Goal: Information Seeking & Learning: Find specific fact

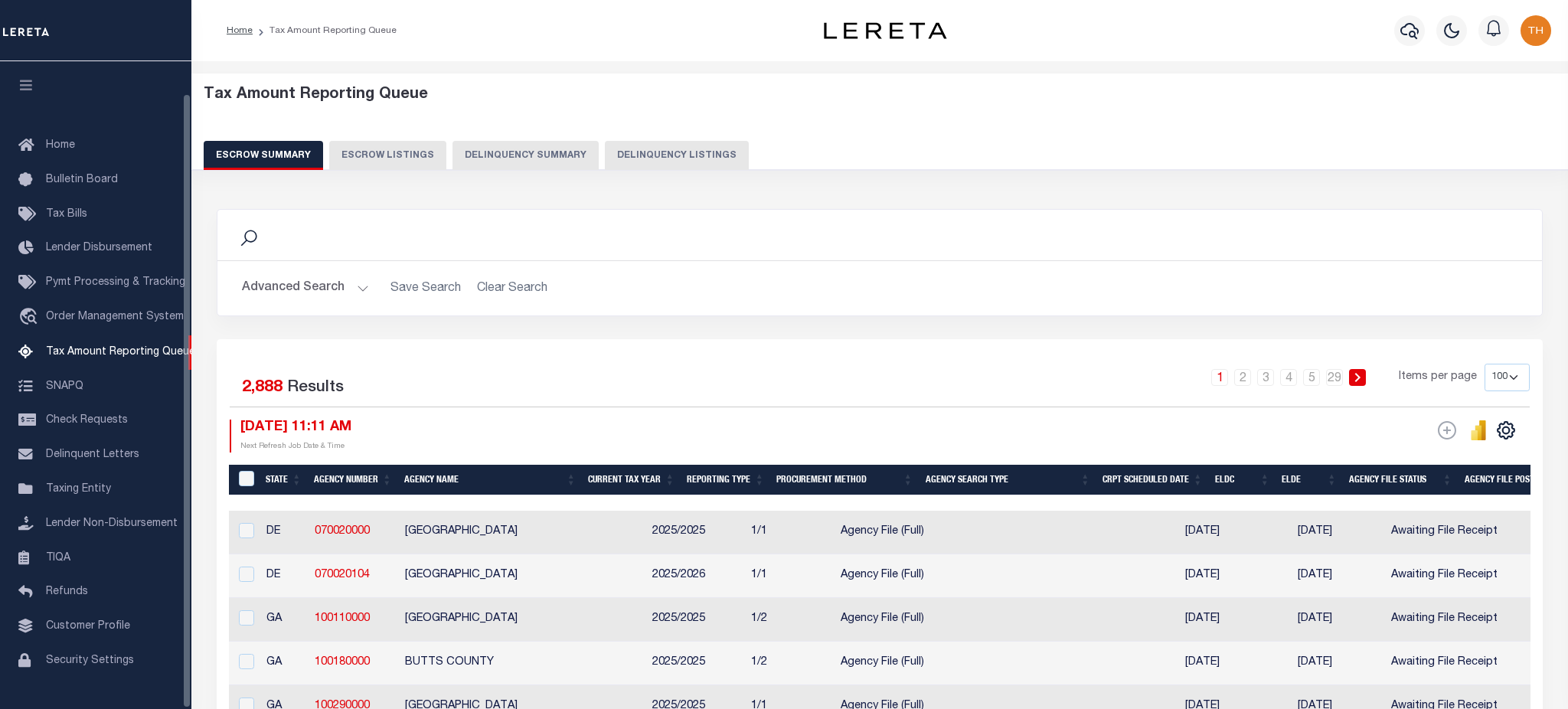
click at [519, 149] on button "Delinquency Summary" at bounding box center [526, 156] width 147 height 29
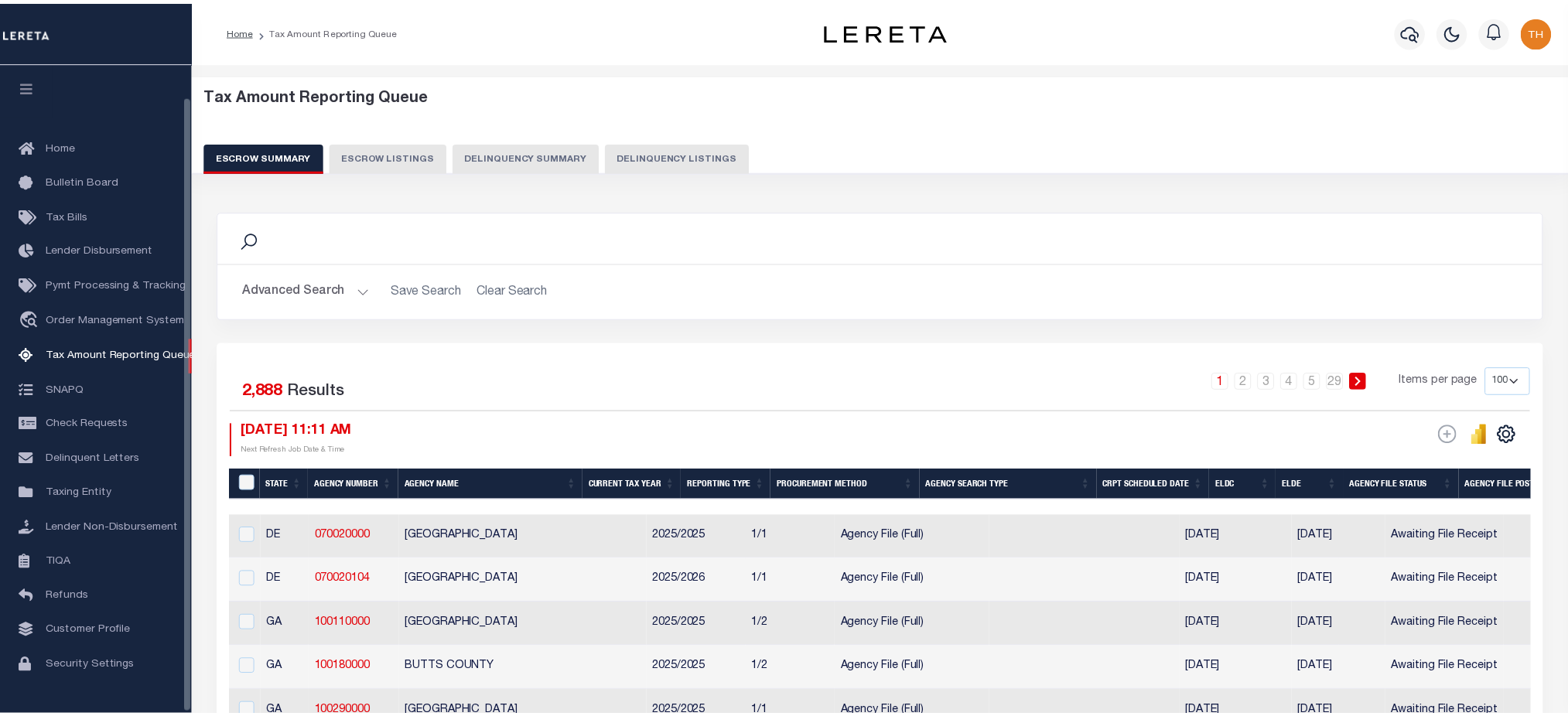
scroll to position [35, 0]
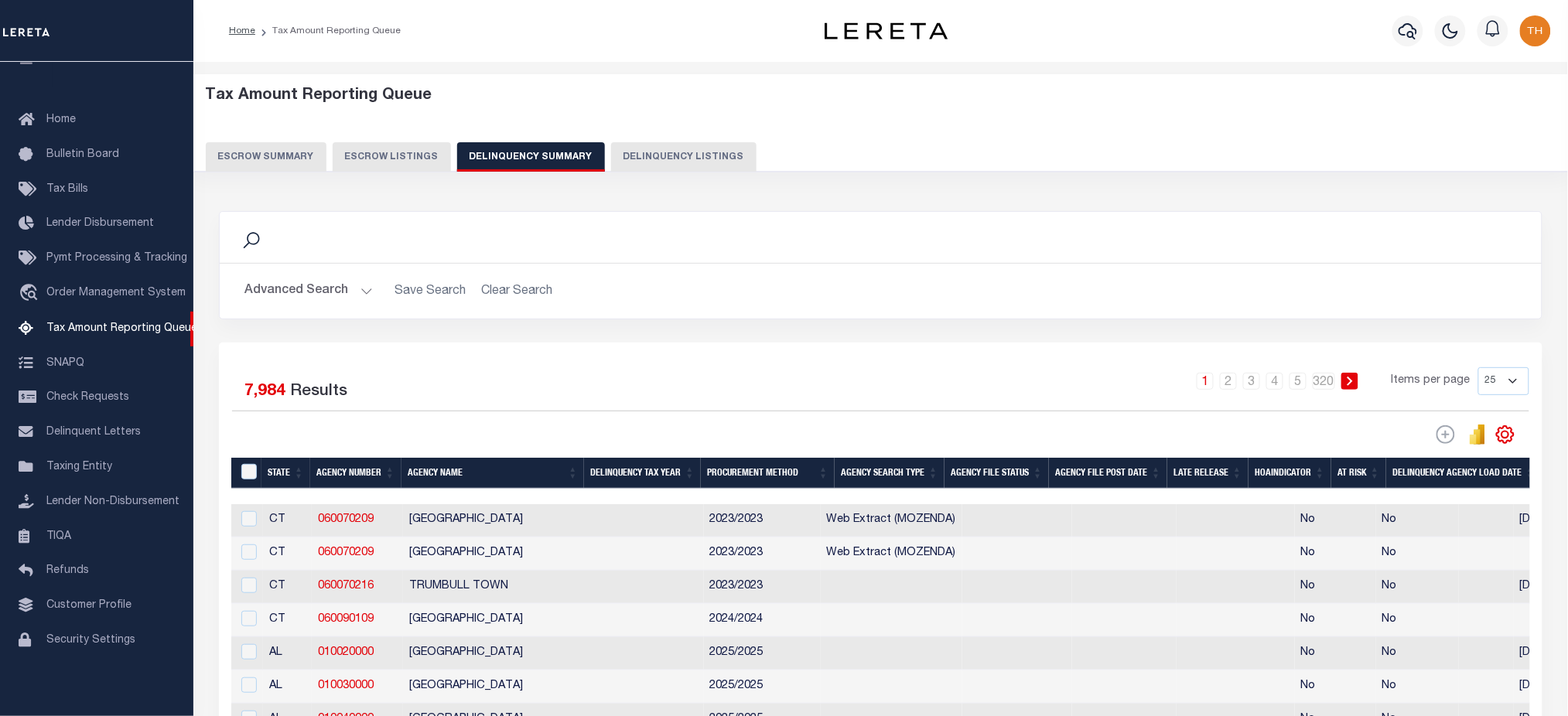
click at [326, 280] on button "Advanced Search" at bounding box center [309, 291] width 129 height 30
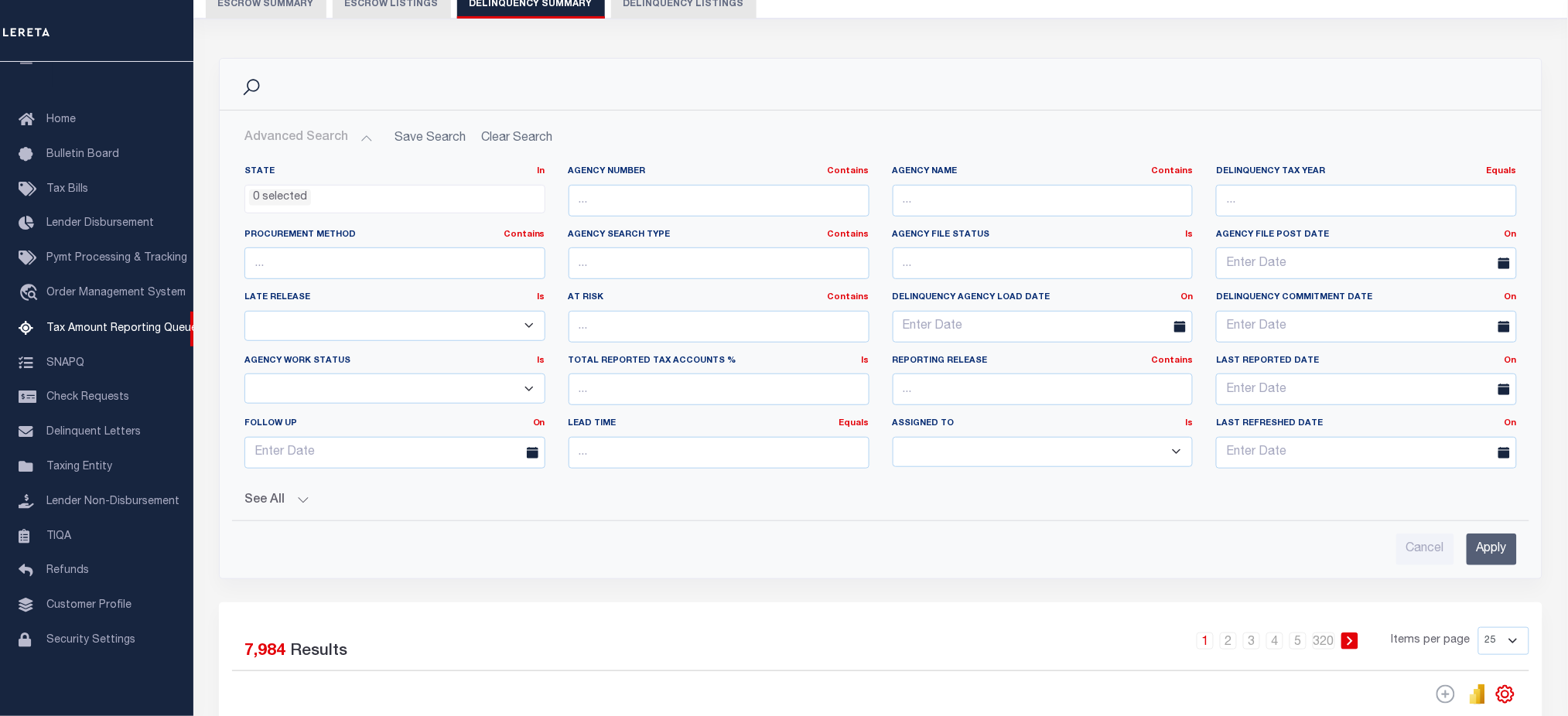
scroll to position [309, 0]
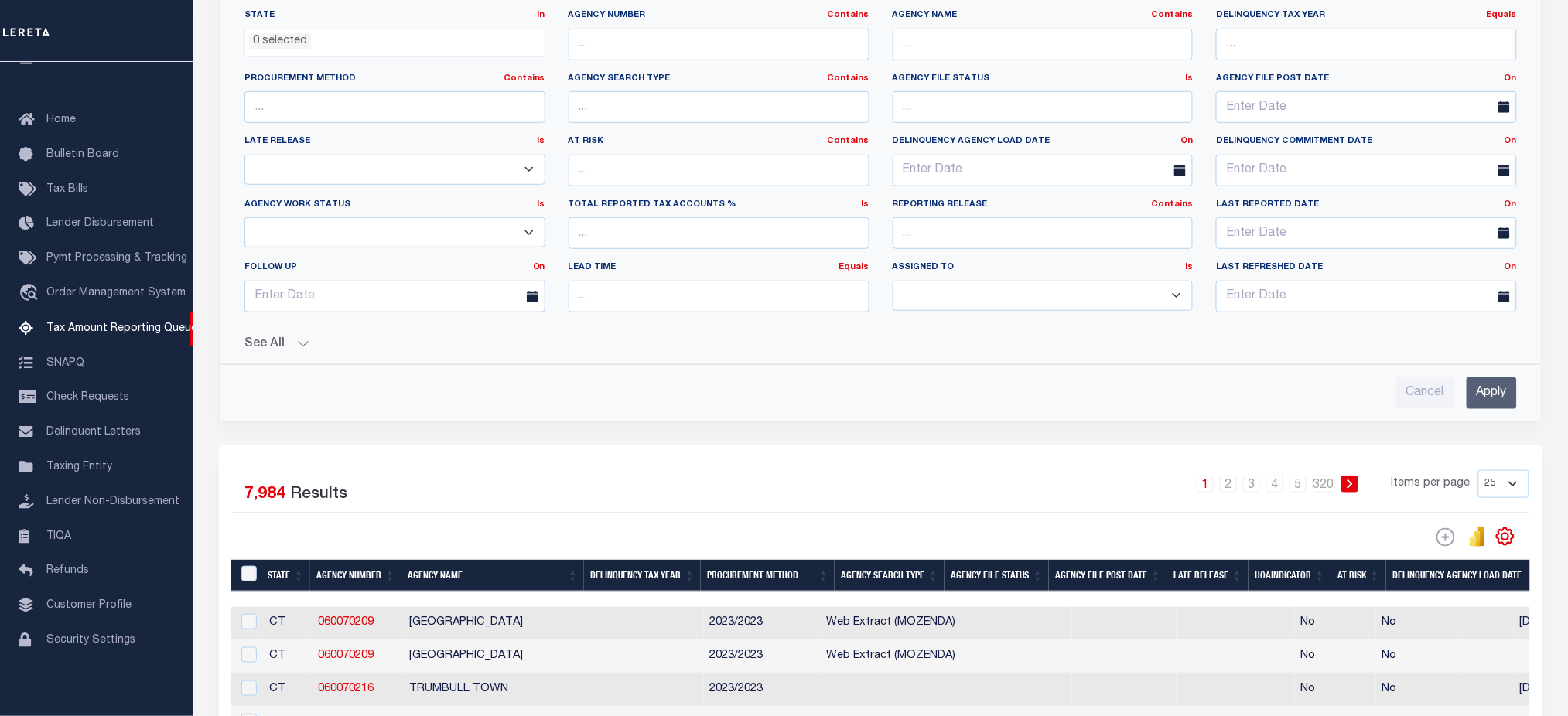
click at [295, 344] on button "See All" at bounding box center [881, 344] width 1273 height 15
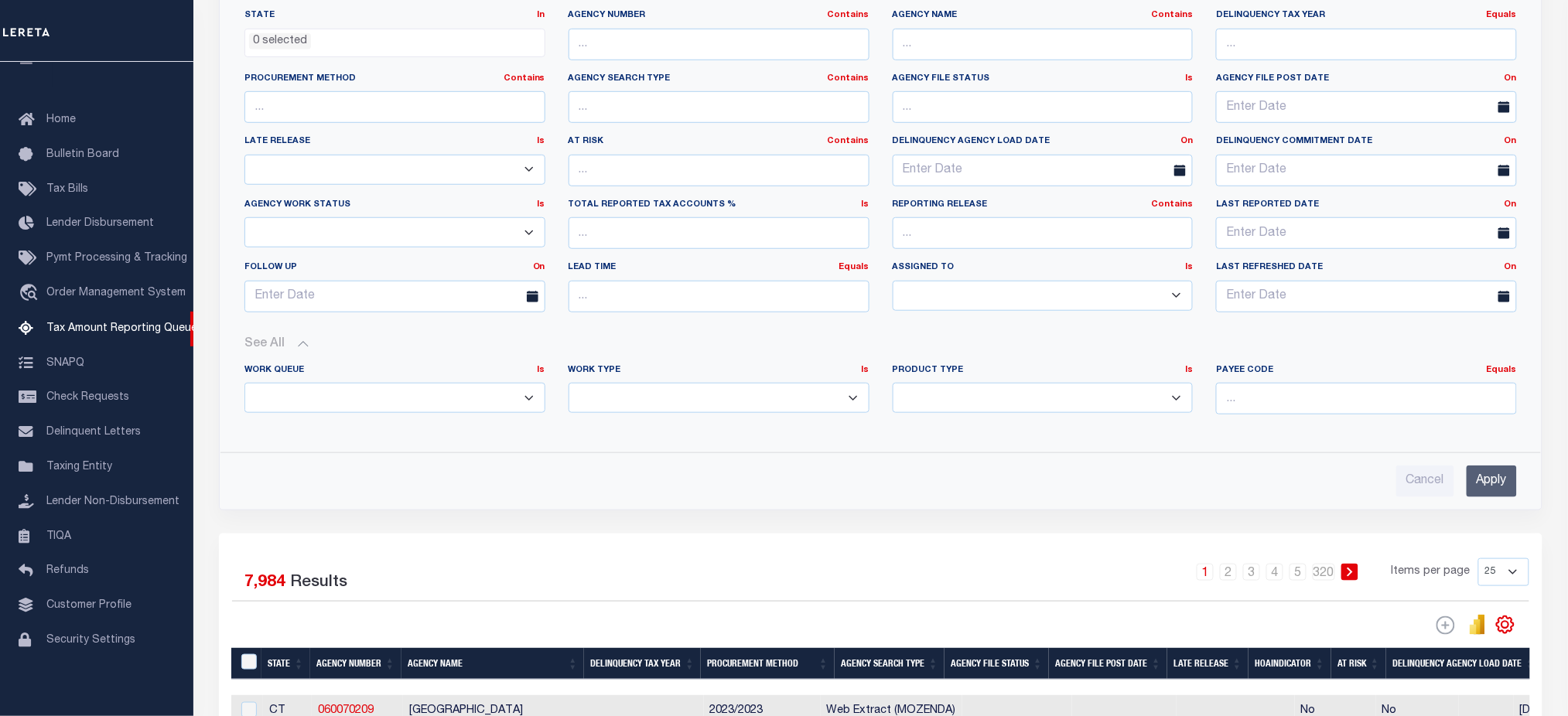
click at [624, 405] on select "Annual Delinquency Back Search Payment Status Check DTRACK" at bounding box center [719, 397] width 301 height 30
select select "AnnualDelinquency"
click at [568, 383] on select "Annual Delinquency Back Search Payment Status Check DTRACK" at bounding box center [719, 397] width 301 height 30
click at [1492, 484] on input "Apply" at bounding box center [1492, 480] width 51 height 32
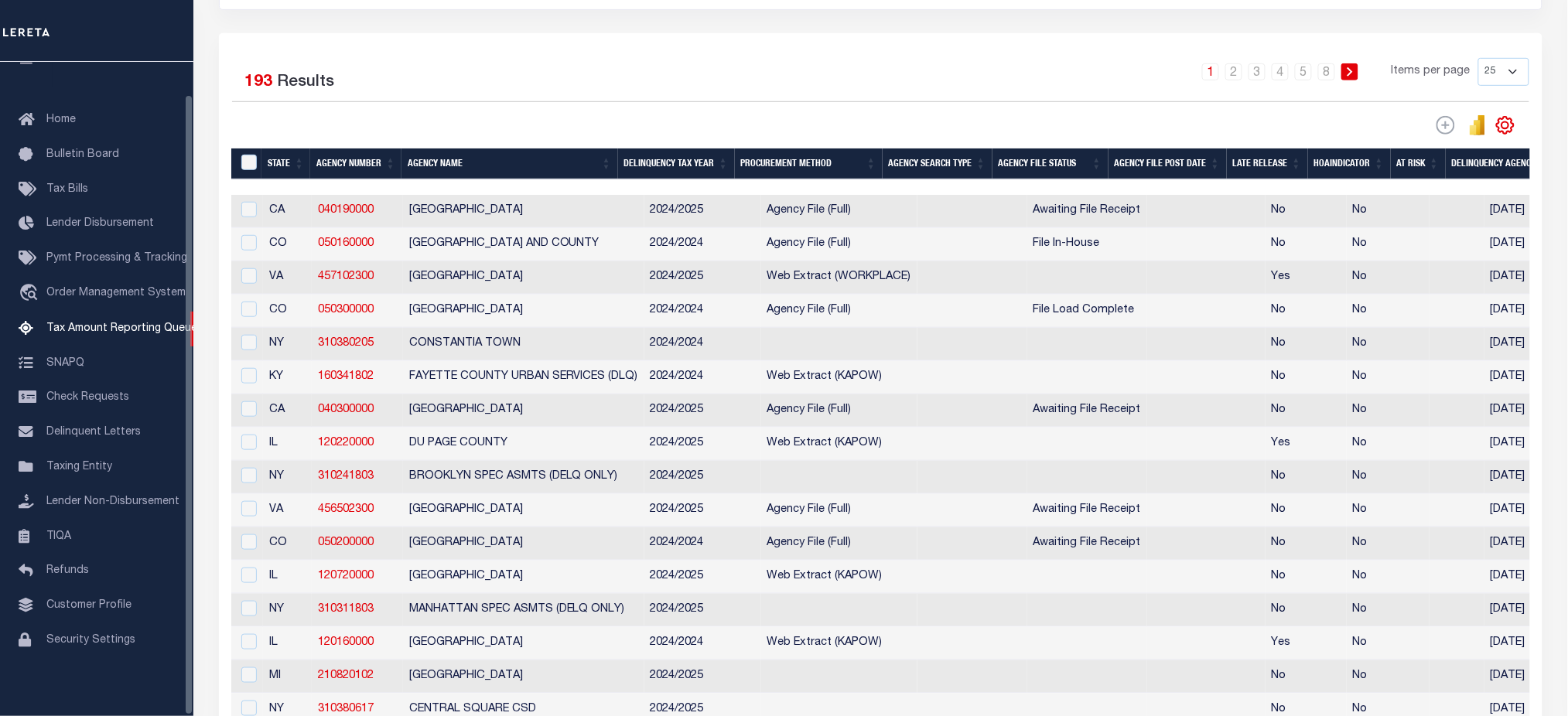
scroll to position [0, 0]
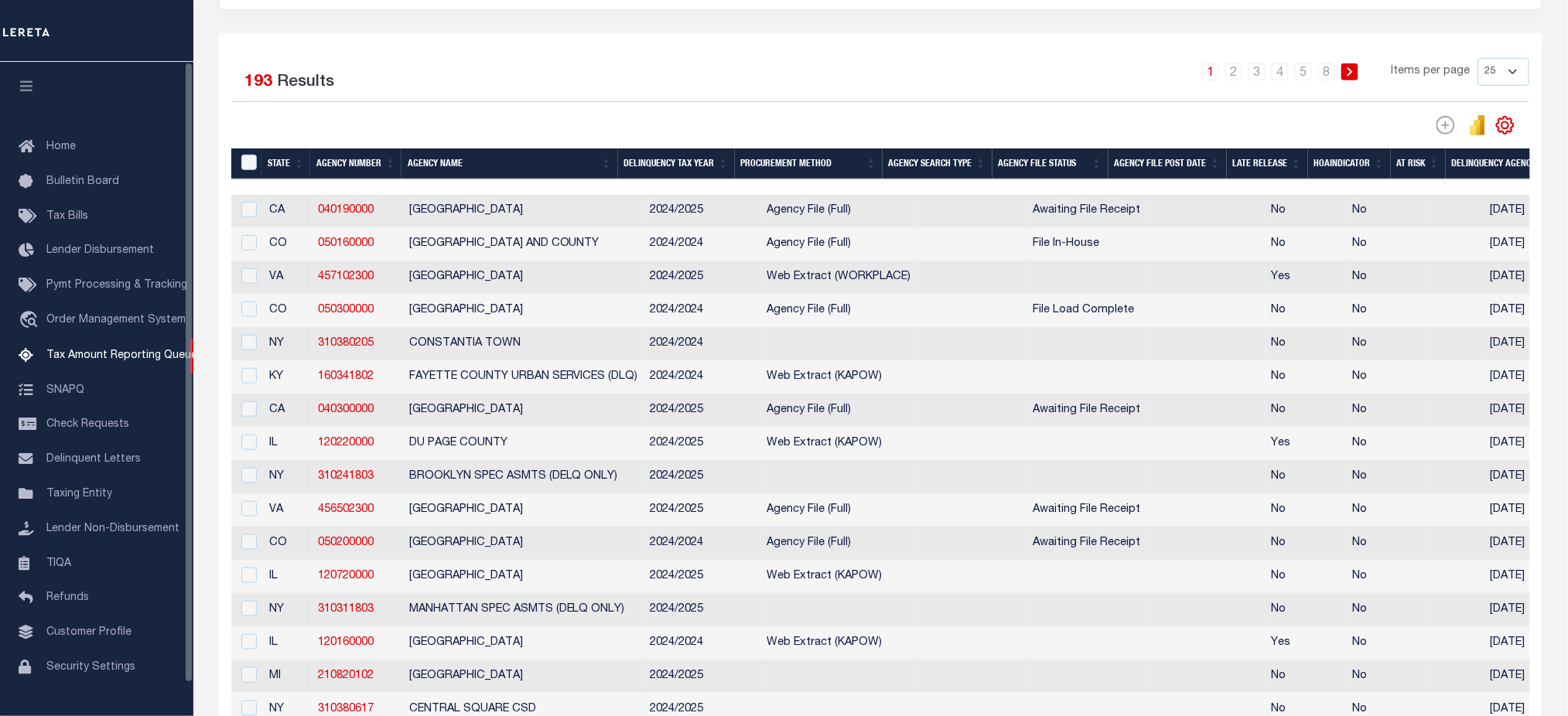
click at [25, 90] on icon "button" at bounding box center [26, 86] width 18 height 14
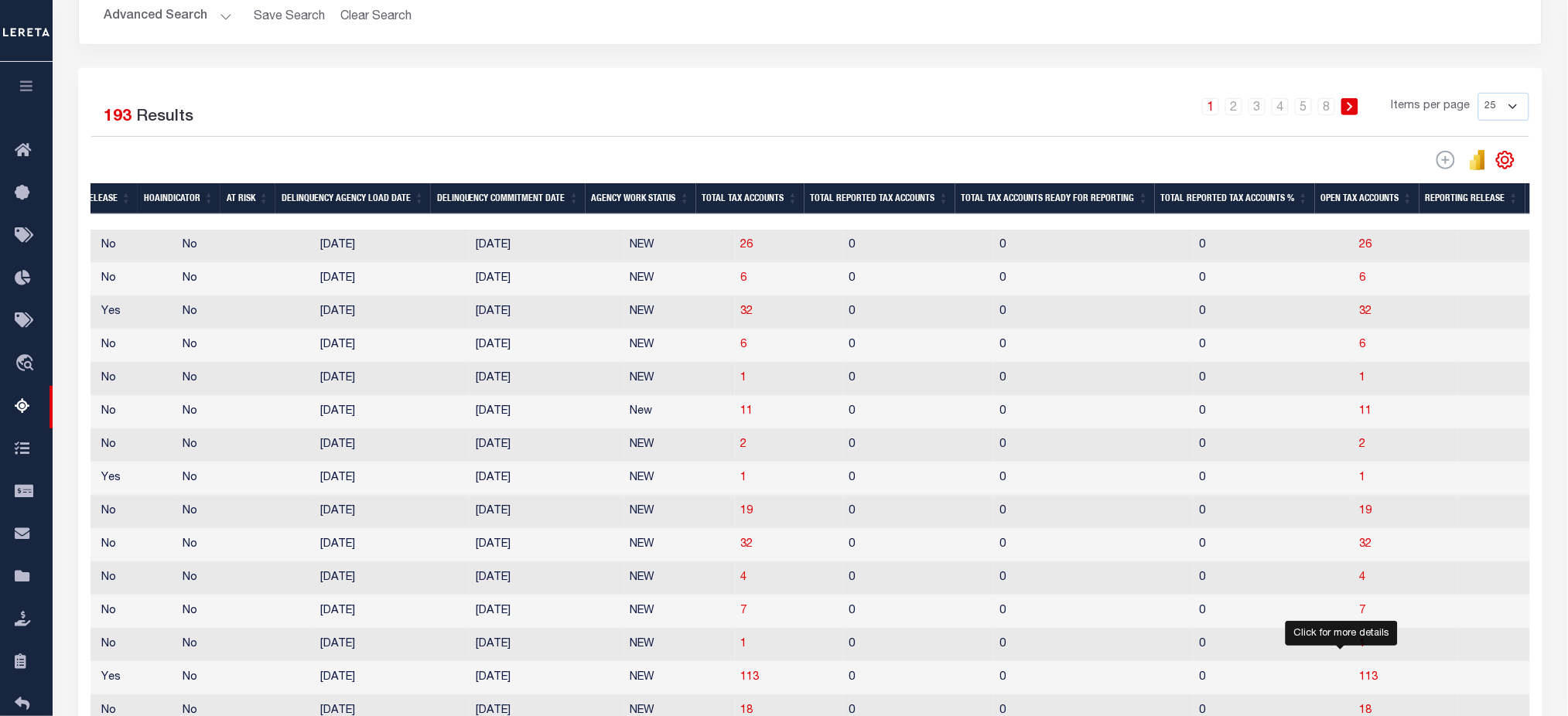
drag, startPoint x: 1344, startPoint y: 687, endPoint x: 1334, endPoint y: 675, distance: 15.6
click at [1360, 682] on span "113" at bounding box center [1369, 677] width 19 height 11
select select "100"
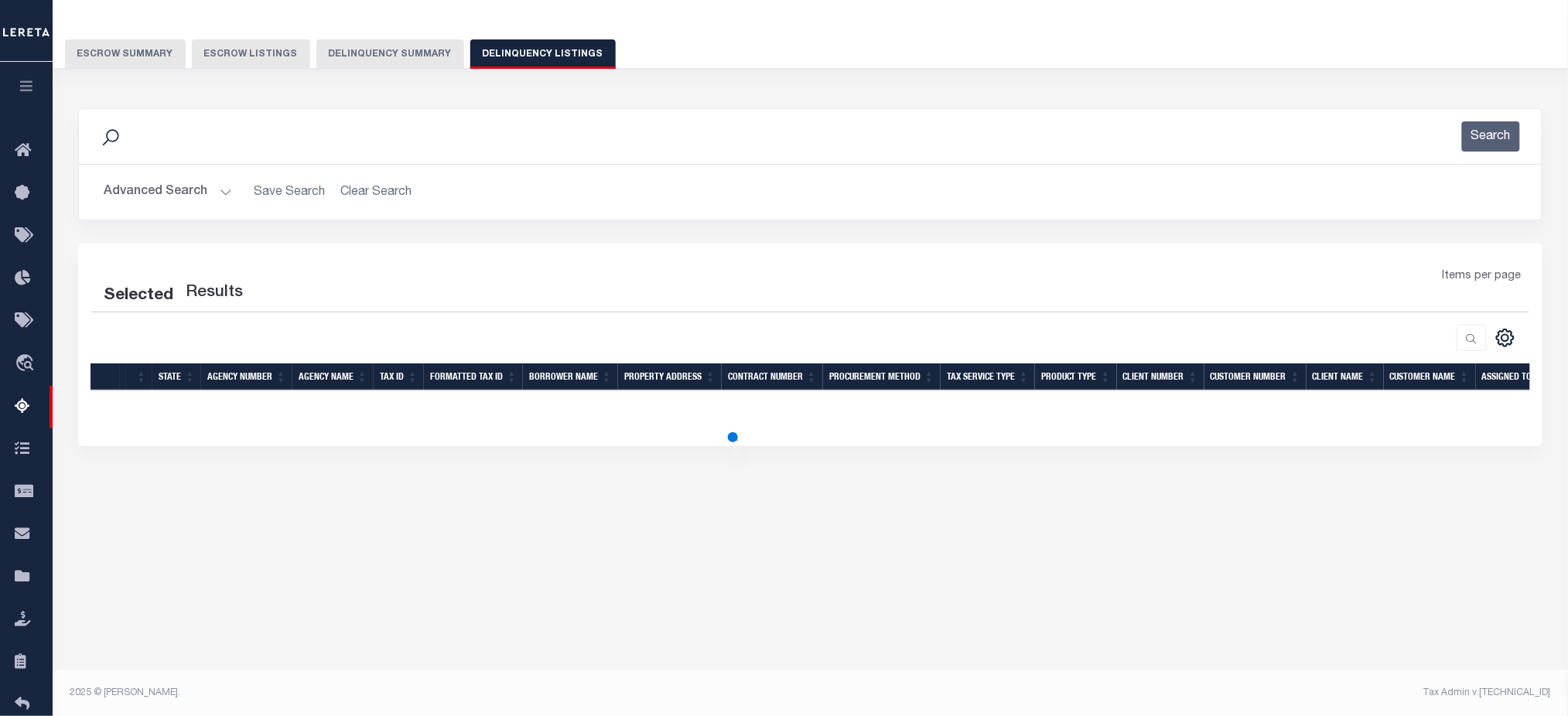
select select "100"
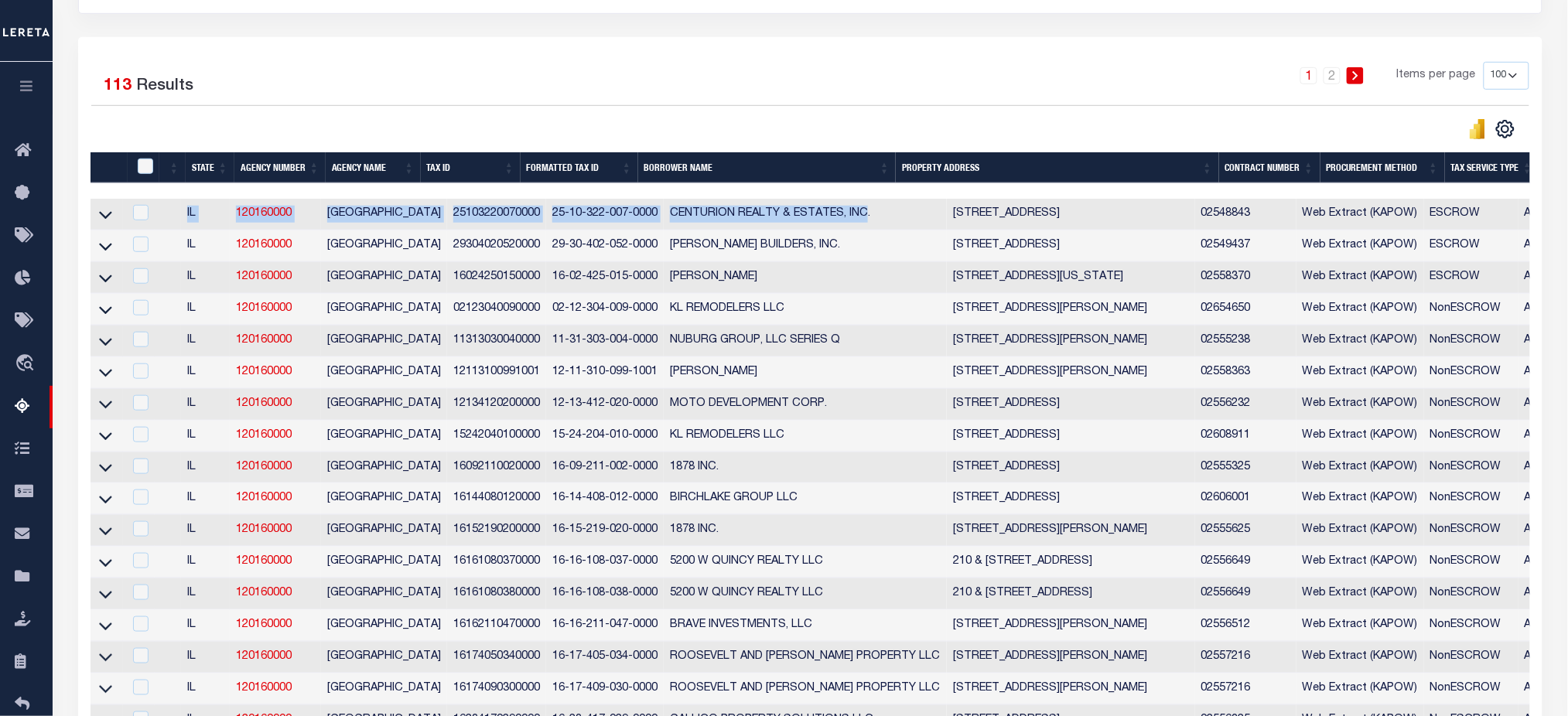
drag, startPoint x: 835, startPoint y: 201, endPoint x: 1226, endPoint y: 193, distance: 391.1
click at [104, 212] on icon at bounding box center [105, 214] width 13 height 16
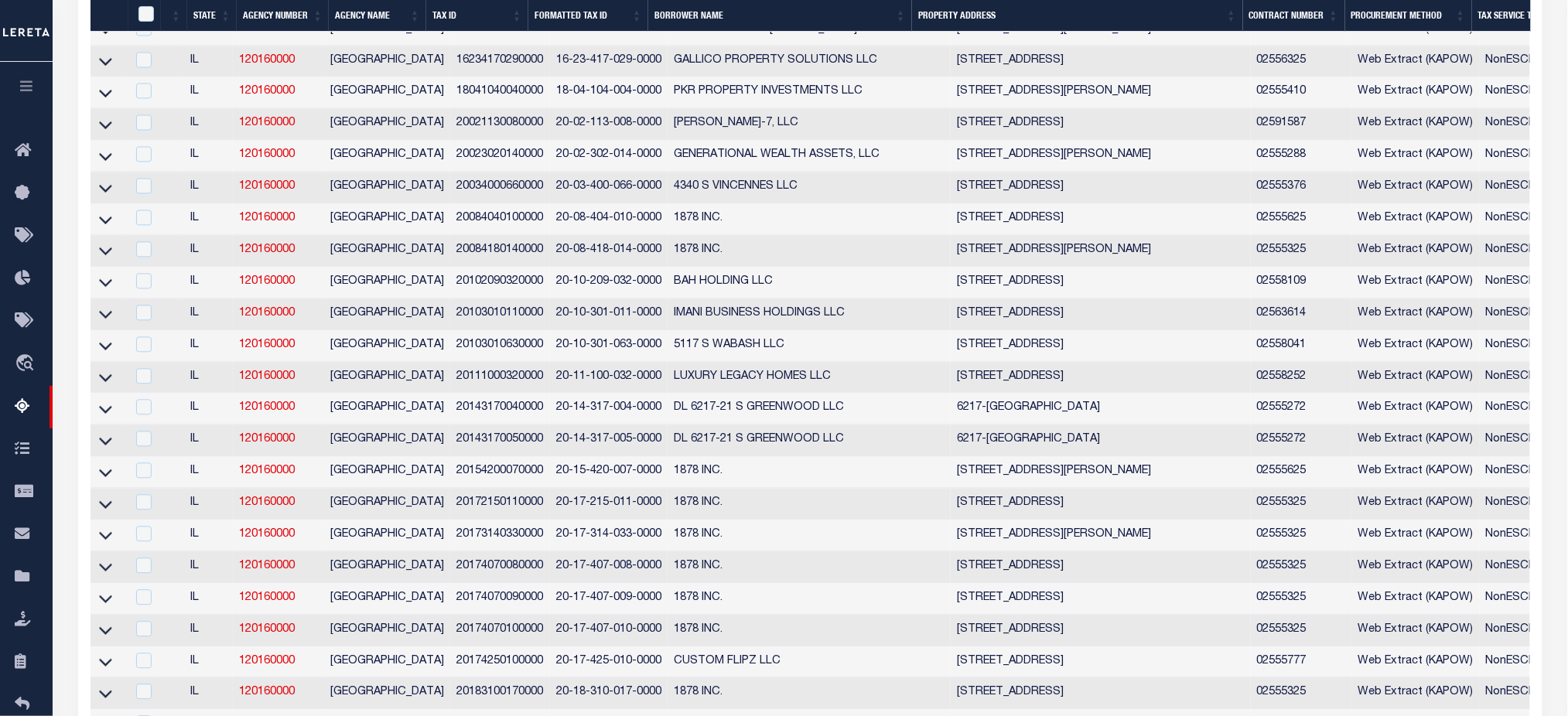
drag, startPoint x: 100, startPoint y: 495, endPoint x: 228, endPoint y: 513, distance: 129.3
click at [100, 477] on icon at bounding box center [105, 473] width 13 height 8
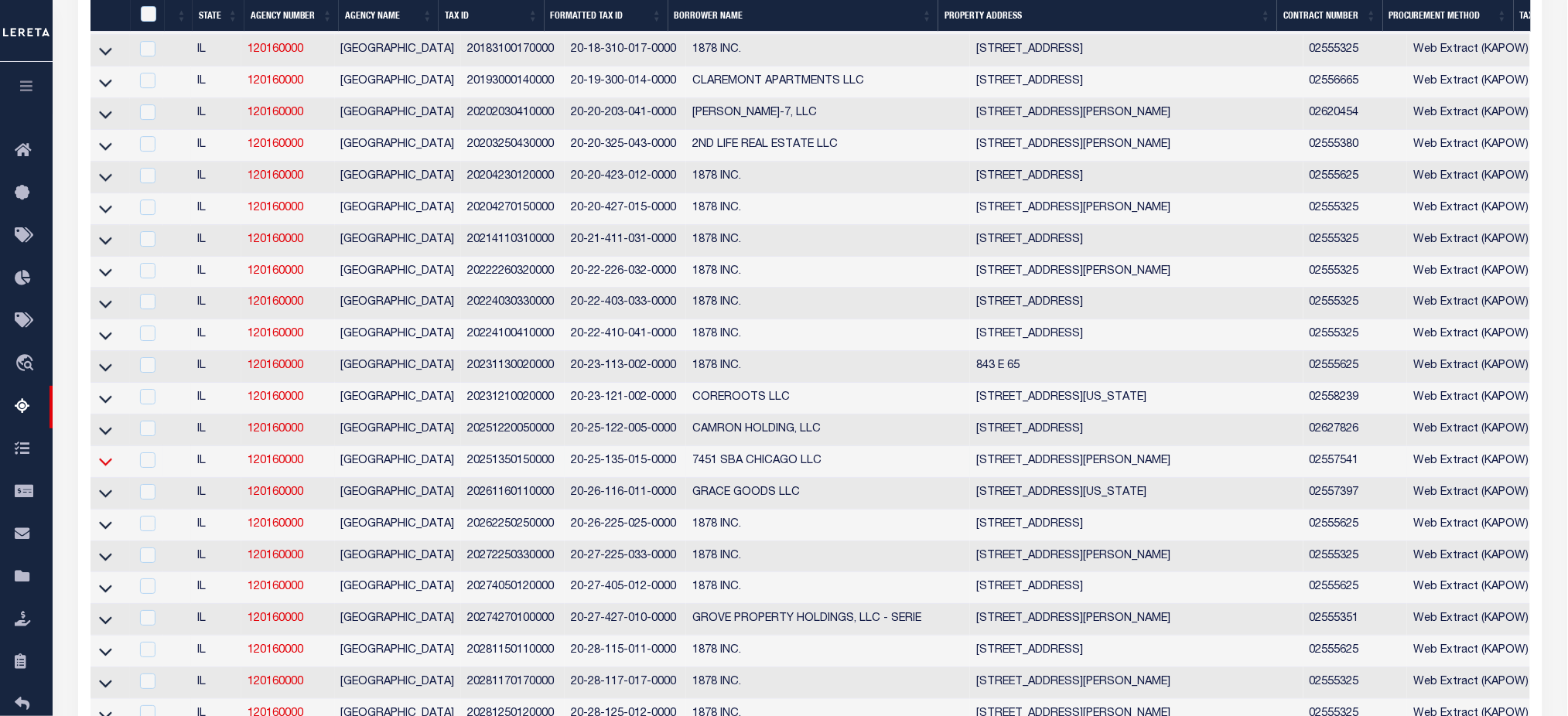
click at [105, 469] on icon at bounding box center [105, 461] width 13 height 16
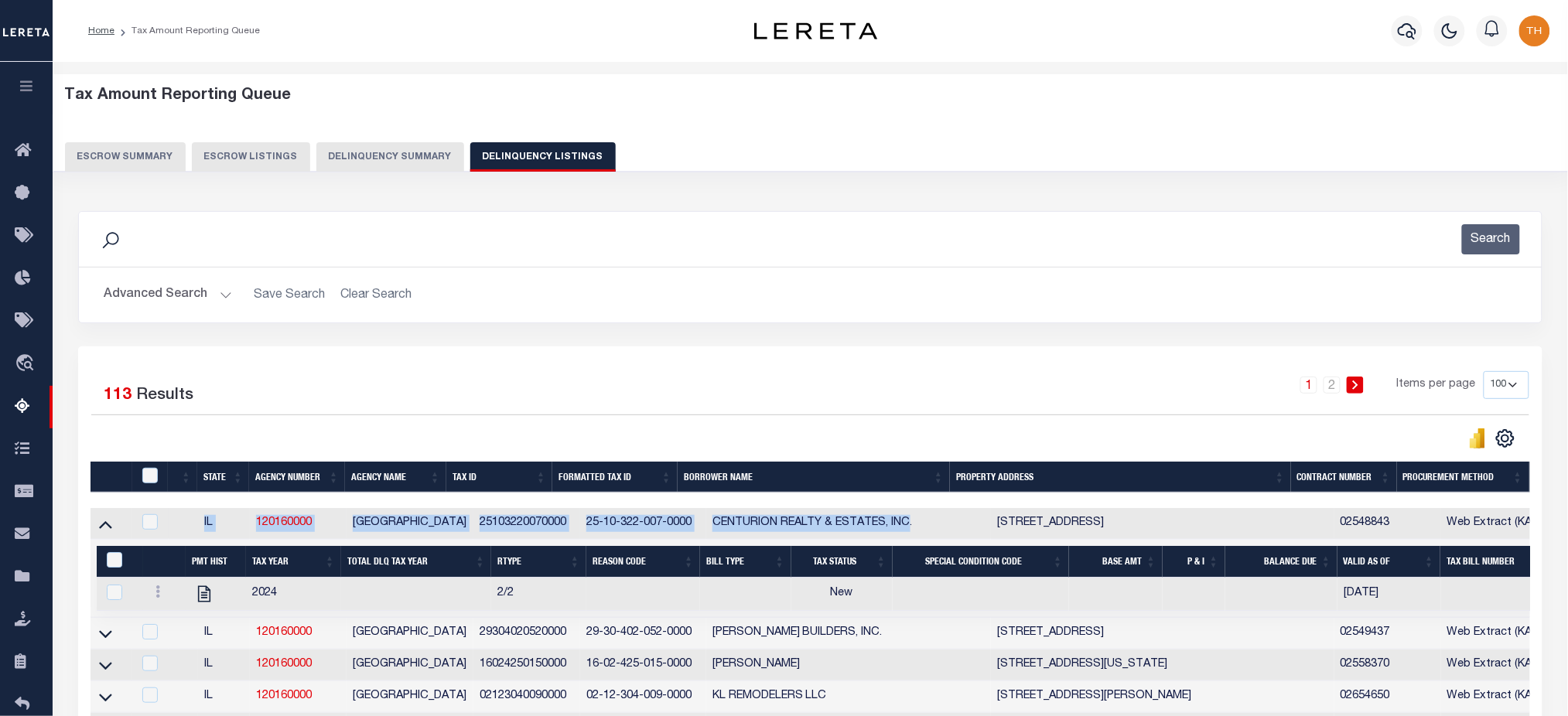
click at [164, 298] on button "Advanced Search" at bounding box center [168, 295] width 129 height 30
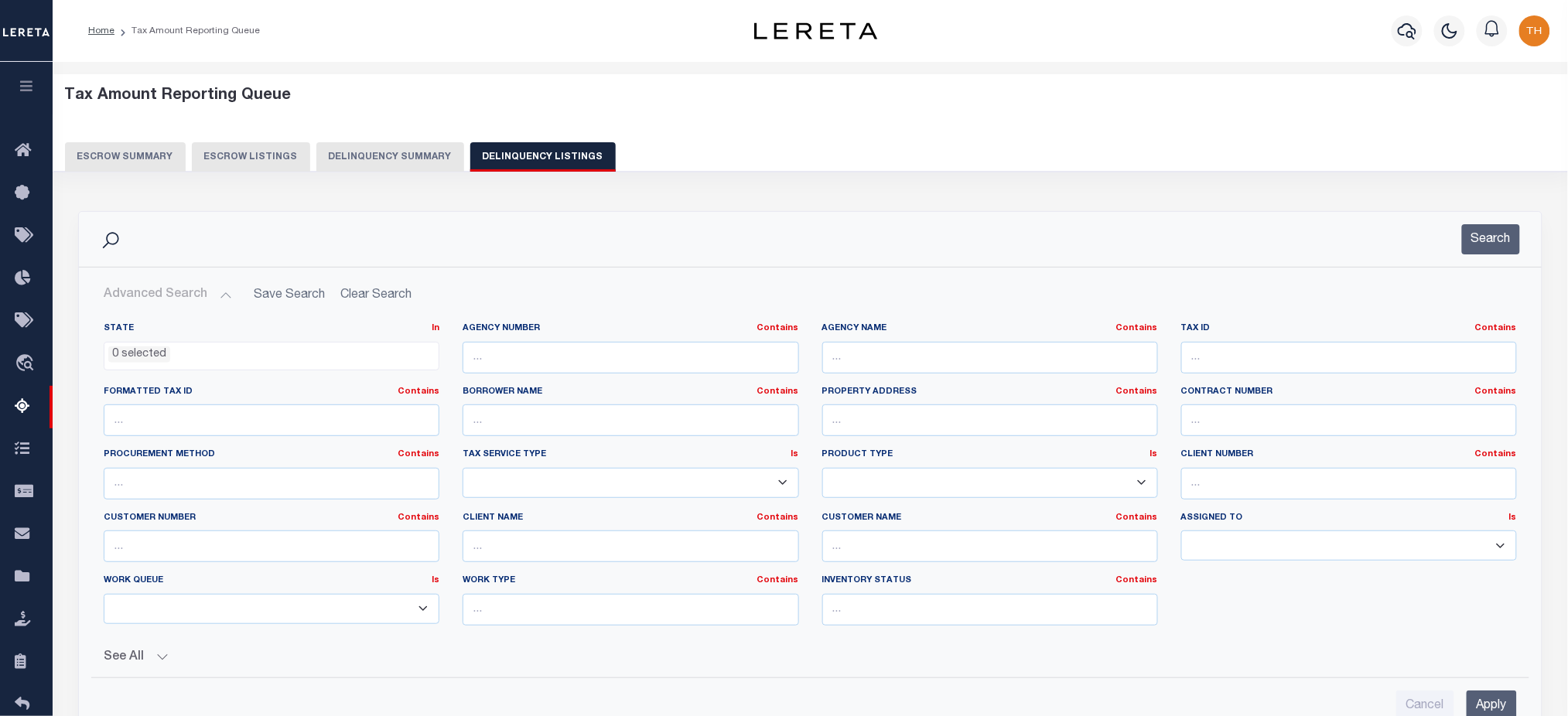
click at [342, 157] on button "Delinquency Summary" at bounding box center [390, 157] width 148 height 30
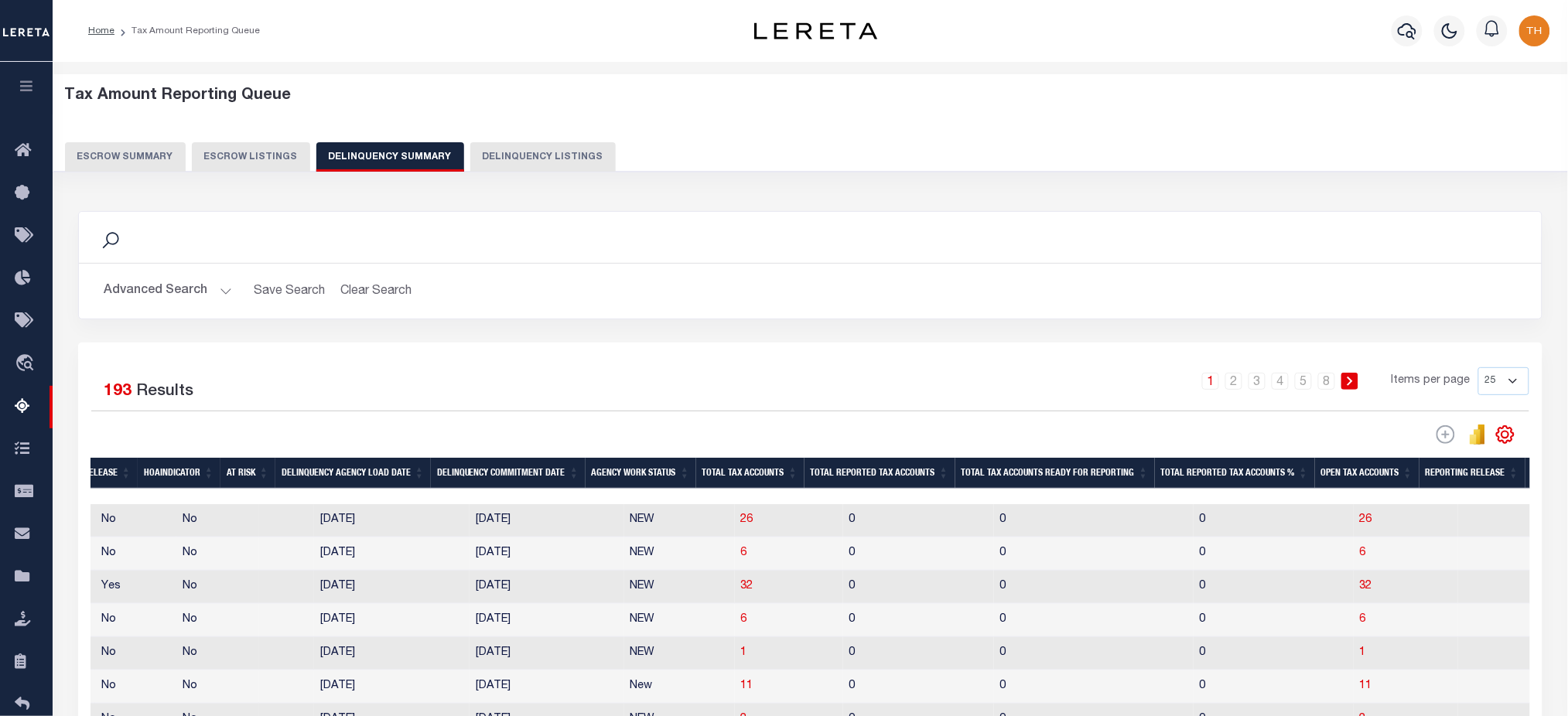
click at [526, 156] on button "Delinquency Listings" at bounding box center [542, 157] width 146 height 30
select select
select select "100"
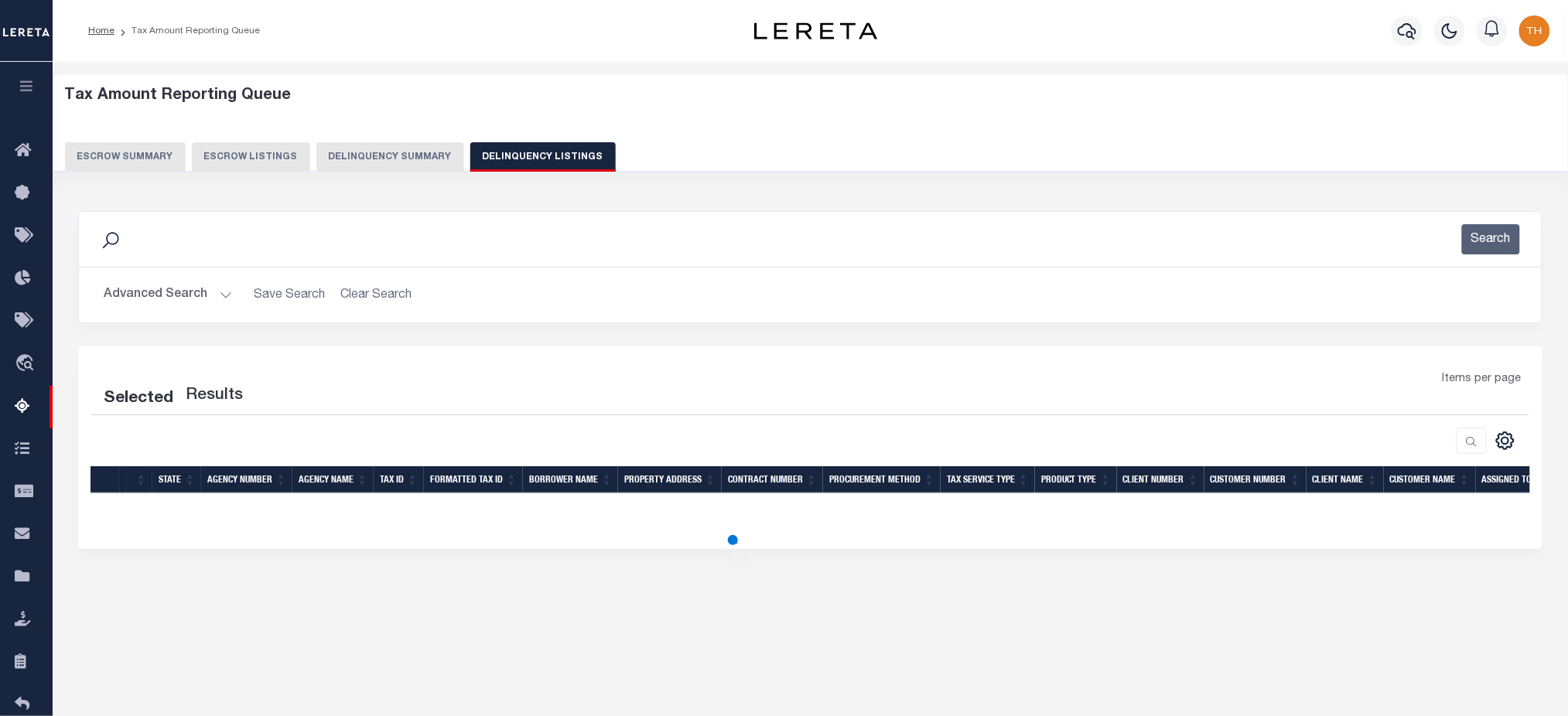
click at [171, 306] on button "Advanced Search" at bounding box center [168, 295] width 129 height 30
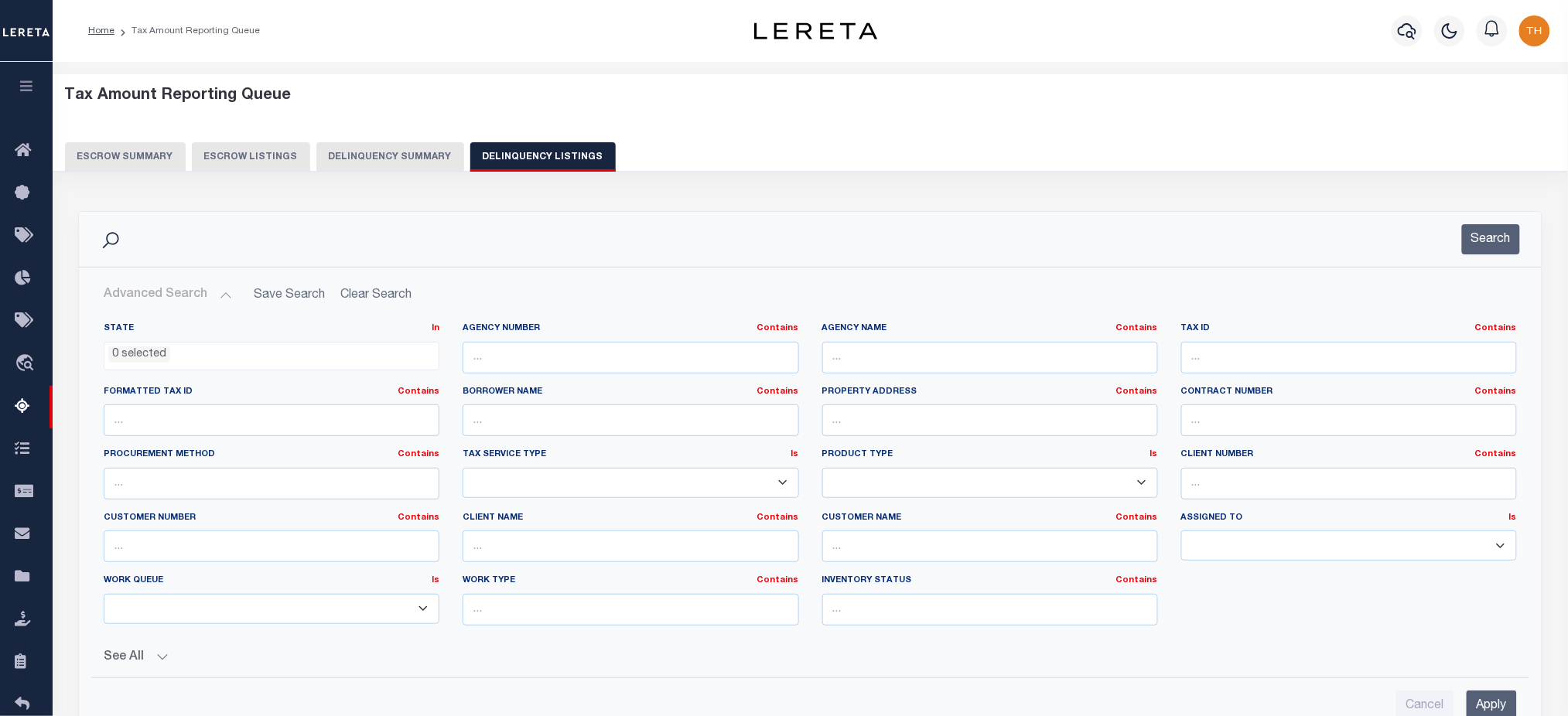
select select "100"
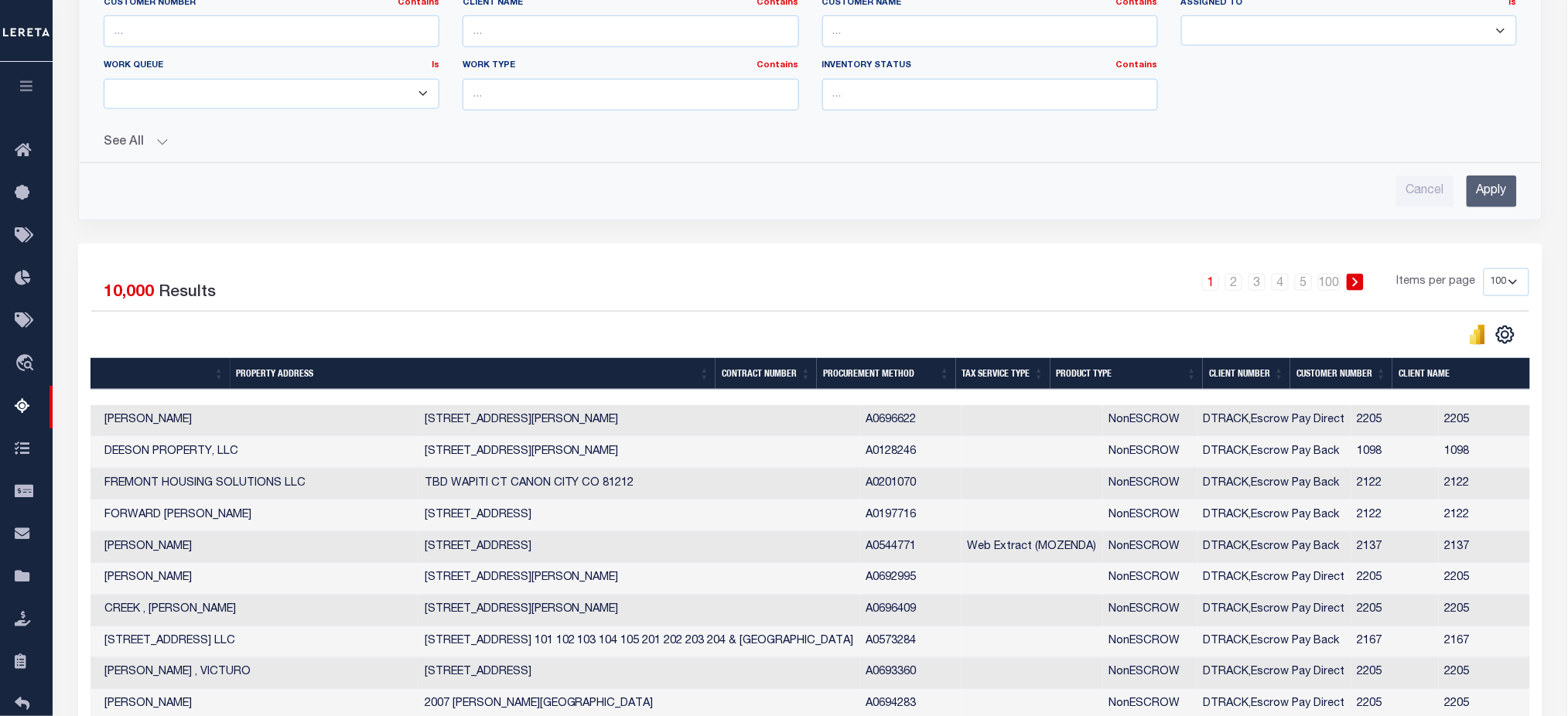
click at [1107, 383] on th "Product Type" at bounding box center [1127, 373] width 154 height 32
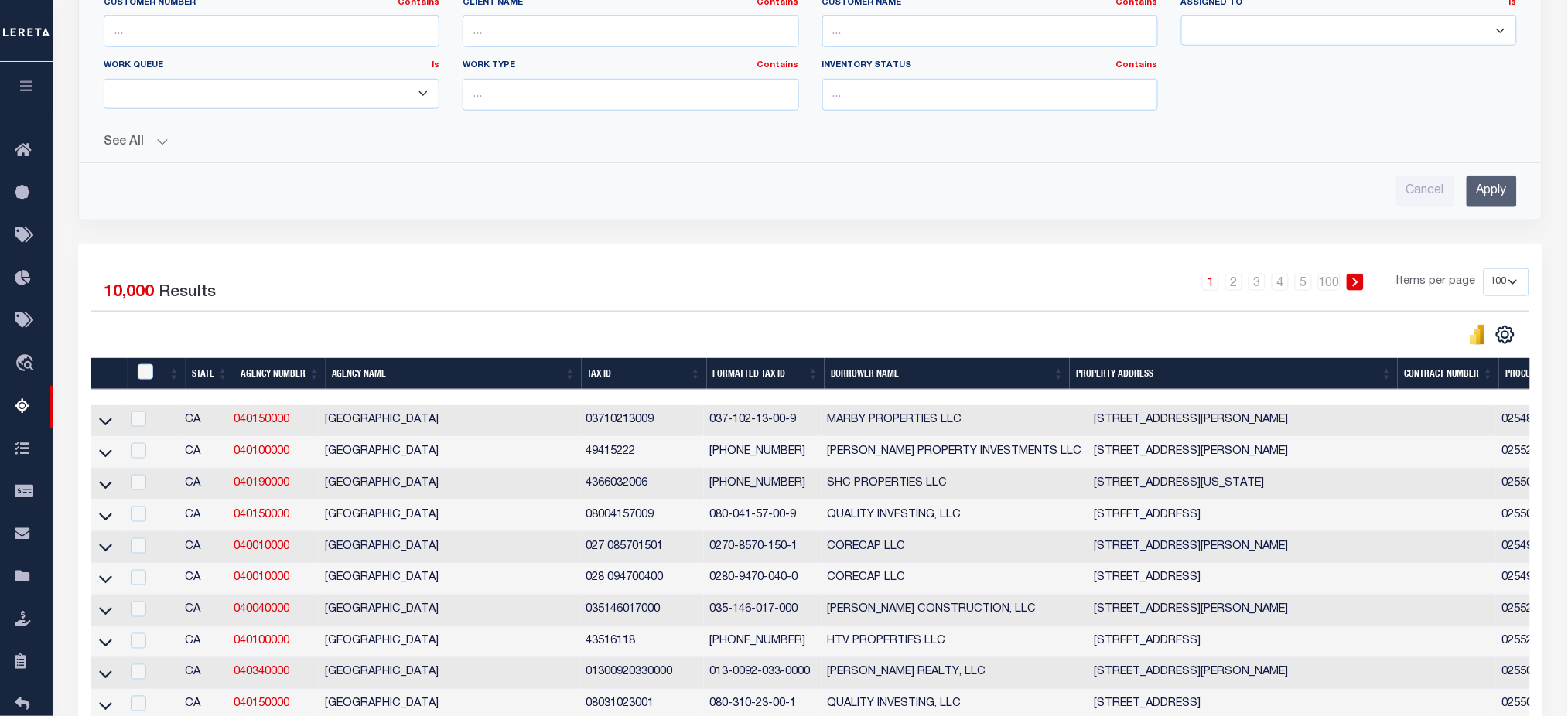
click at [607, 374] on th "Tax ID" at bounding box center [644, 373] width 125 height 32
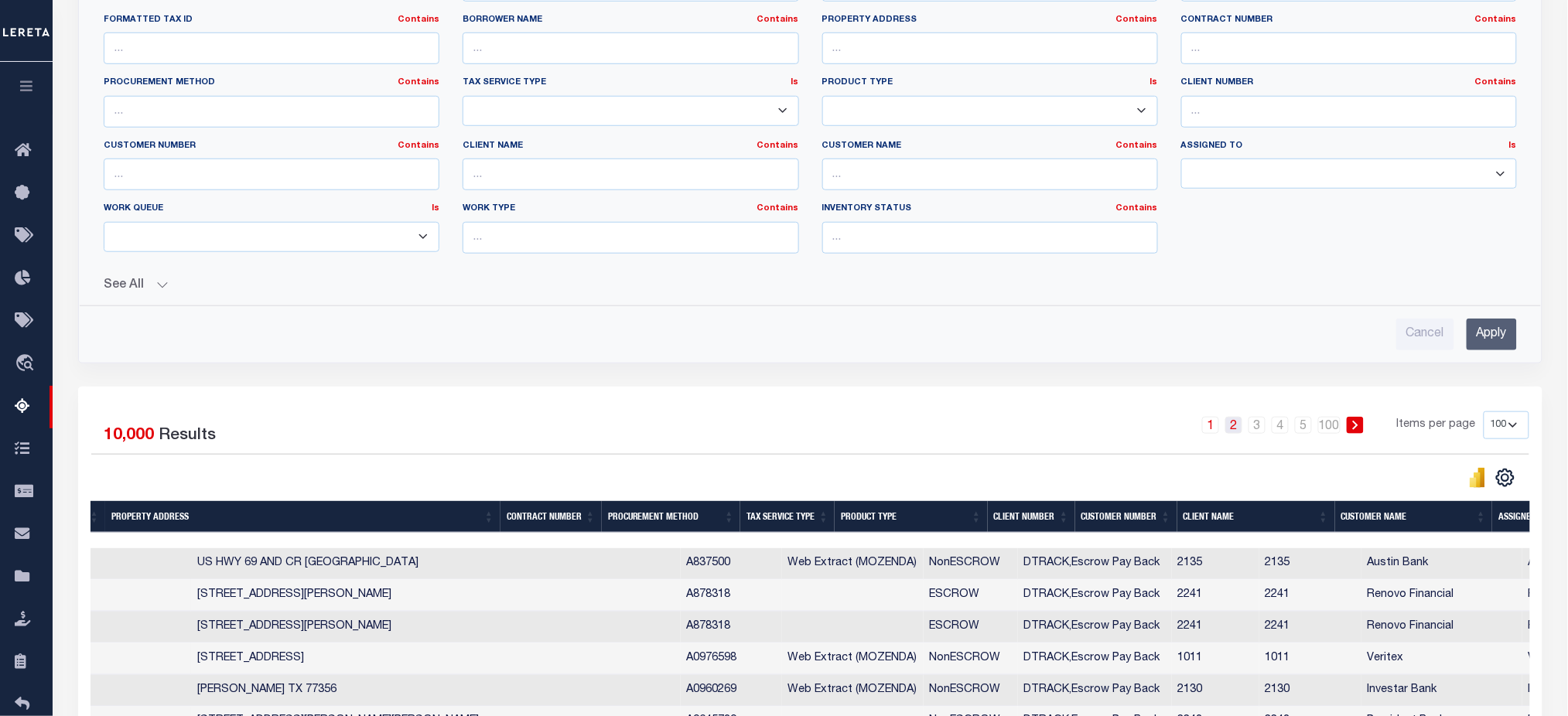
click at [1236, 422] on link "2" at bounding box center [1234, 425] width 17 height 17
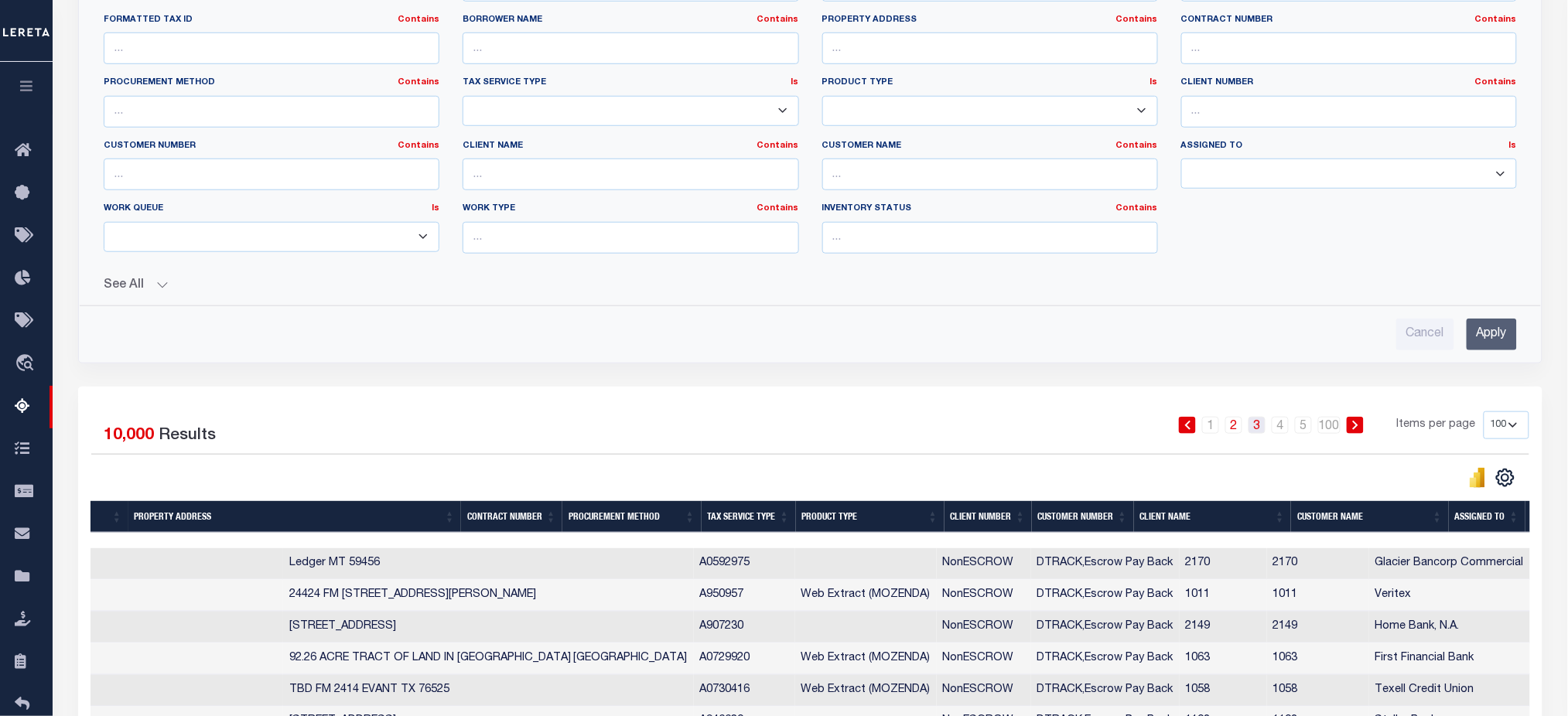
click at [1259, 429] on link "3" at bounding box center [1257, 425] width 17 height 17
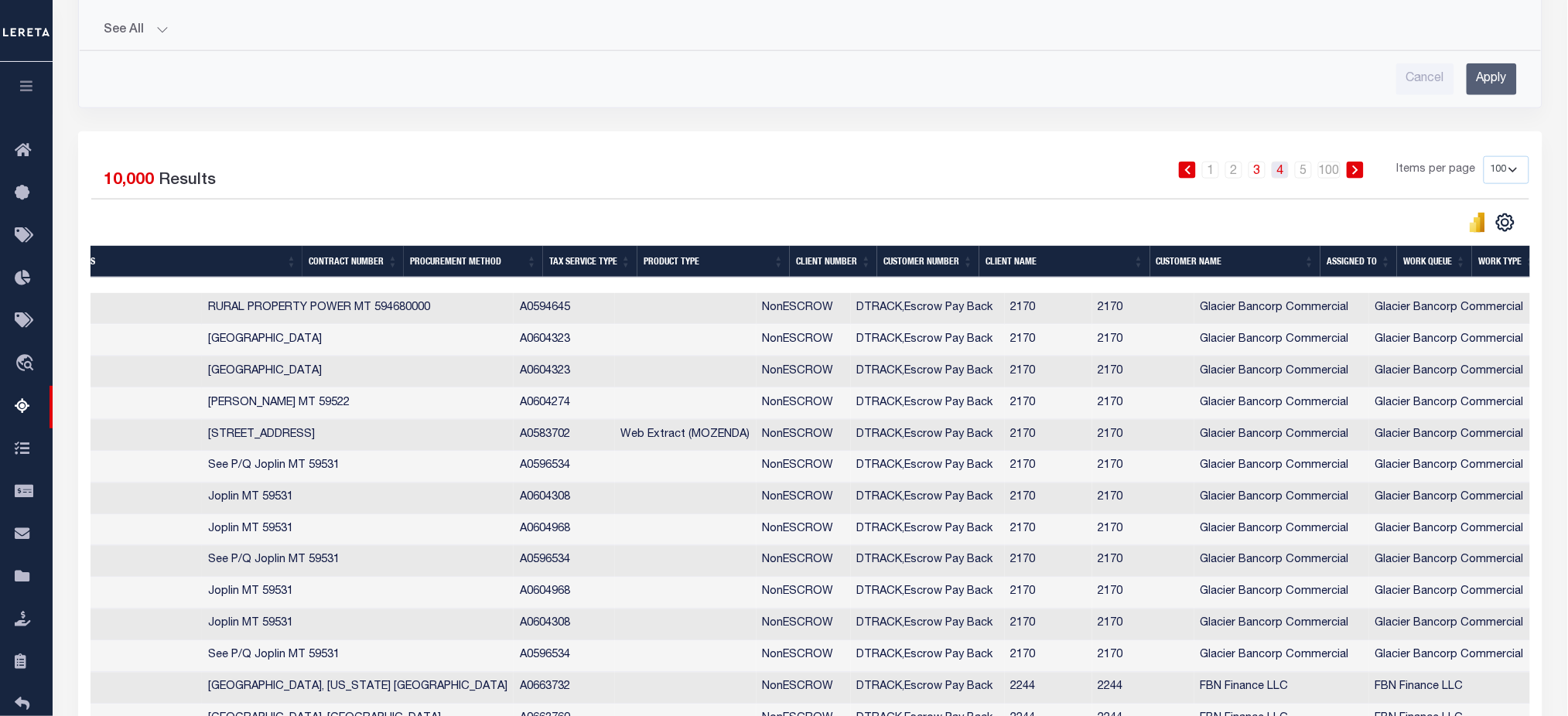
click at [1282, 174] on link "4" at bounding box center [1280, 170] width 17 height 17
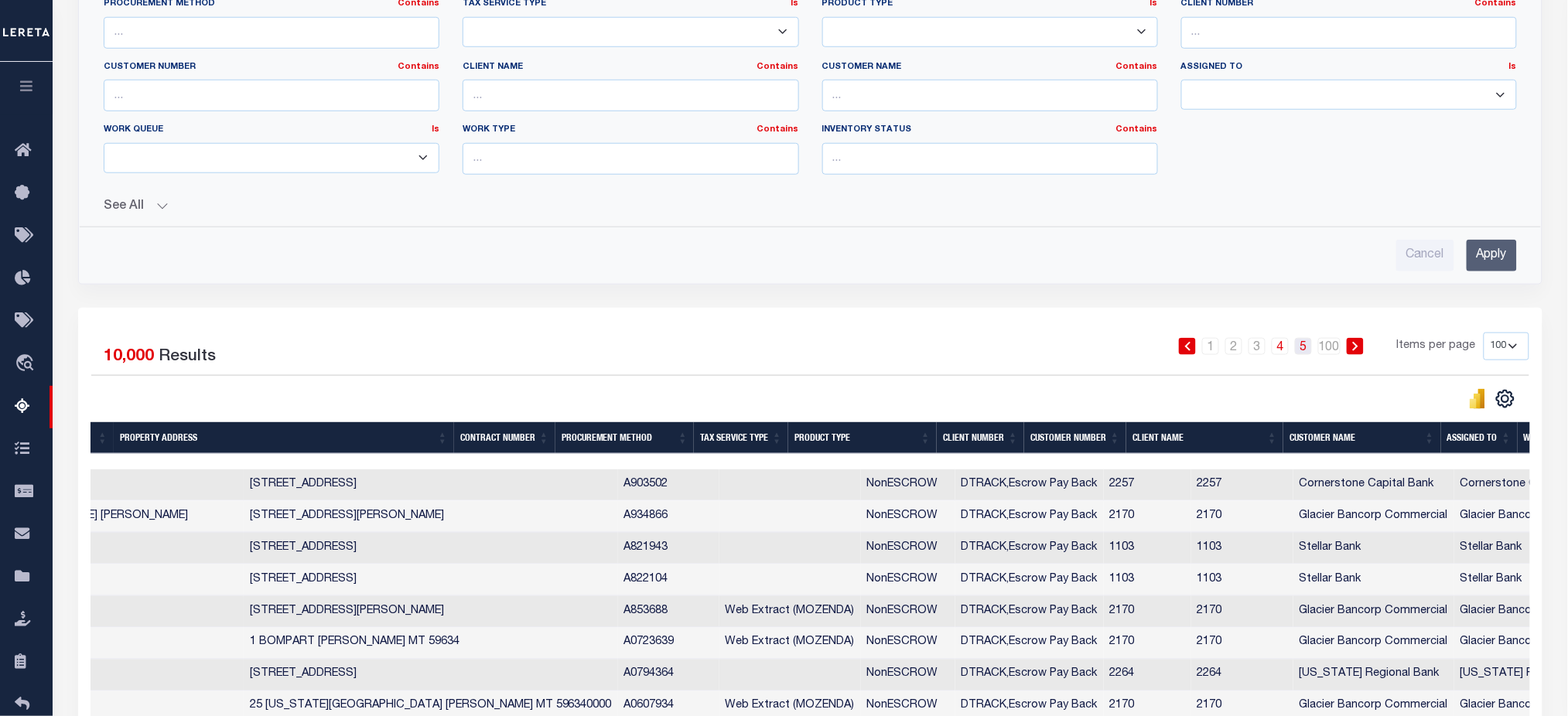
click at [1303, 351] on link "5" at bounding box center [1303, 347] width 17 height 17
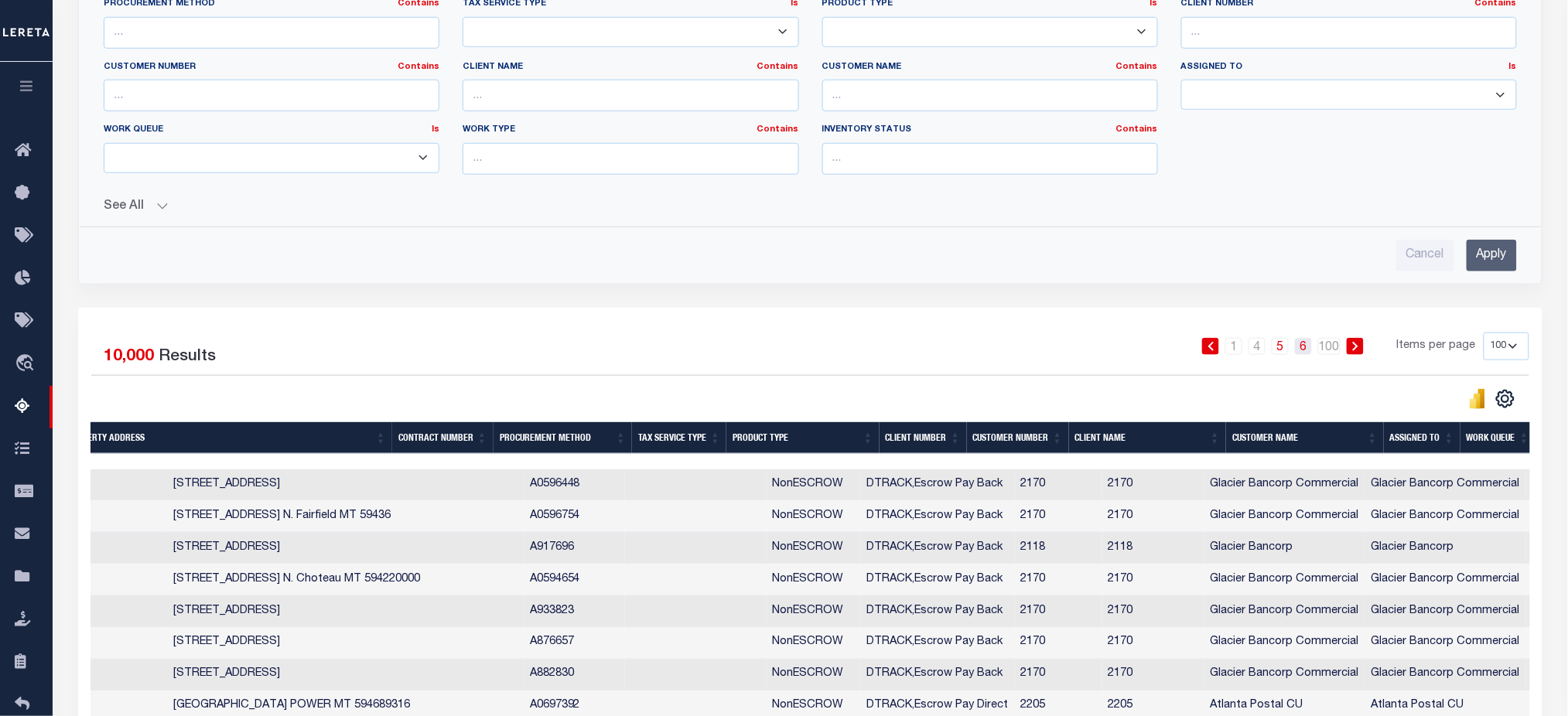
click at [1305, 351] on link "6" at bounding box center [1303, 347] width 17 height 17
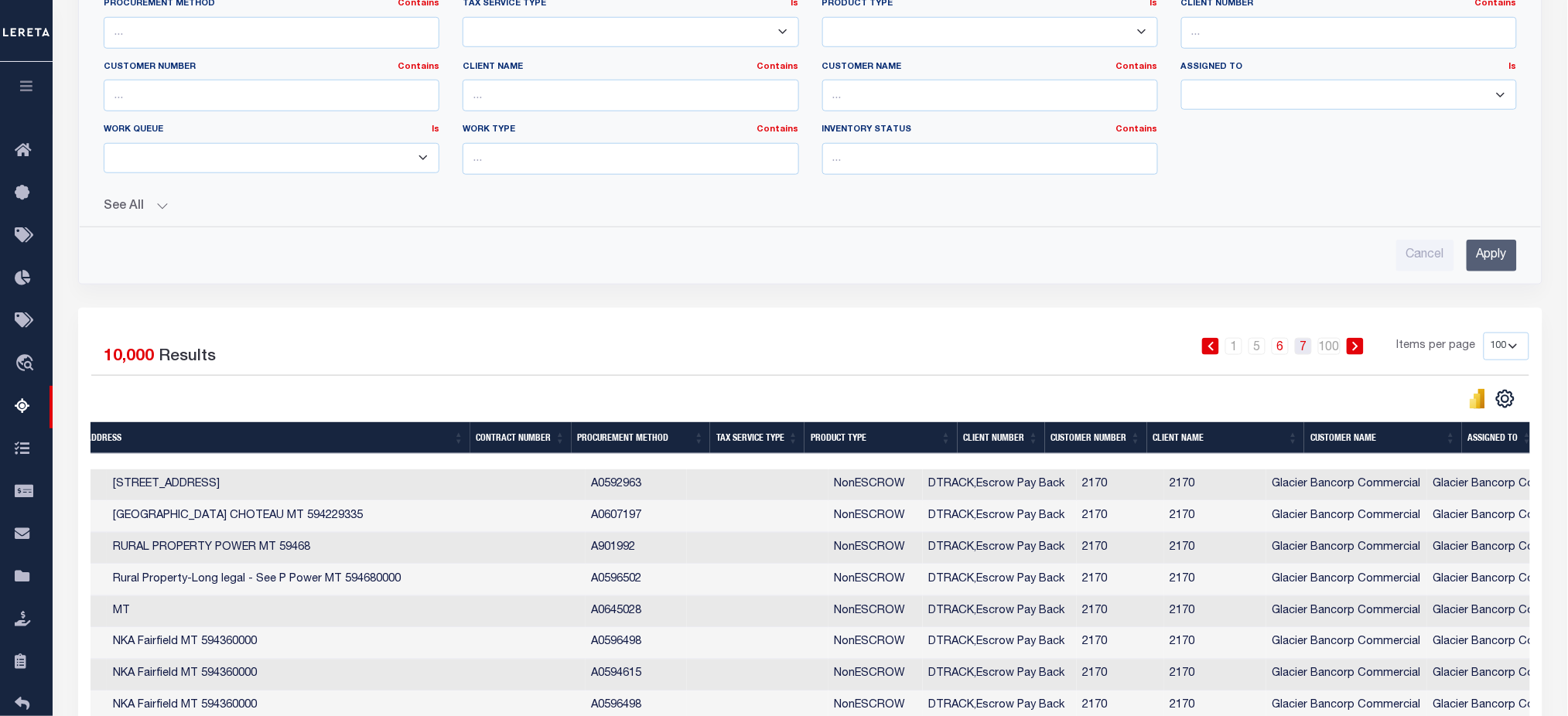
click at [1308, 352] on link "7" at bounding box center [1303, 347] width 17 height 17
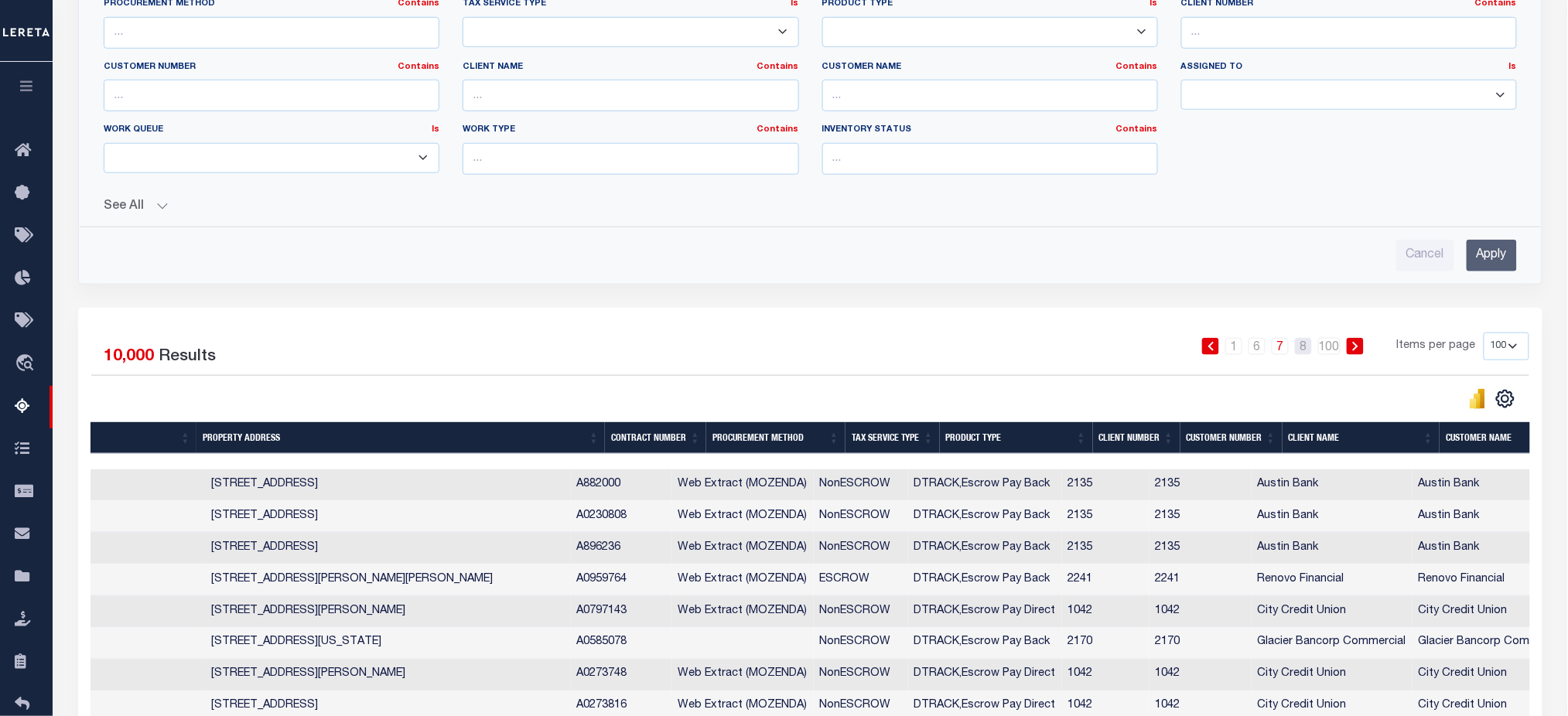
click at [1308, 352] on link "8" at bounding box center [1303, 347] width 17 height 17
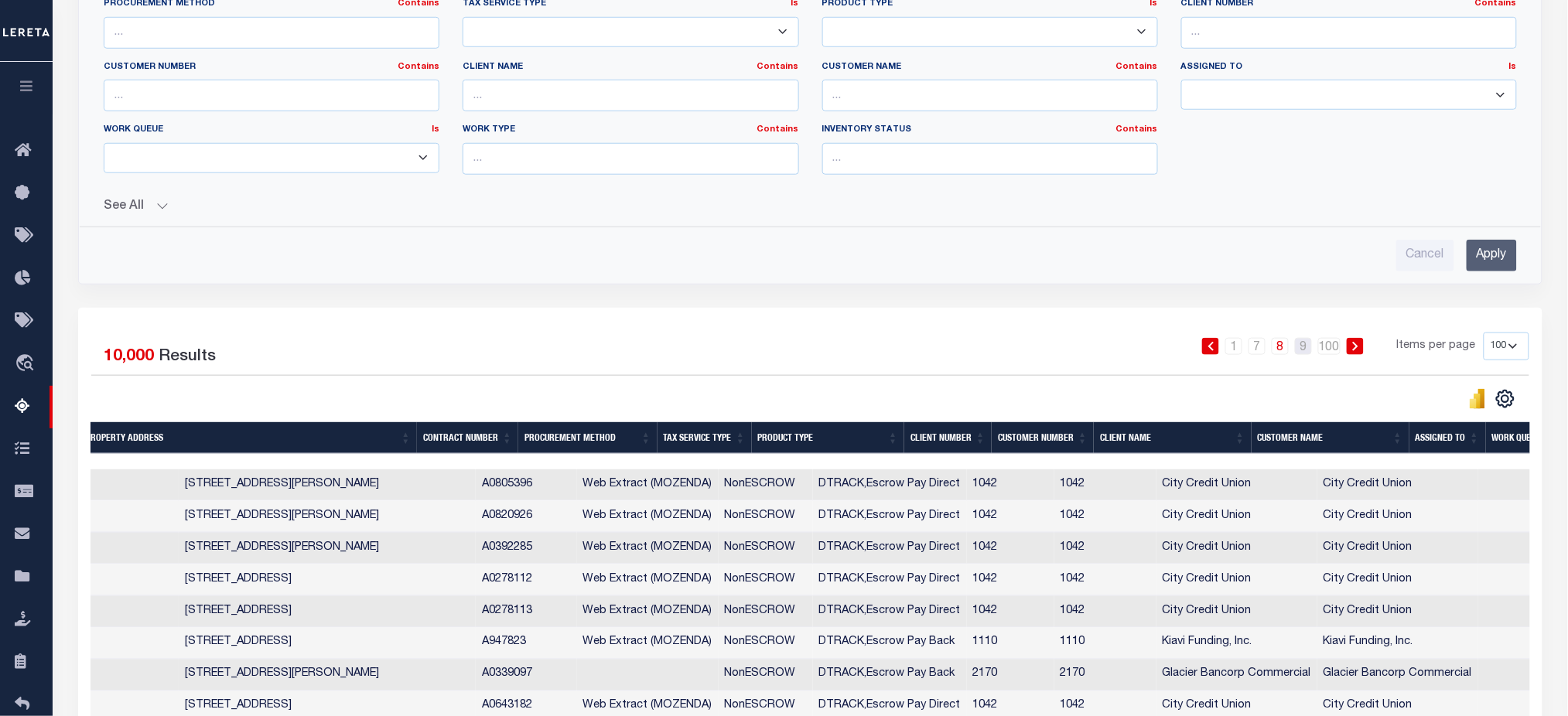
click at [1308, 352] on link "9" at bounding box center [1303, 347] width 17 height 17
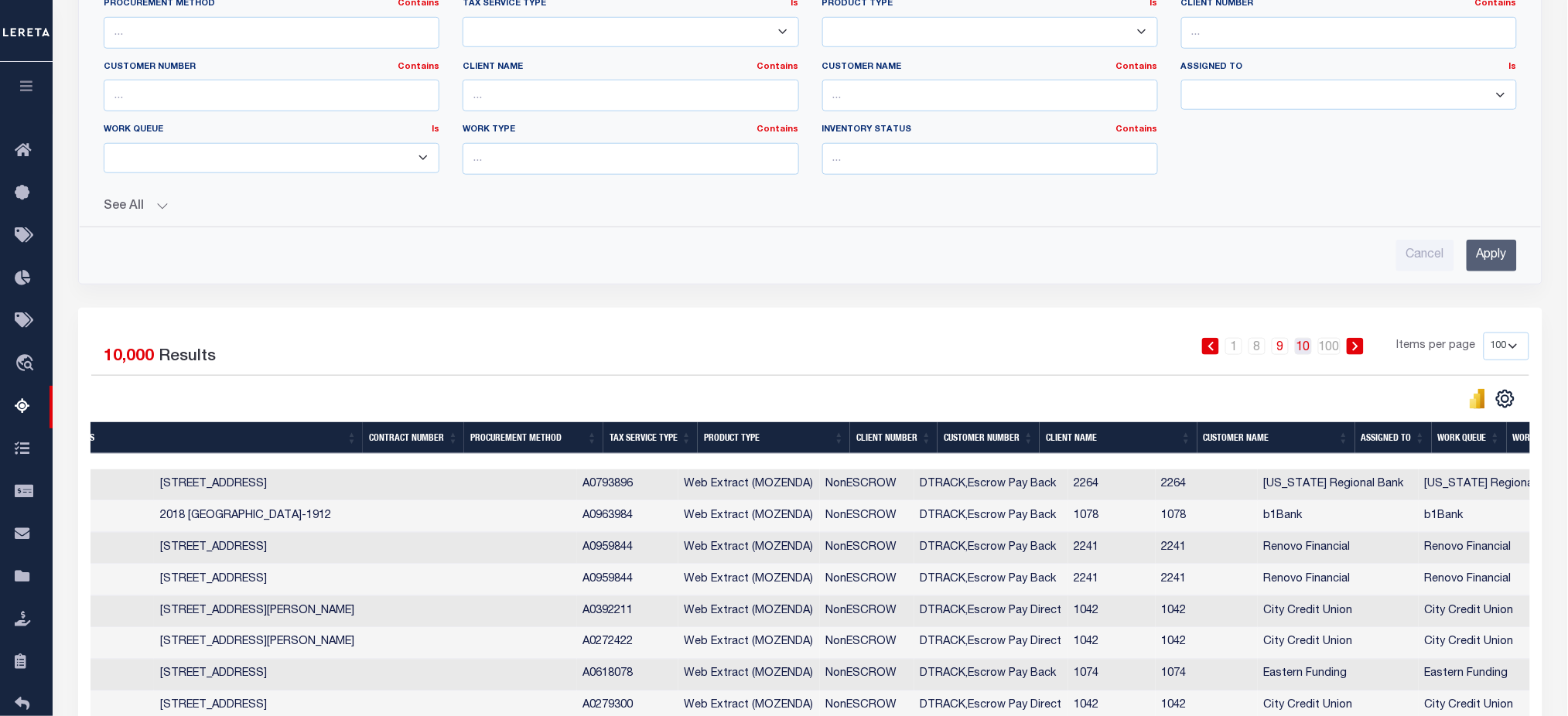
click at [1308, 355] on link "10" at bounding box center [1303, 347] width 17 height 17
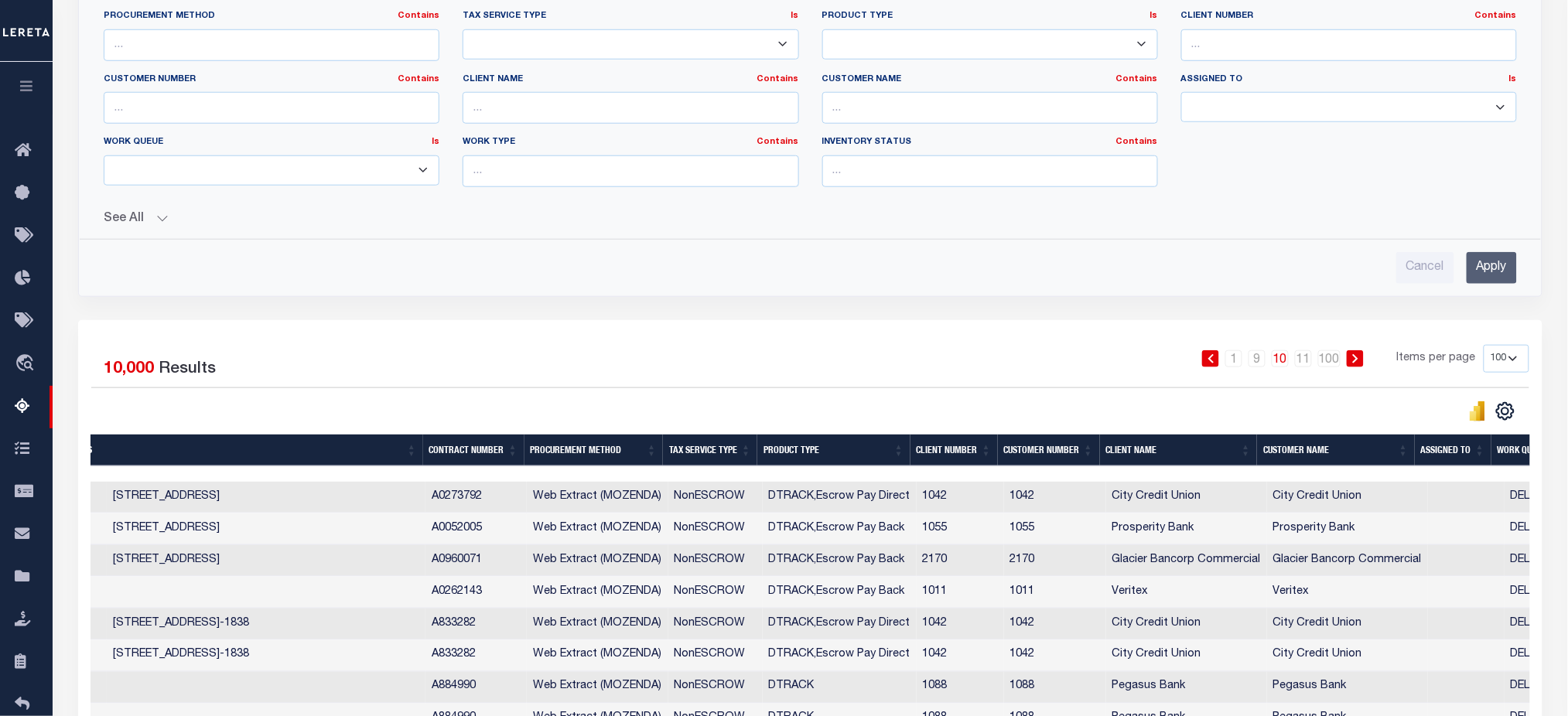
scroll to position [454, 0]
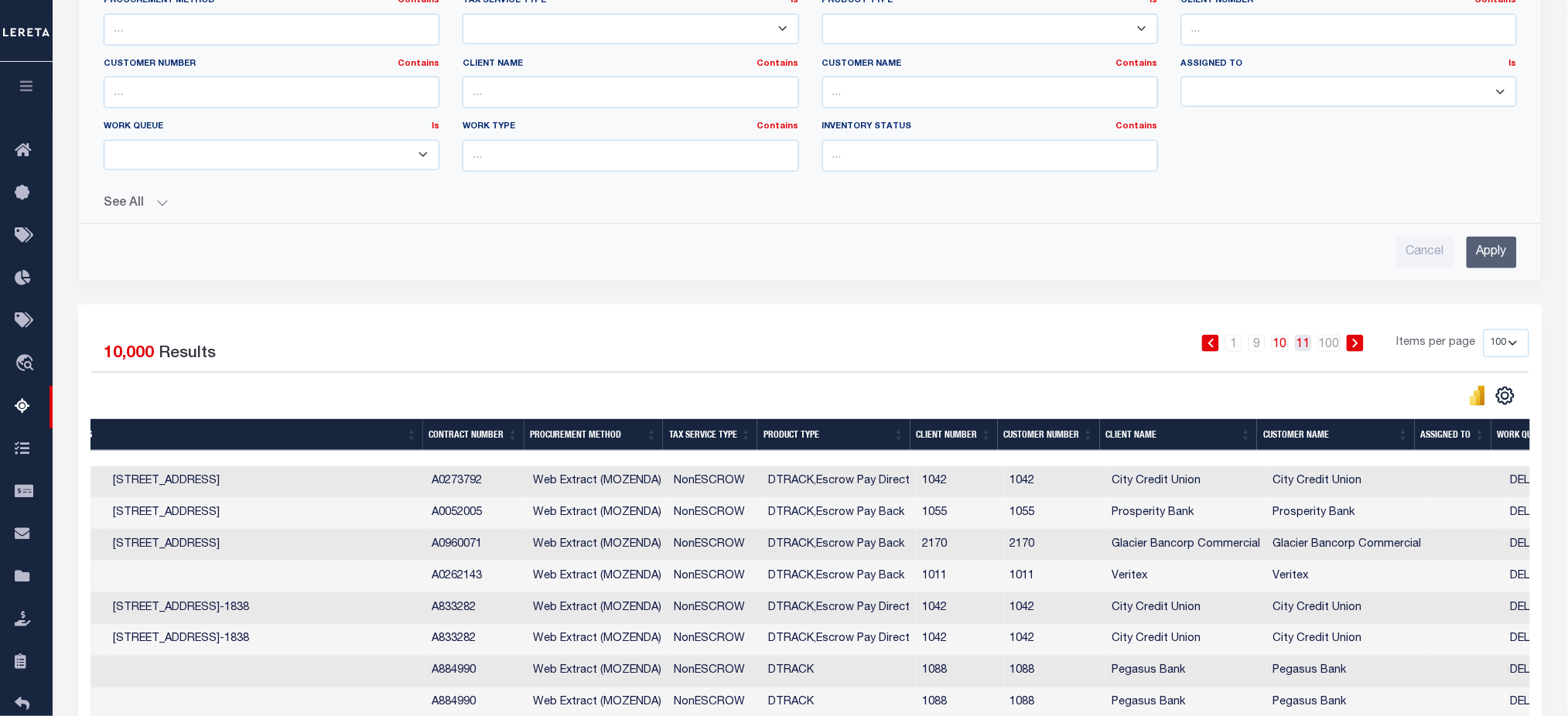
click at [1307, 344] on link "11" at bounding box center [1303, 344] width 17 height 17
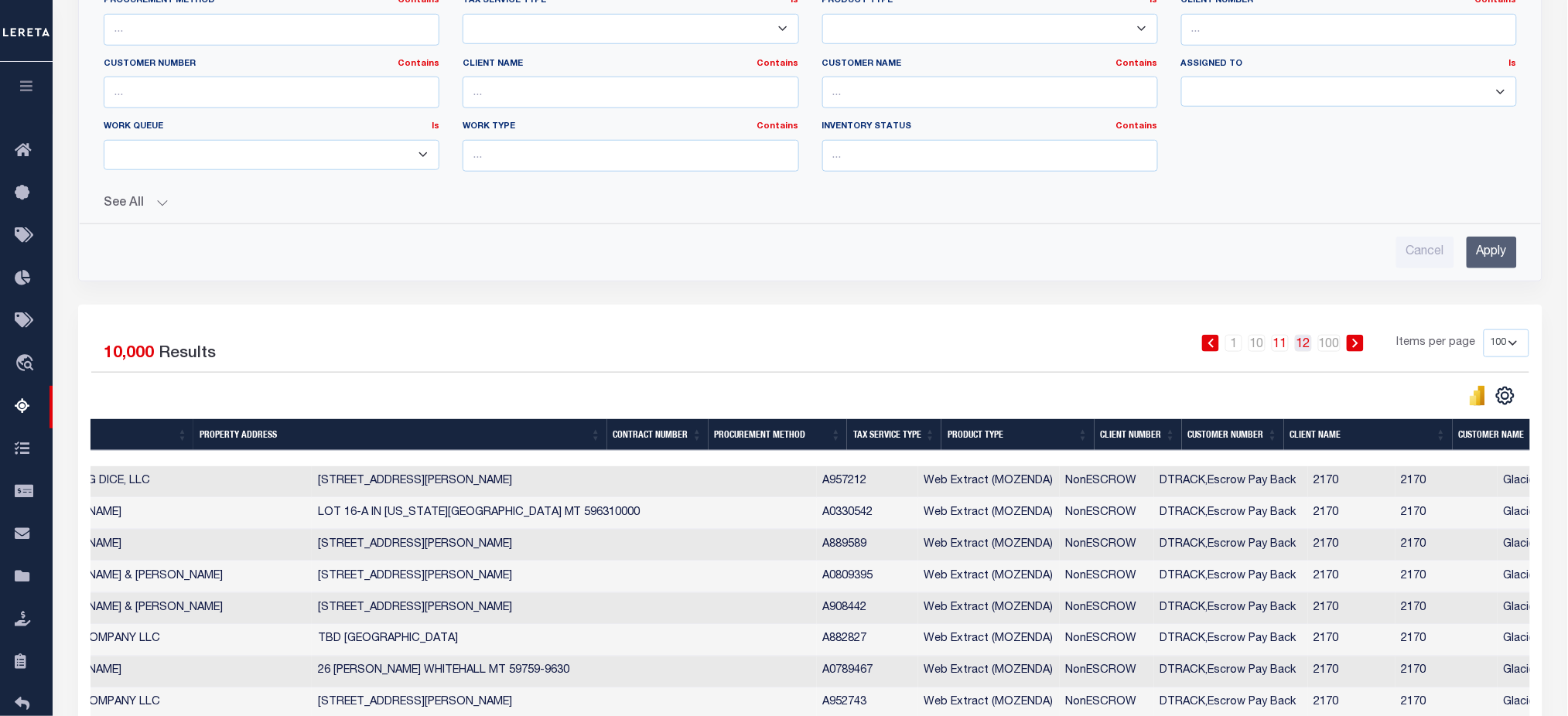
click at [1309, 347] on link "12" at bounding box center [1303, 344] width 17 height 17
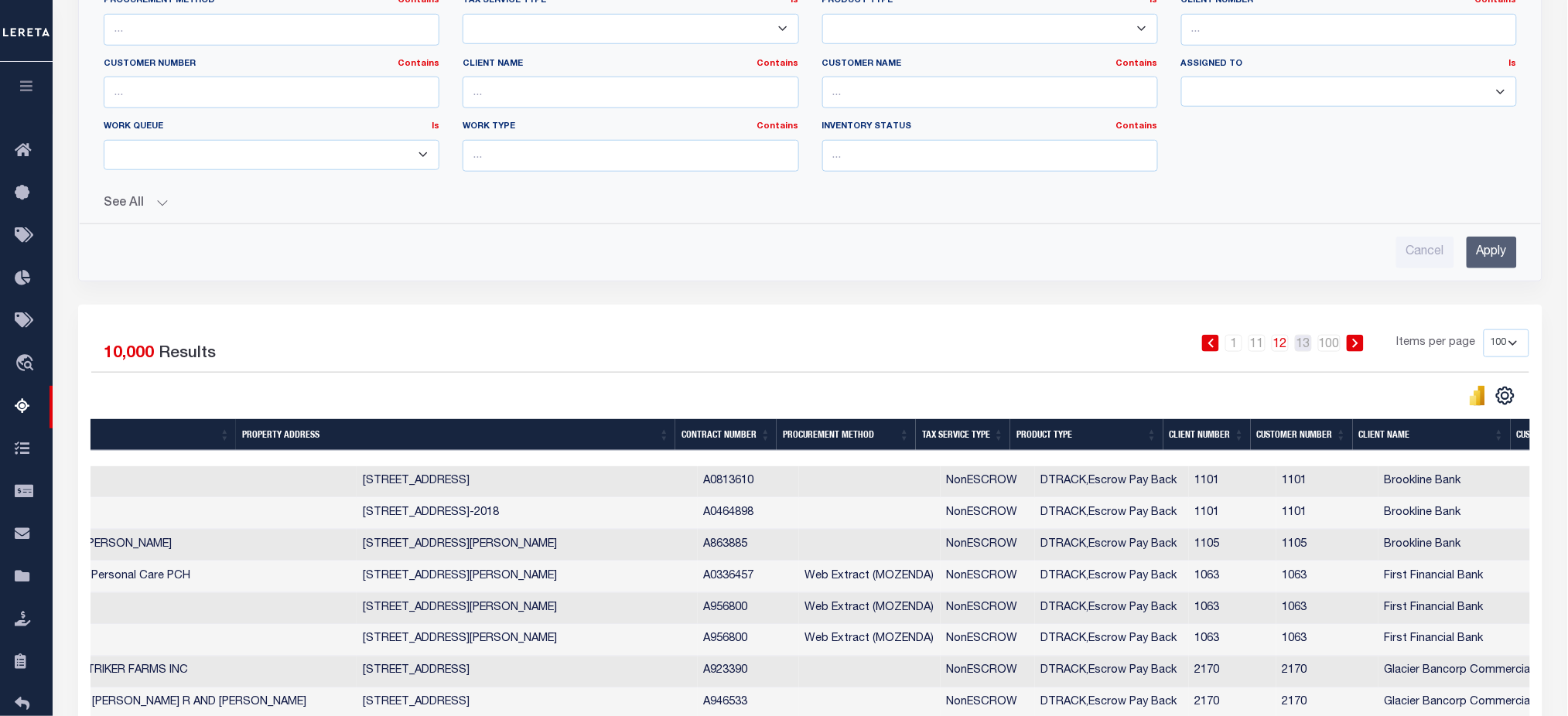
click at [1309, 347] on link "13" at bounding box center [1303, 344] width 17 height 17
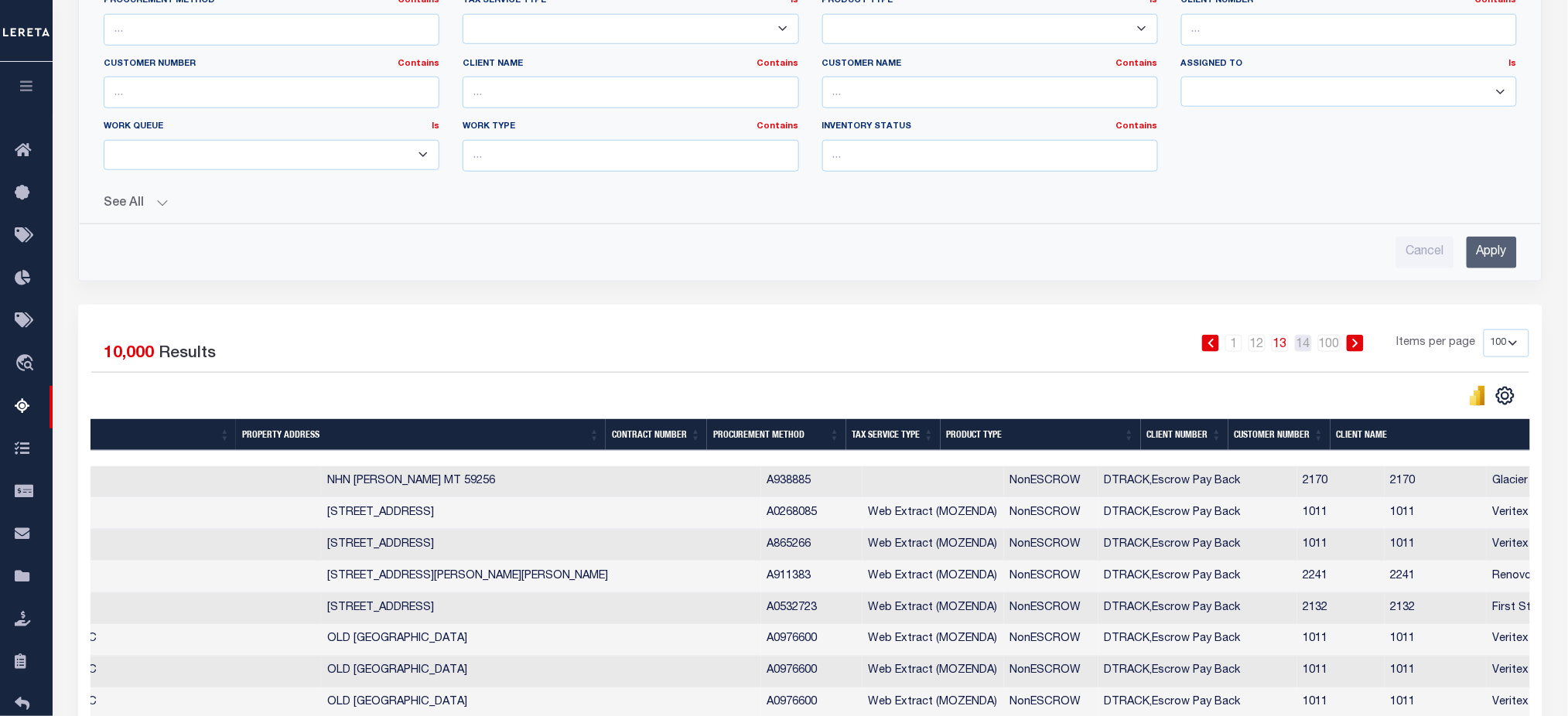
click at [1309, 347] on link "14" at bounding box center [1303, 344] width 17 height 17
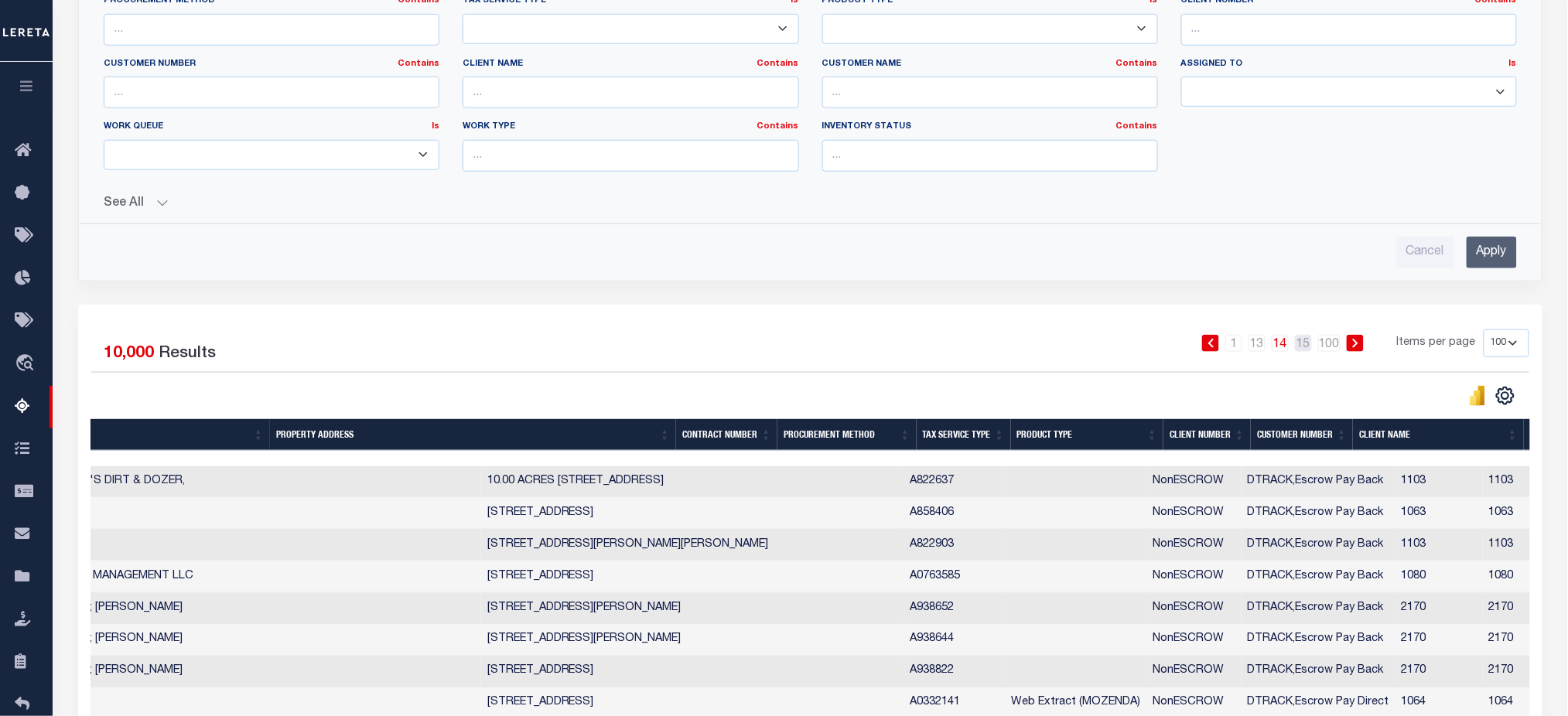
click at [1309, 347] on link "15" at bounding box center [1303, 344] width 17 height 17
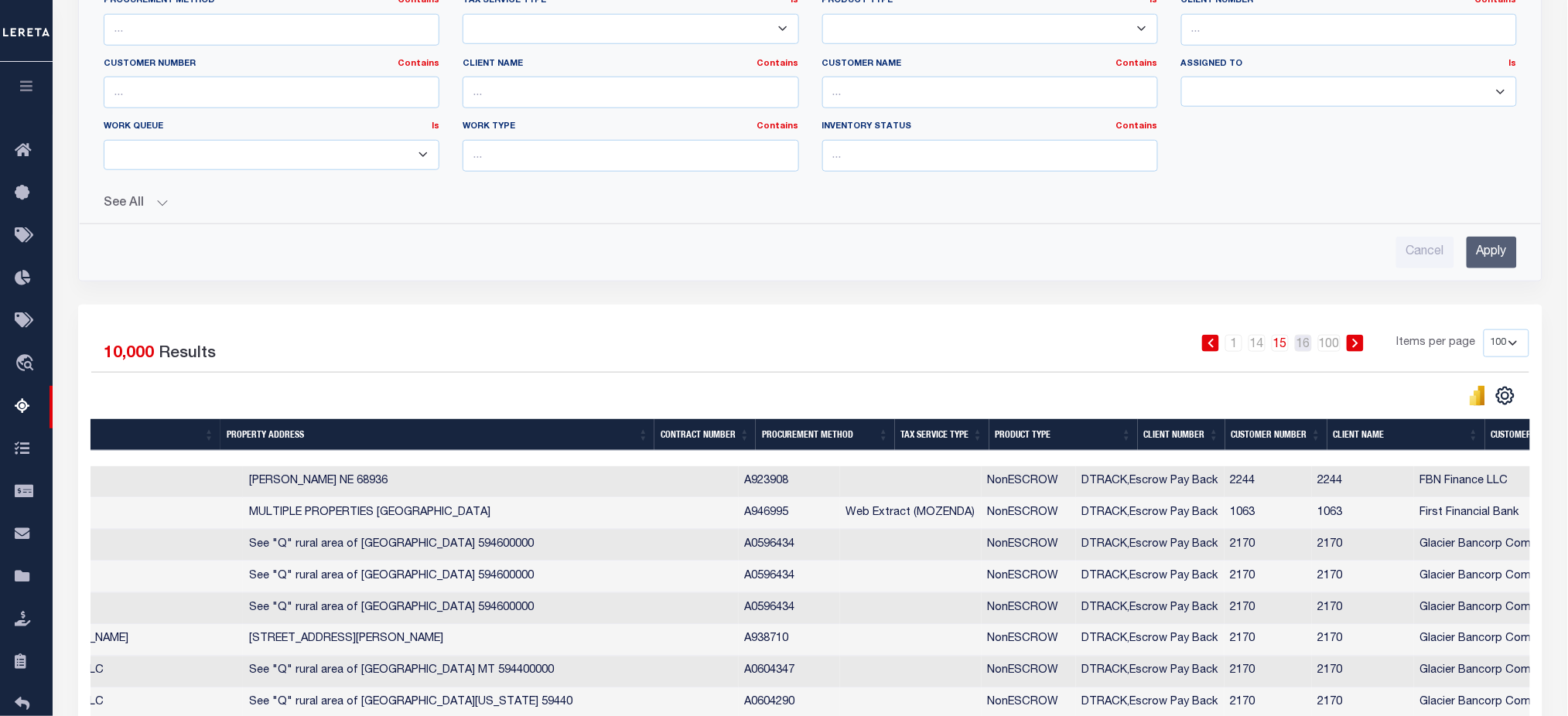
click at [1309, 347] on link "16" at bounding box center [1303, 344] width 17 height 17
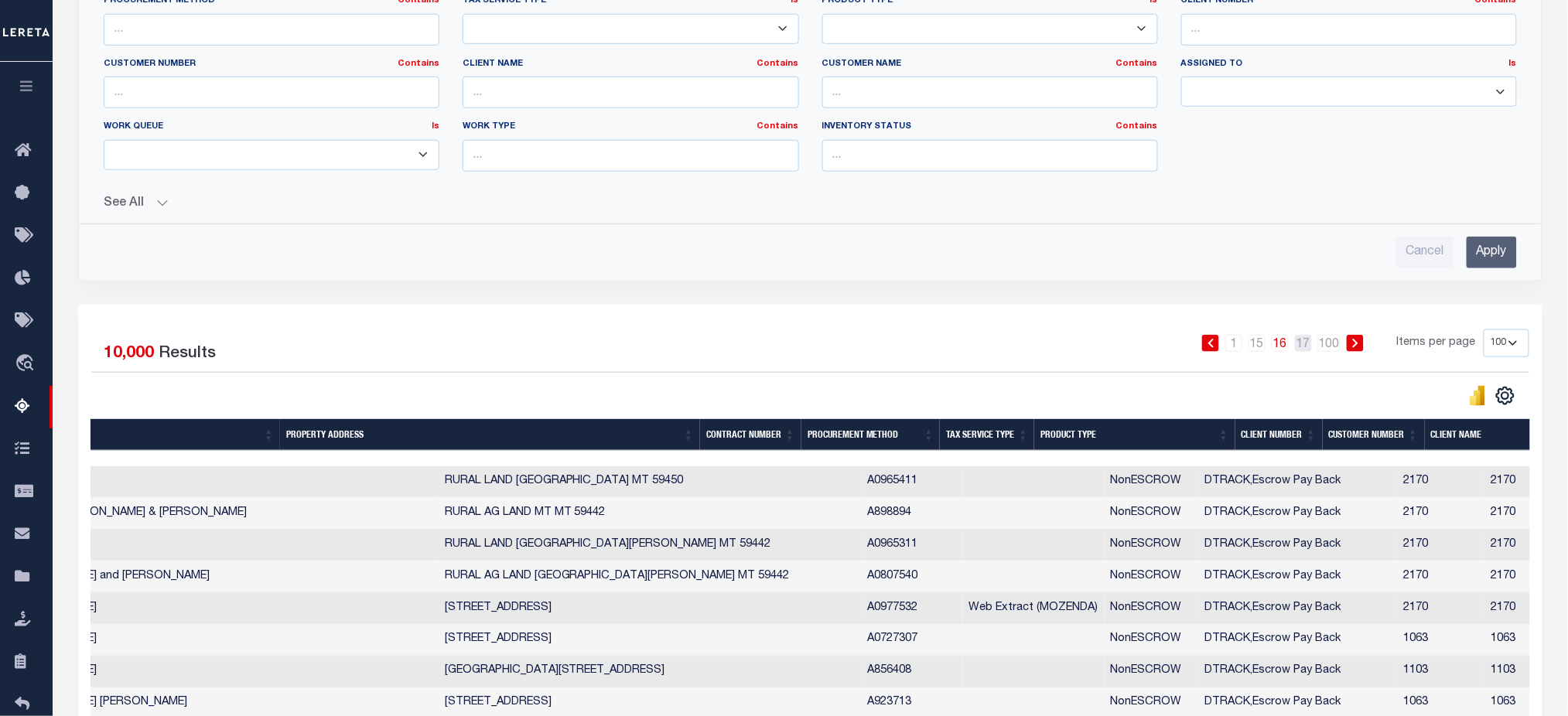
click at [1309, 347] on link "17" at bounding box center [1303, 344] width 17 height 17
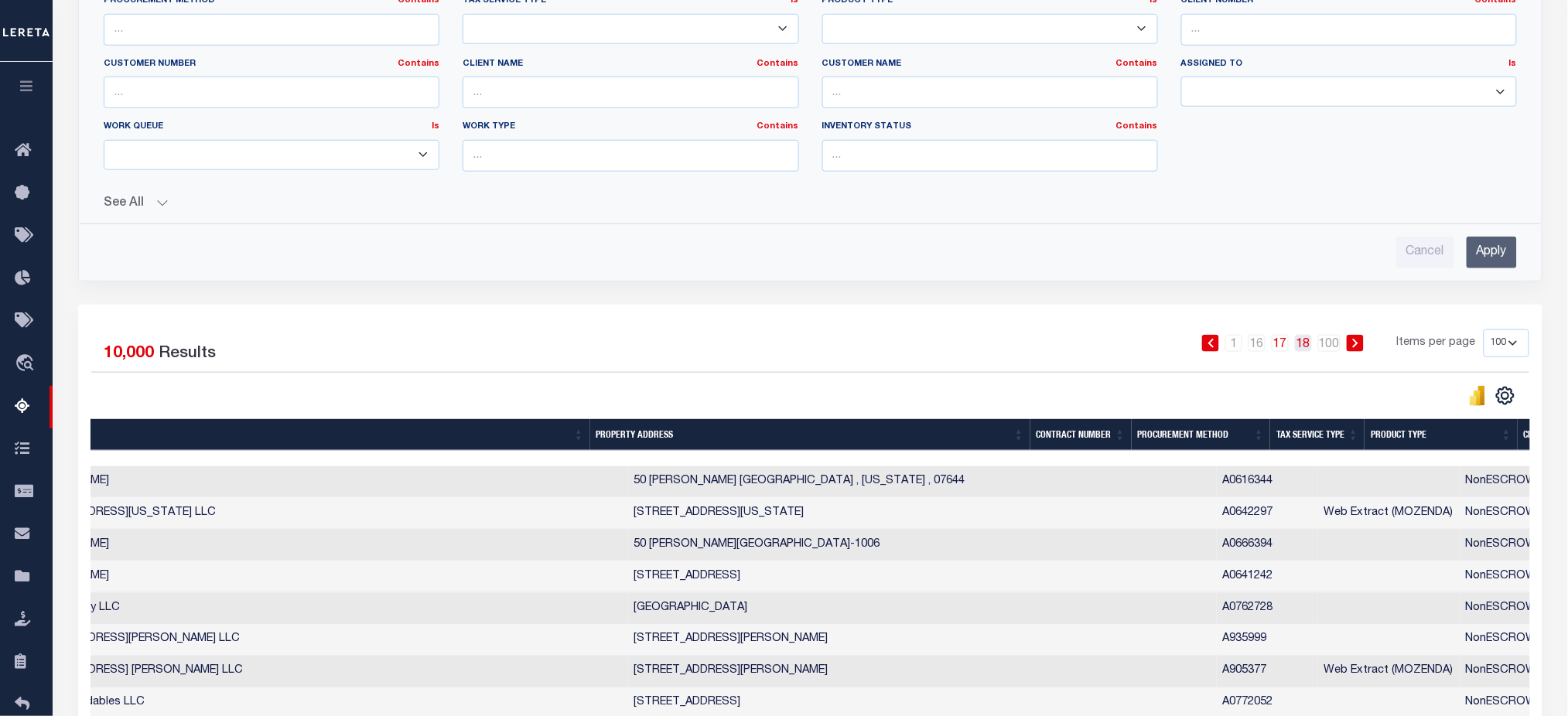
click at [1310, 347] on link "18" at bounding box center [1303, 344] width 17 height 17
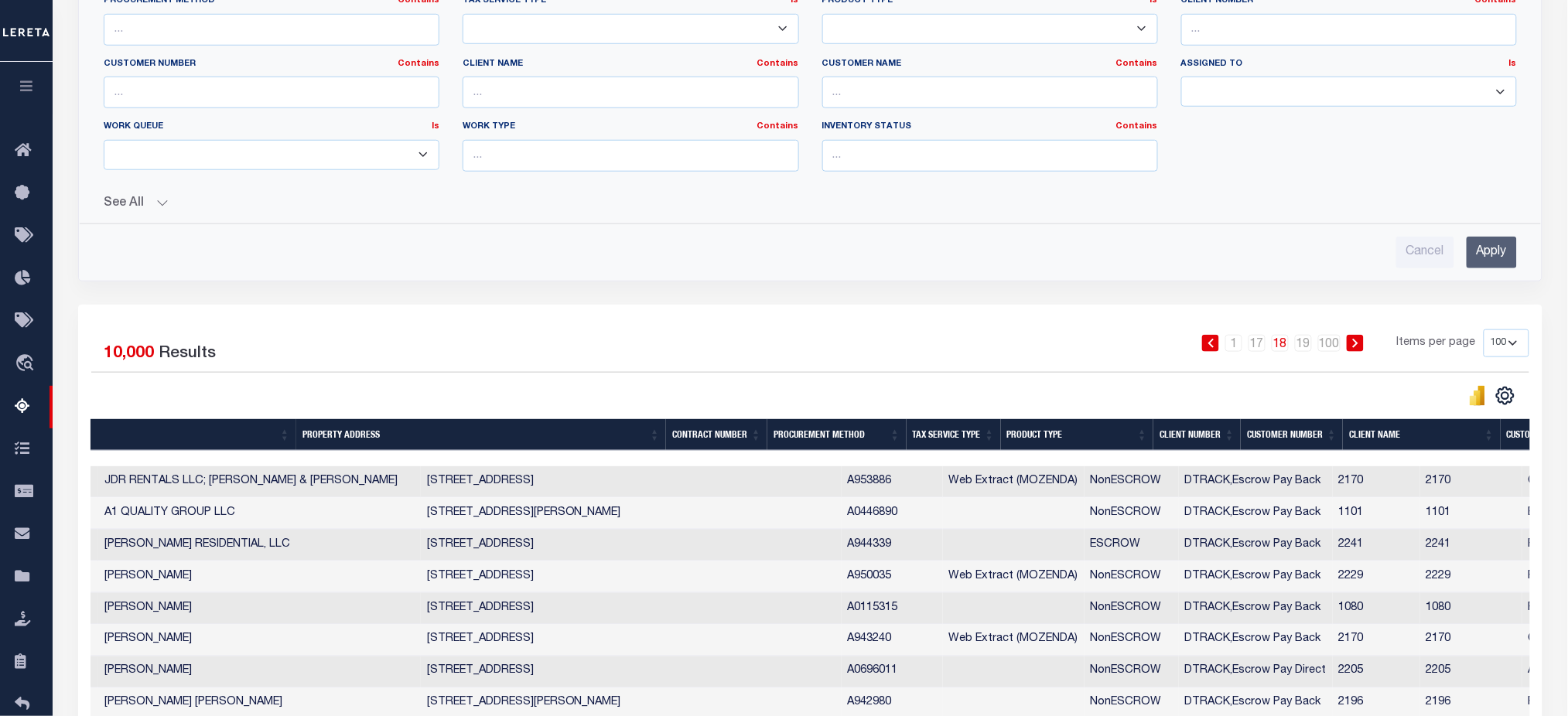
scroll to position [0, 1166]
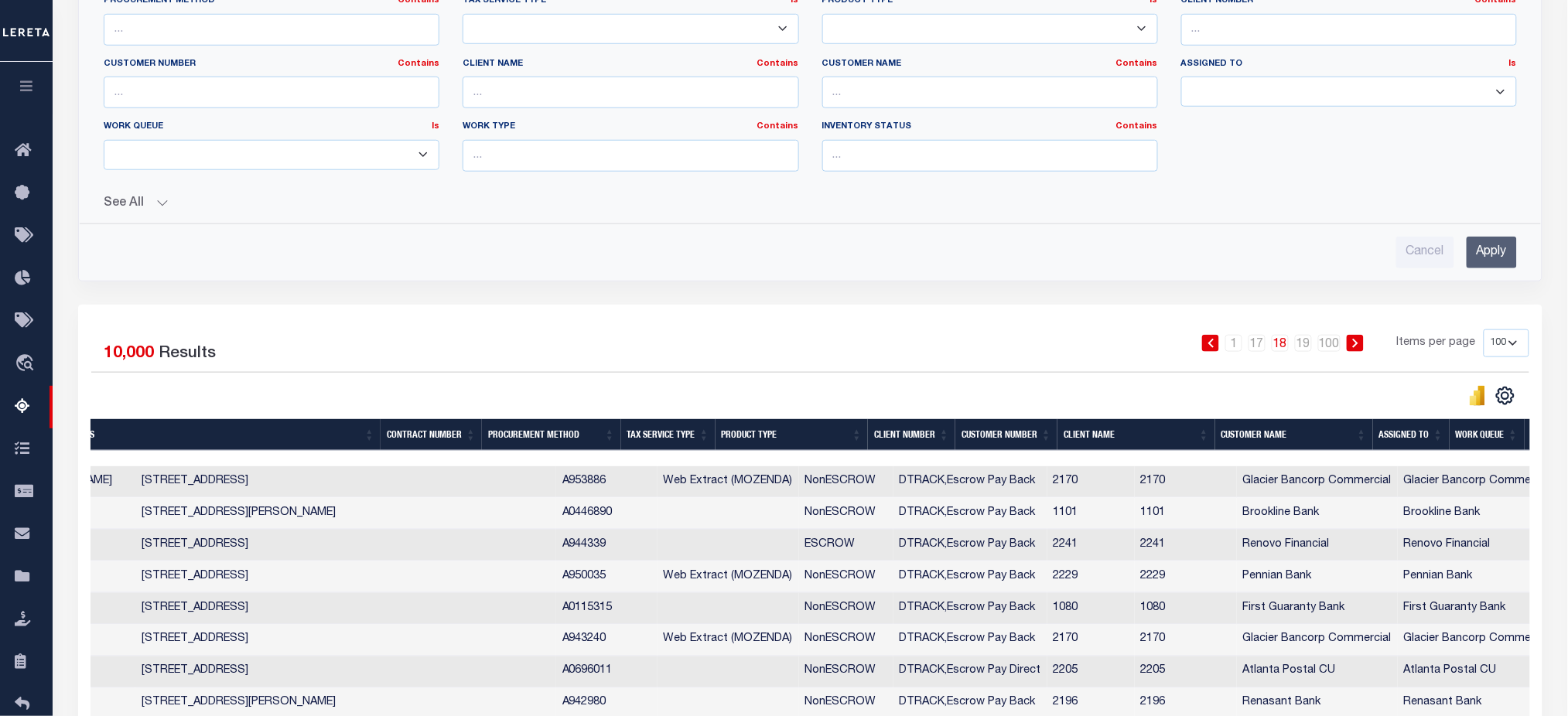
click at [1514, 346] on select "10 25 50 100 500" at bounding box center [1506, 344] width 46 height 28
click at [996, 362] on div "1 … 17 18 19 … 100 Items per page 10 25 50 100 500" at bounding box center [993, 350] width 1072 height 41
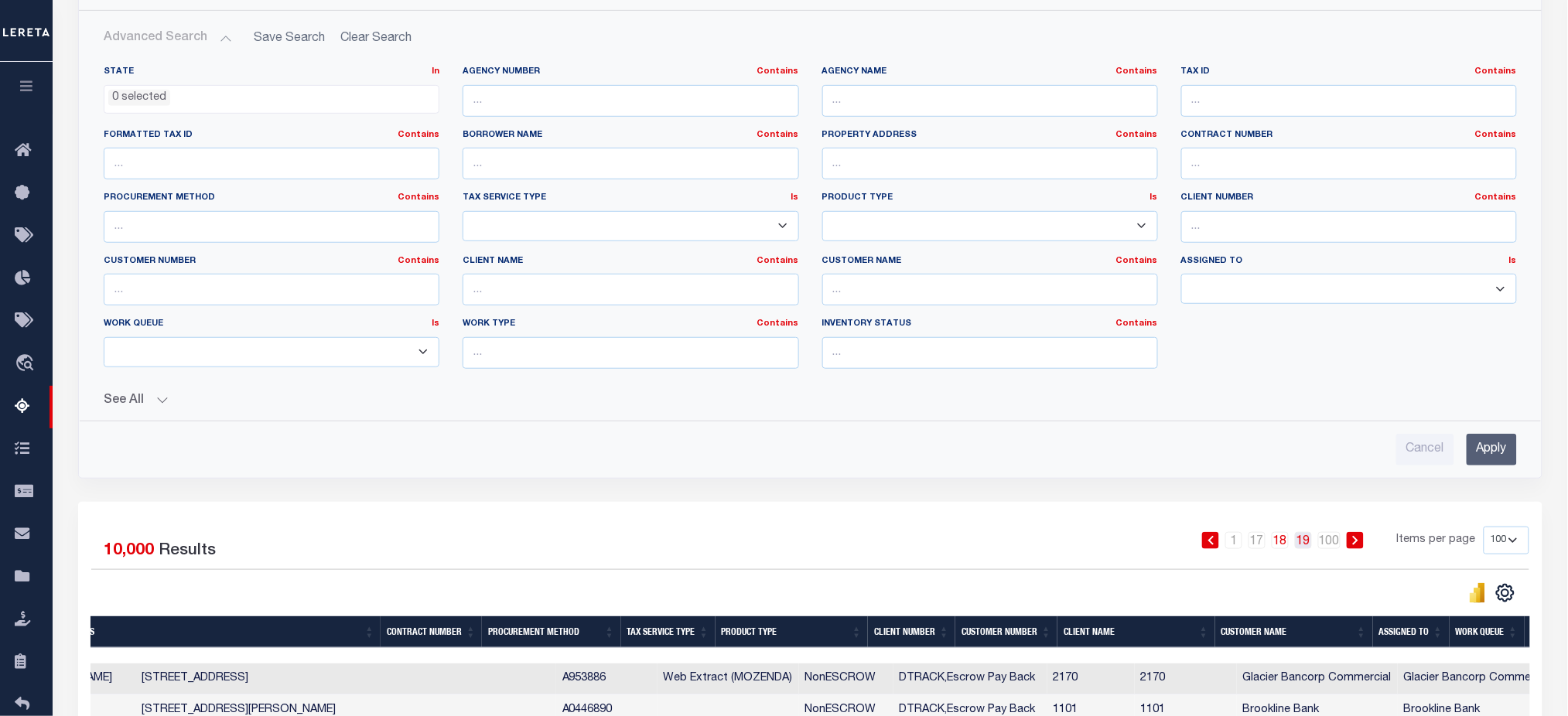
click at [1307, 549] on link "19" at bounding box center [1303, 541] width 17 height 17
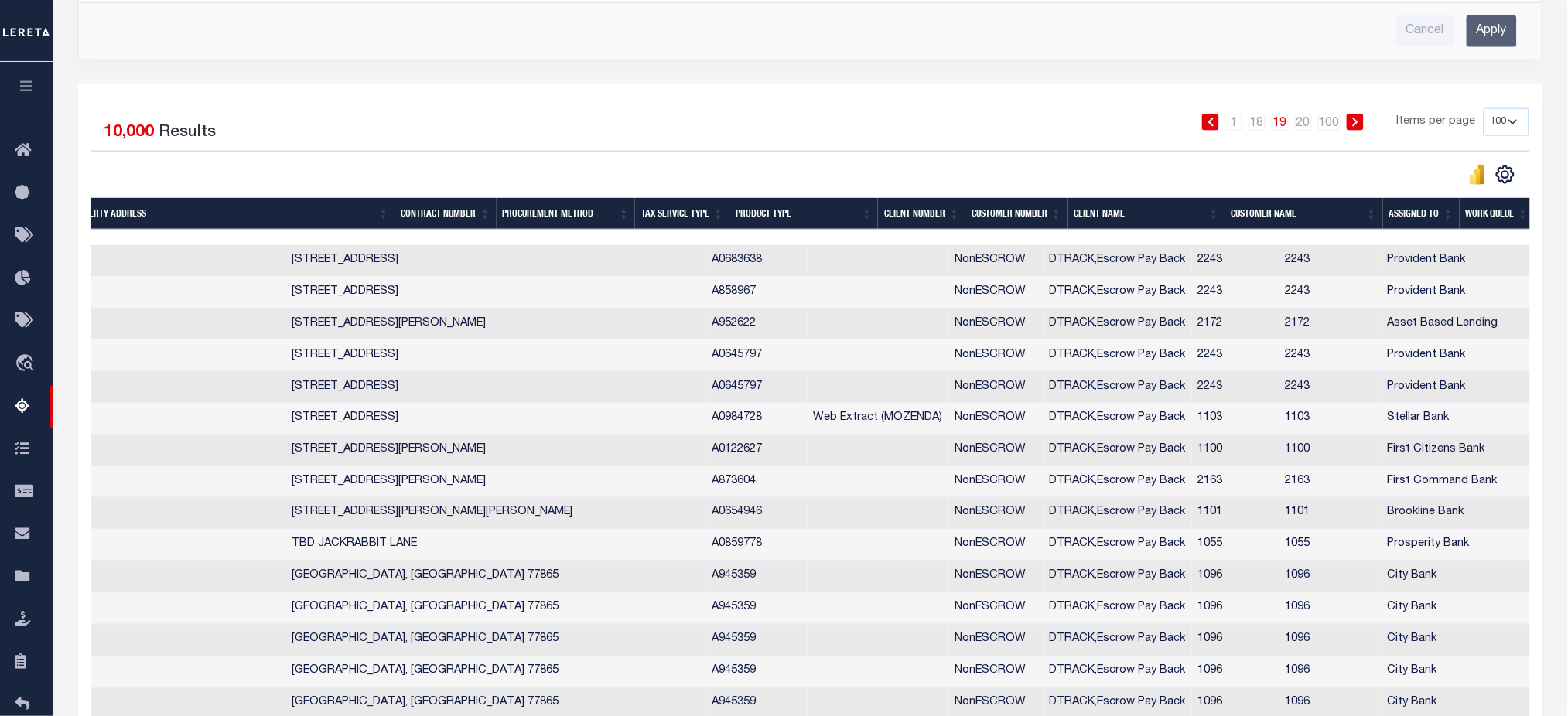
click at [1315, 122] on li "20" at bounding box center [1303, 122] width 23 height 17
click at [1309, 124] on link "20" at bounding box center [1303, 122] width 17 height 17
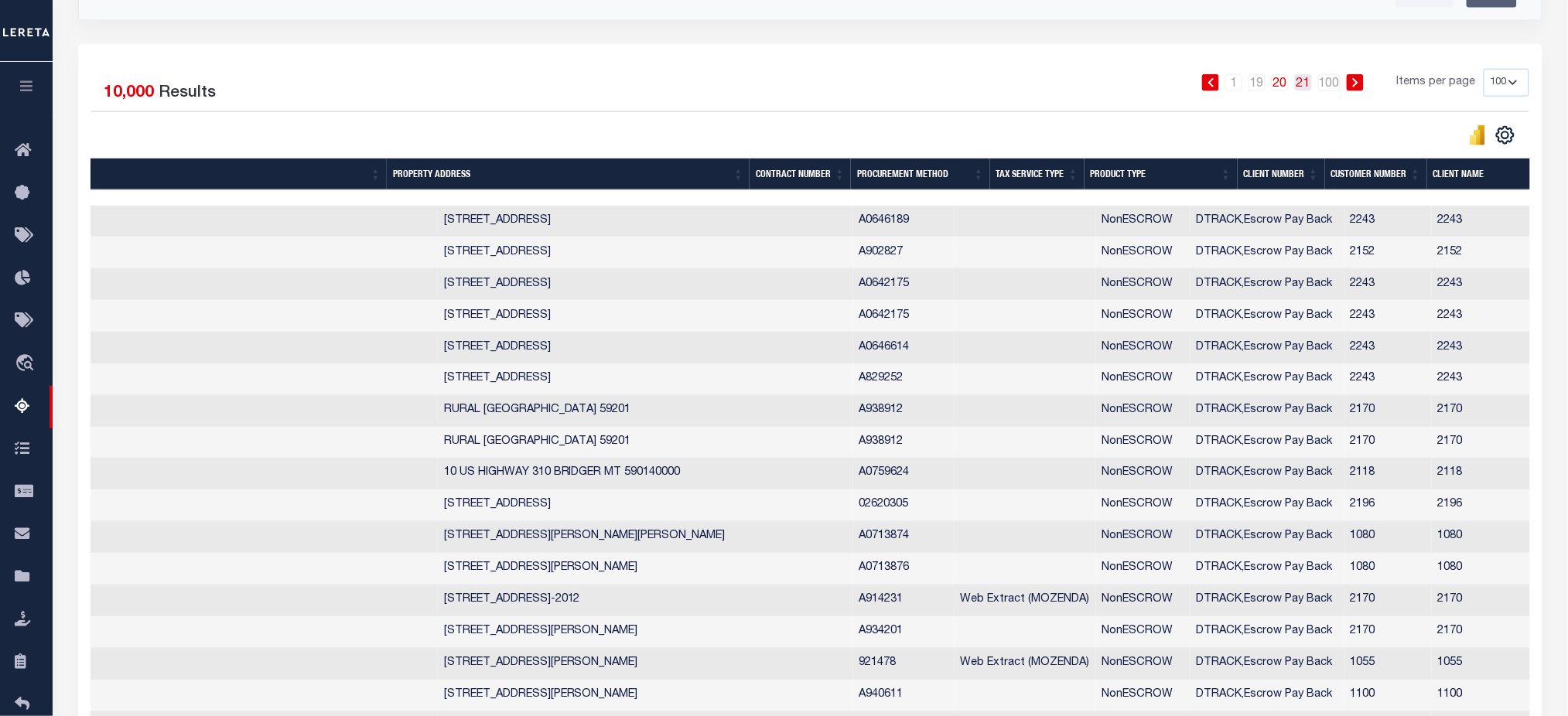
click at [1305, 86] on link "21" at bounding box center [1303, 83] width 17 height 17
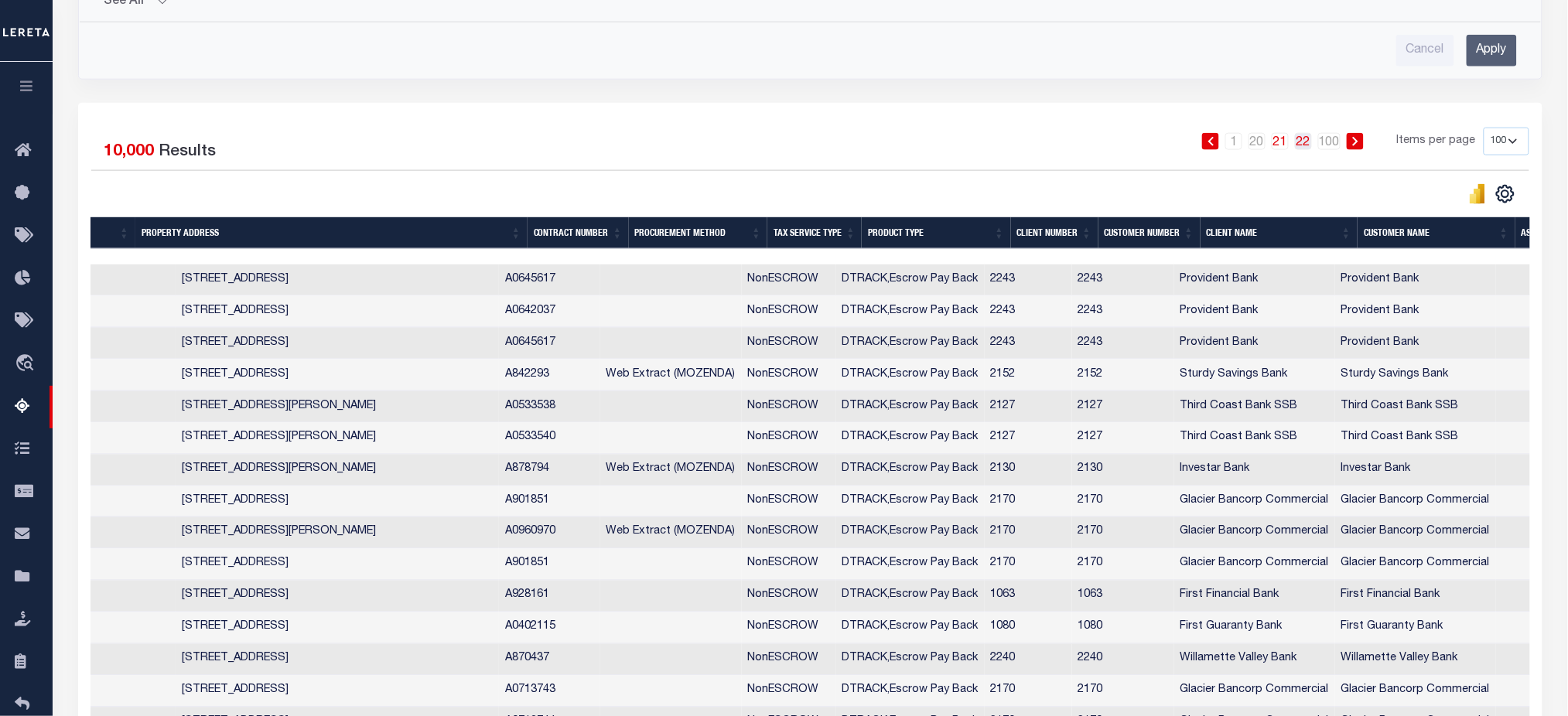
click at [1301, 147] on link "22" at bounding box center [1303, 142] width 17 height 17
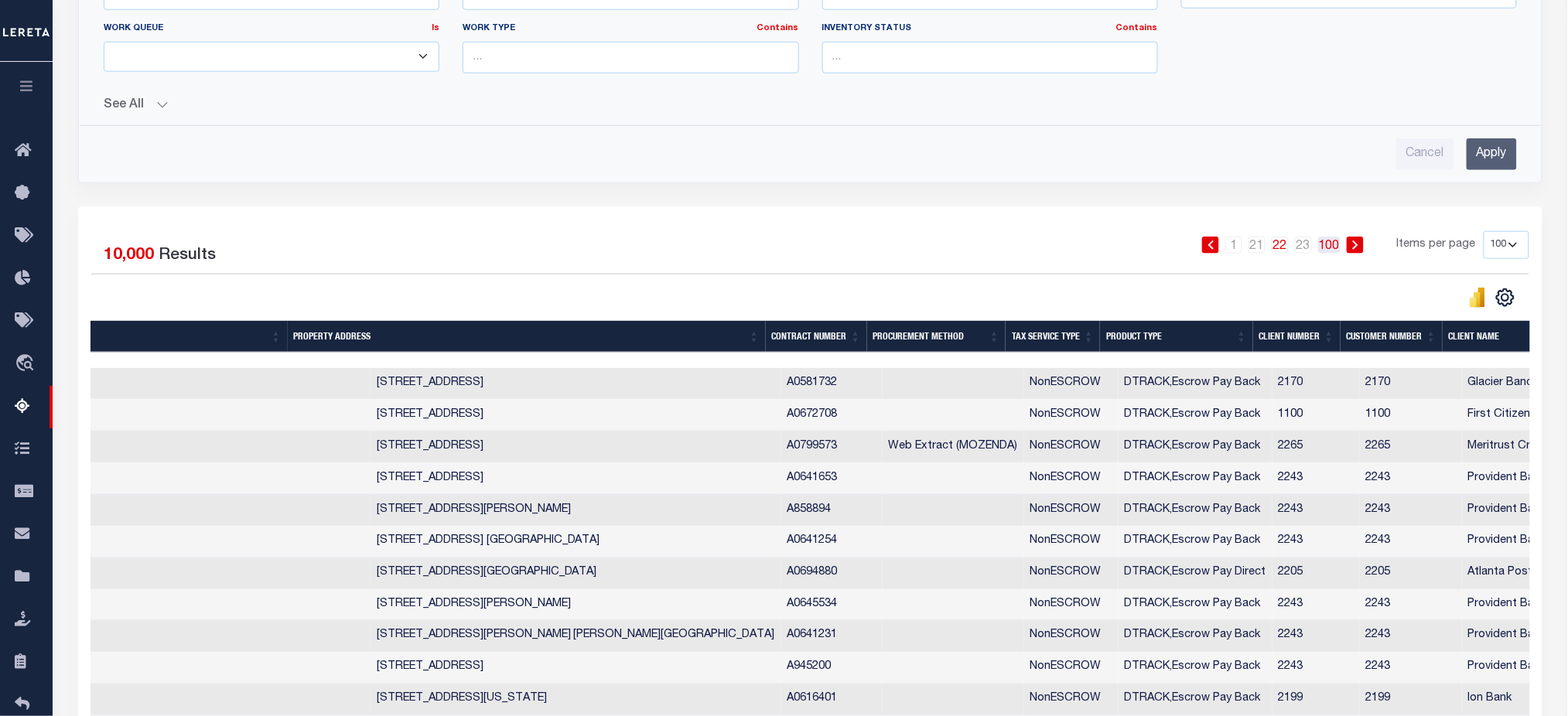
click at [1326, 246] on link "100" at bounding box center [1329, 245] width 23 height 17
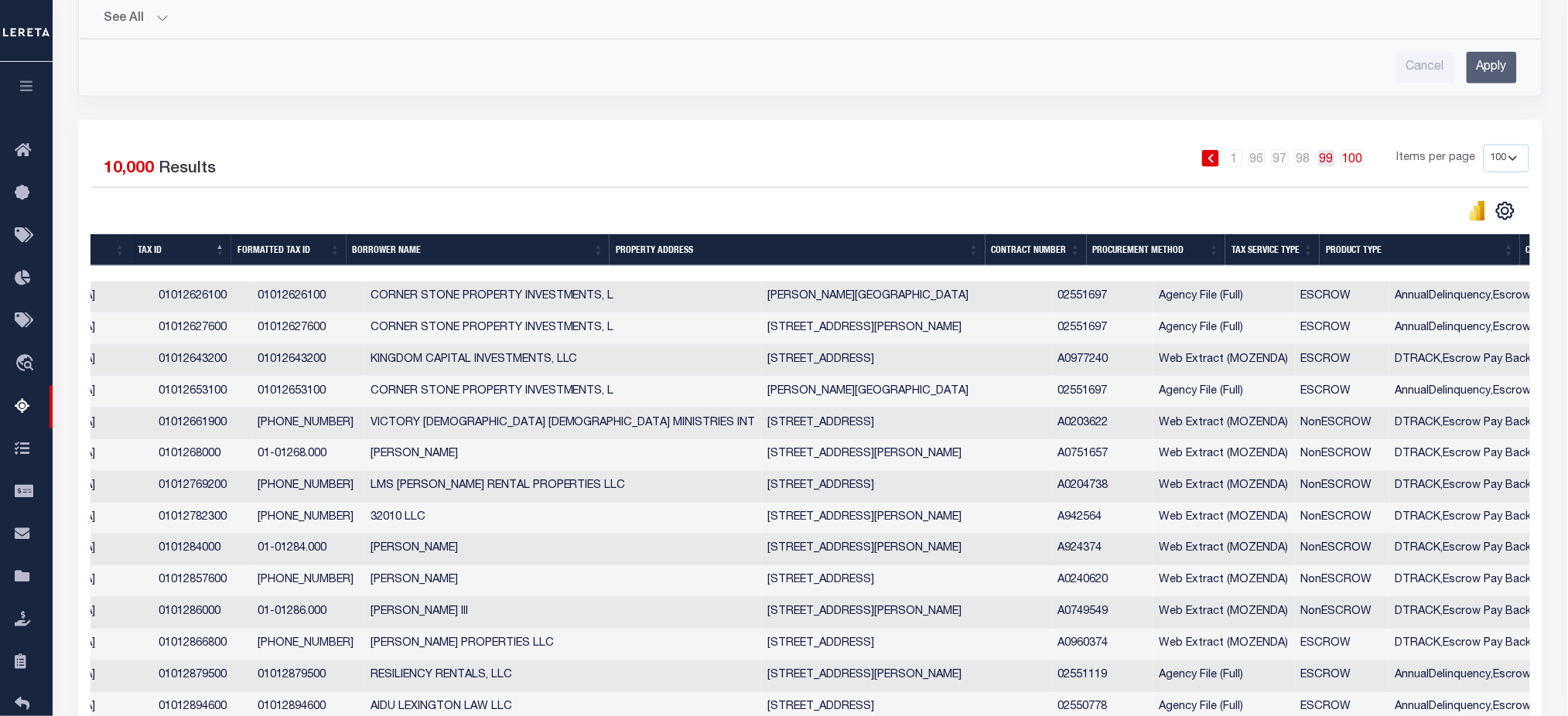
click at [1329, 159] on link "99" at bounding box center [1326, 159] width 17 height 17
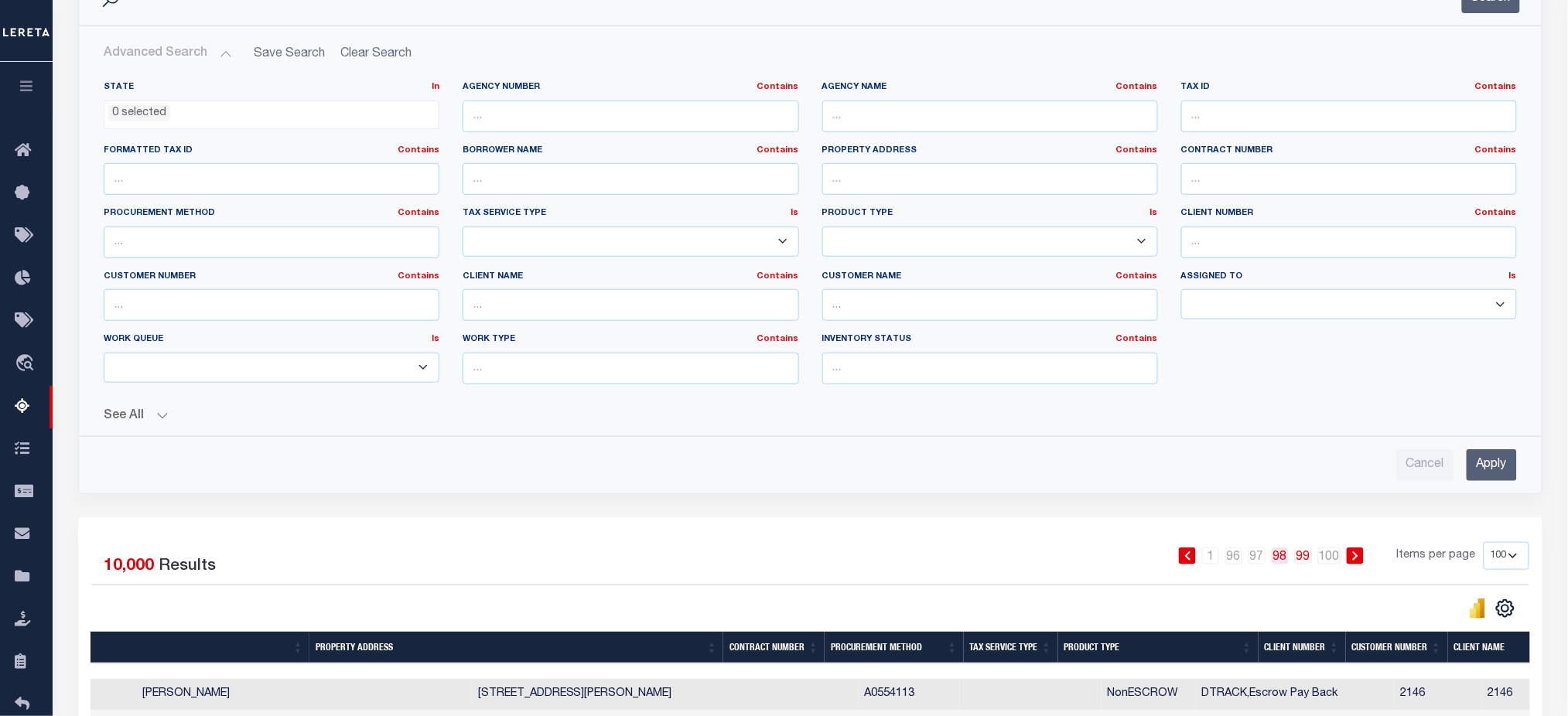
click at [1280, 557] on link "98" at bounding box center [1280, 556] width 17 height 17
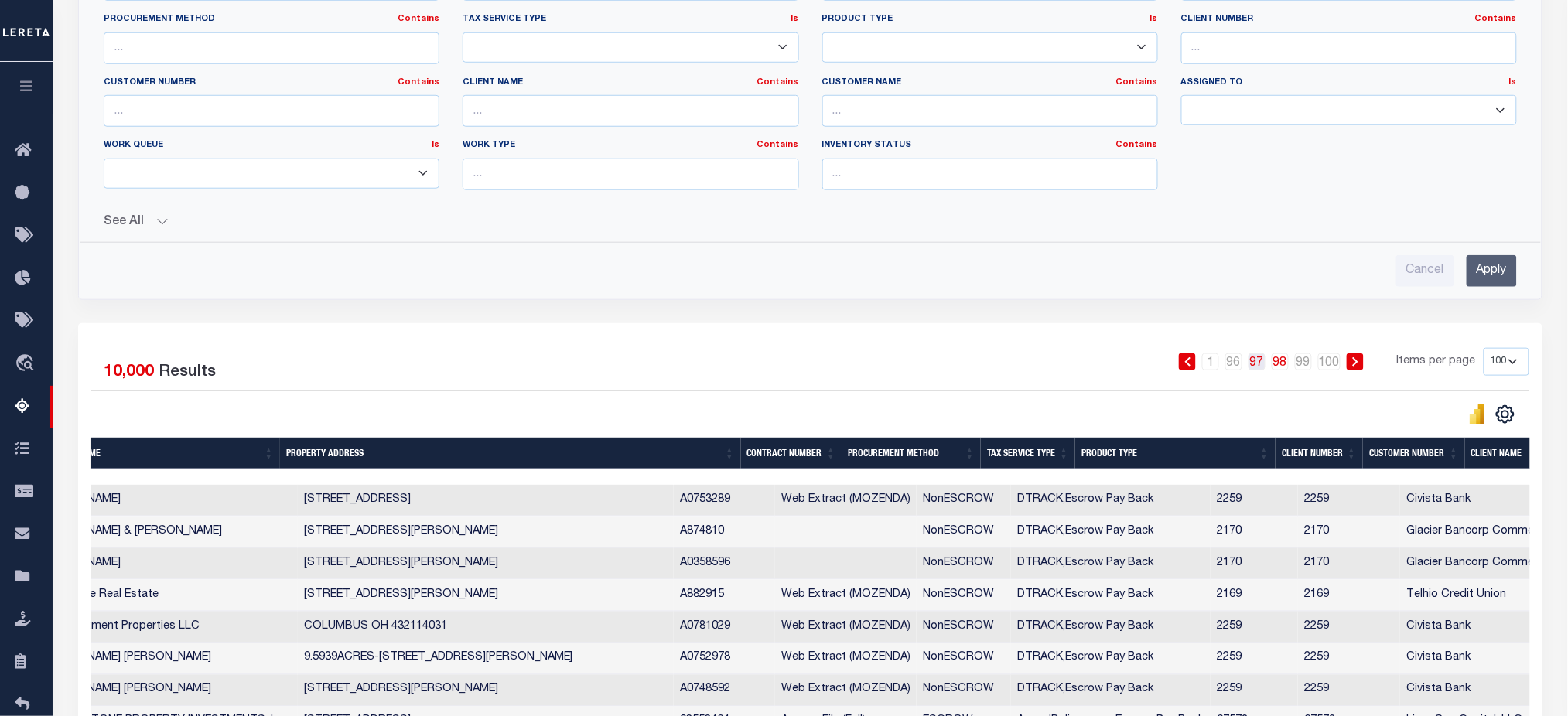
click at [1258, 369] on link "97" at bounding box center [1257, 362] width 17 height 17
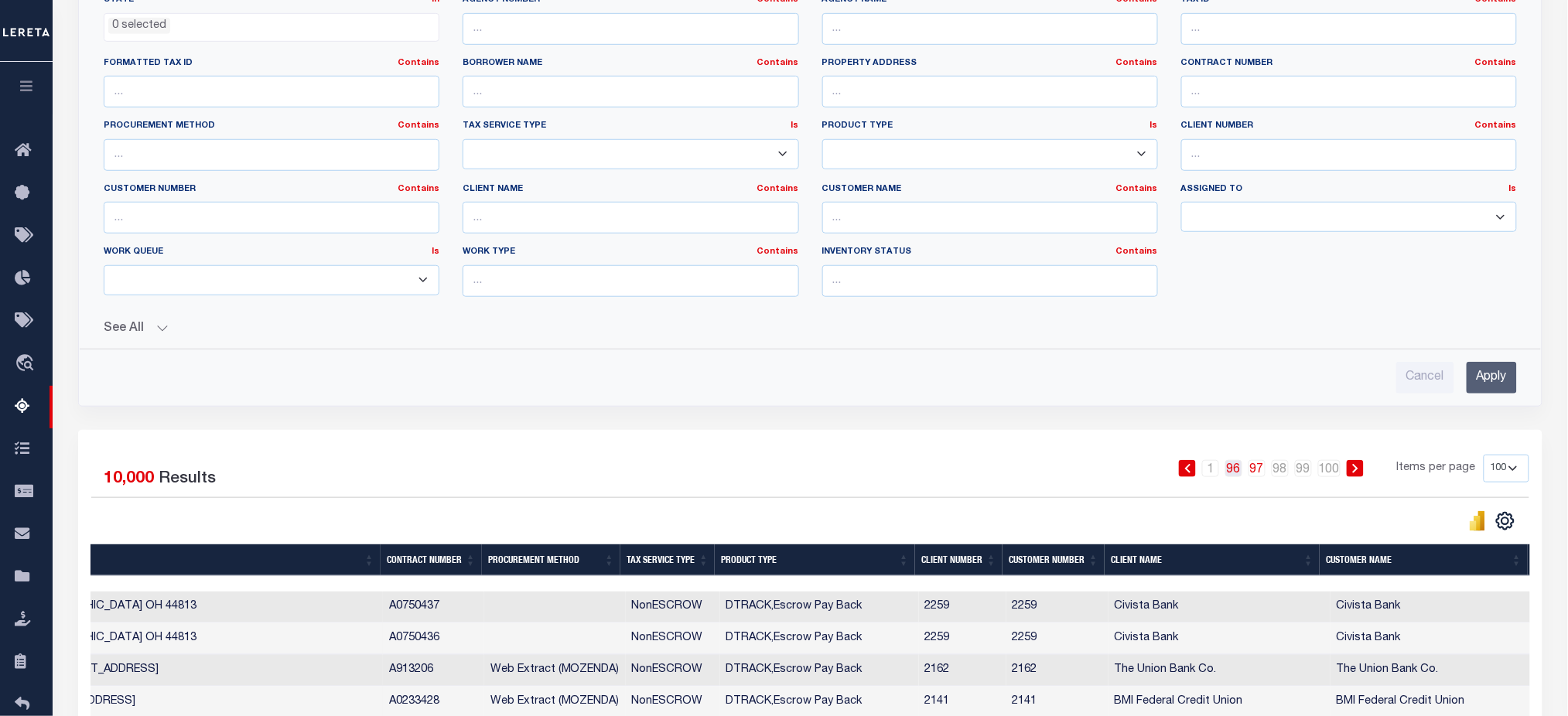
click at [1235, 470] on link "96" at bounding box center [1234, 468] width 17 height 17
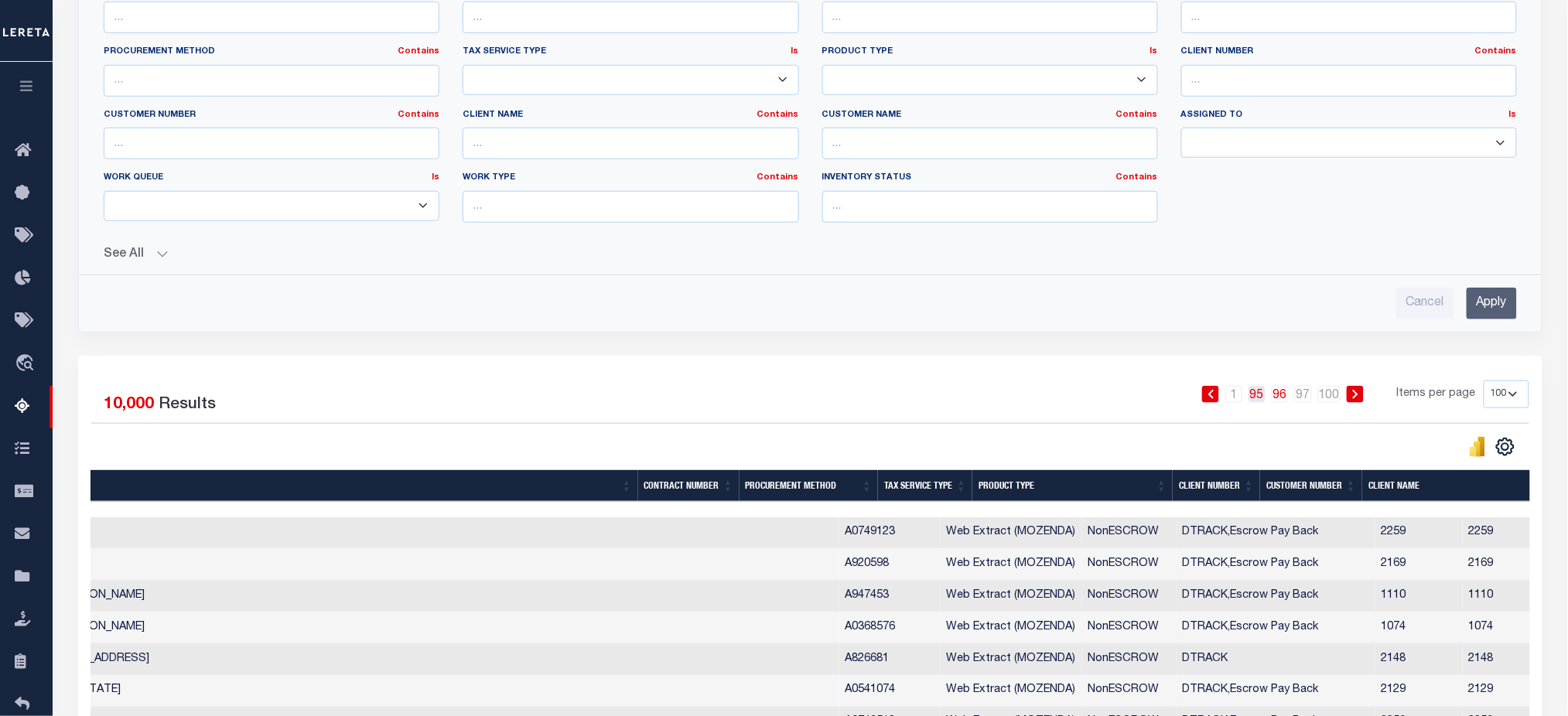
click at [1257, 400] on link "95" at bounding box center [1257, 394] width 17 height 17
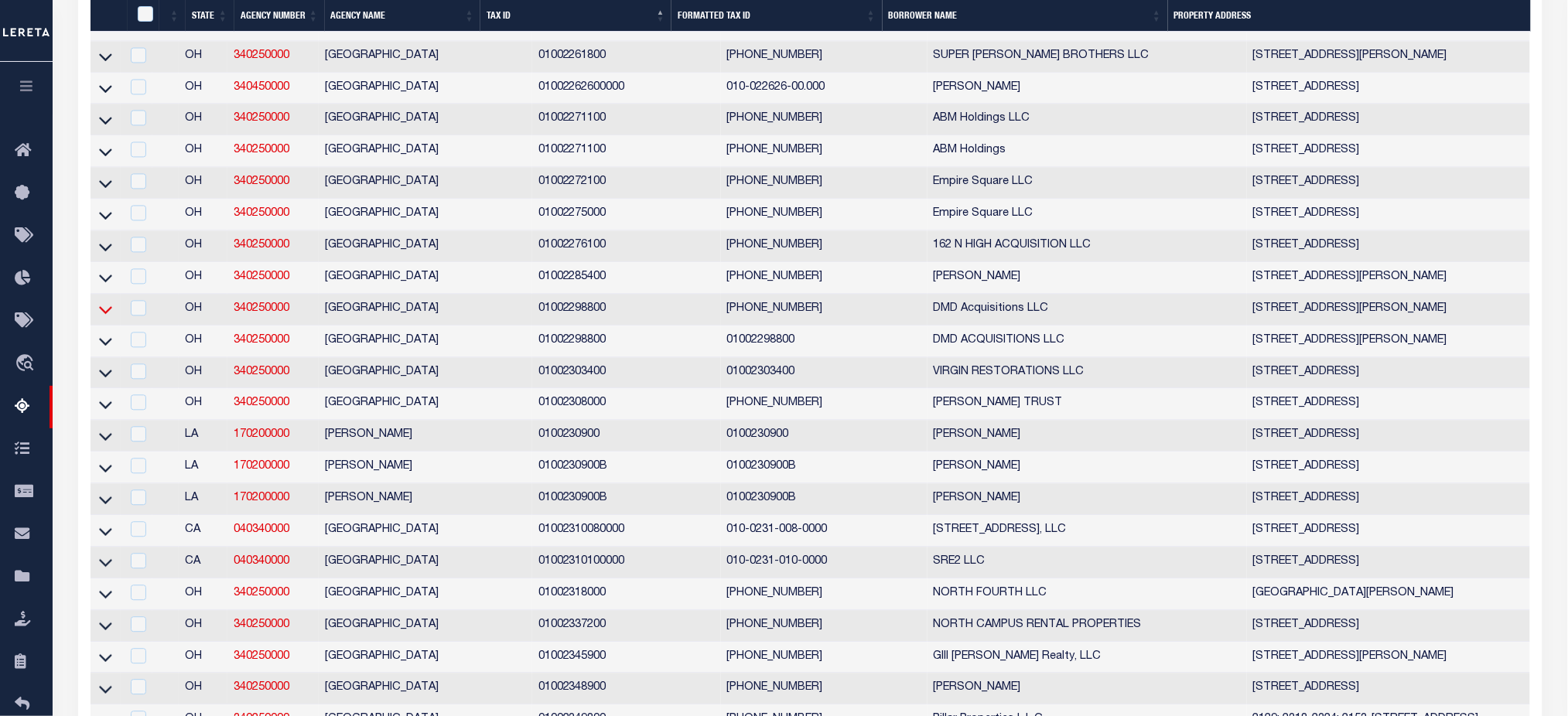
click at [110, 315] on icon at bounding box center [105, 311] width 13 height 8
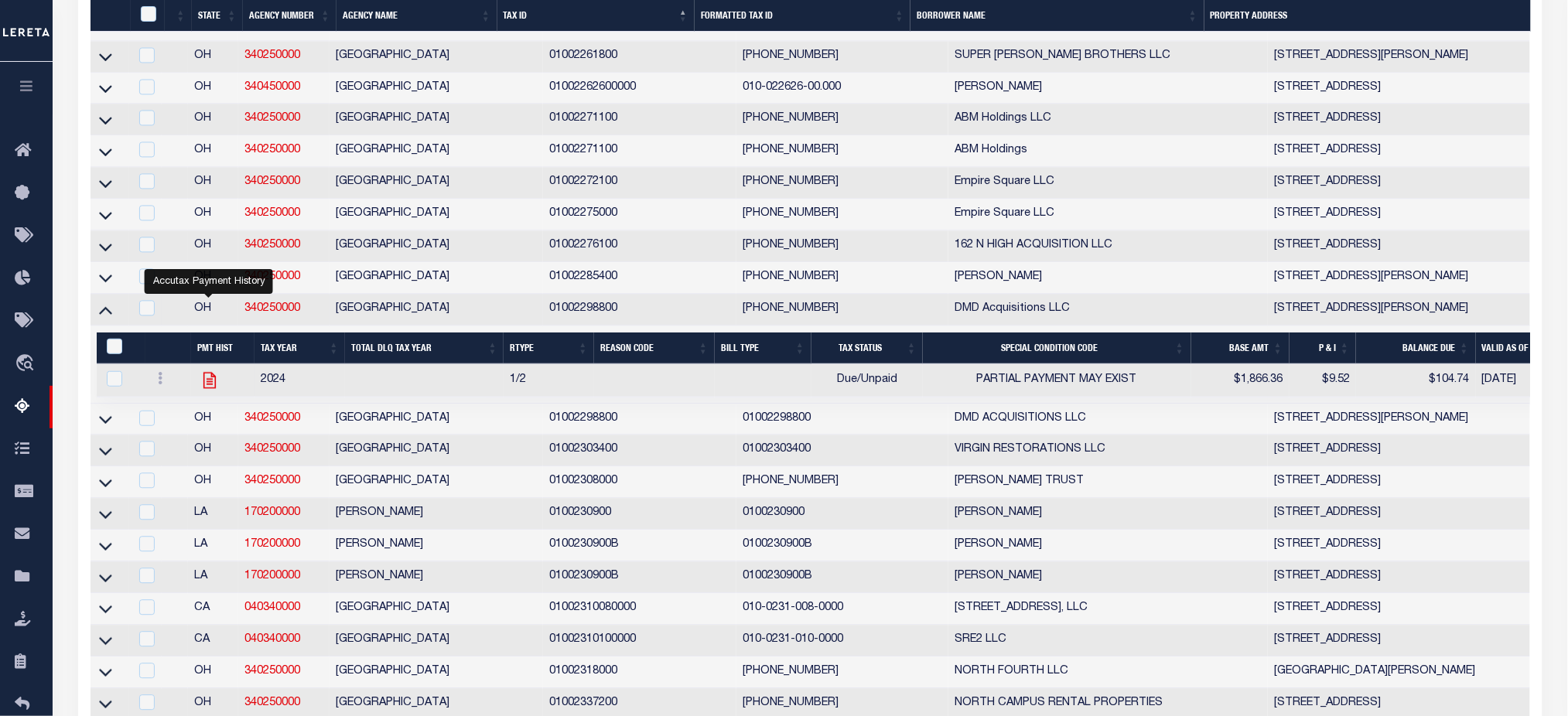
click at [207, 390] on icon "" at bounding box center [210, 380] width 20 height 20
checkbox input "true"
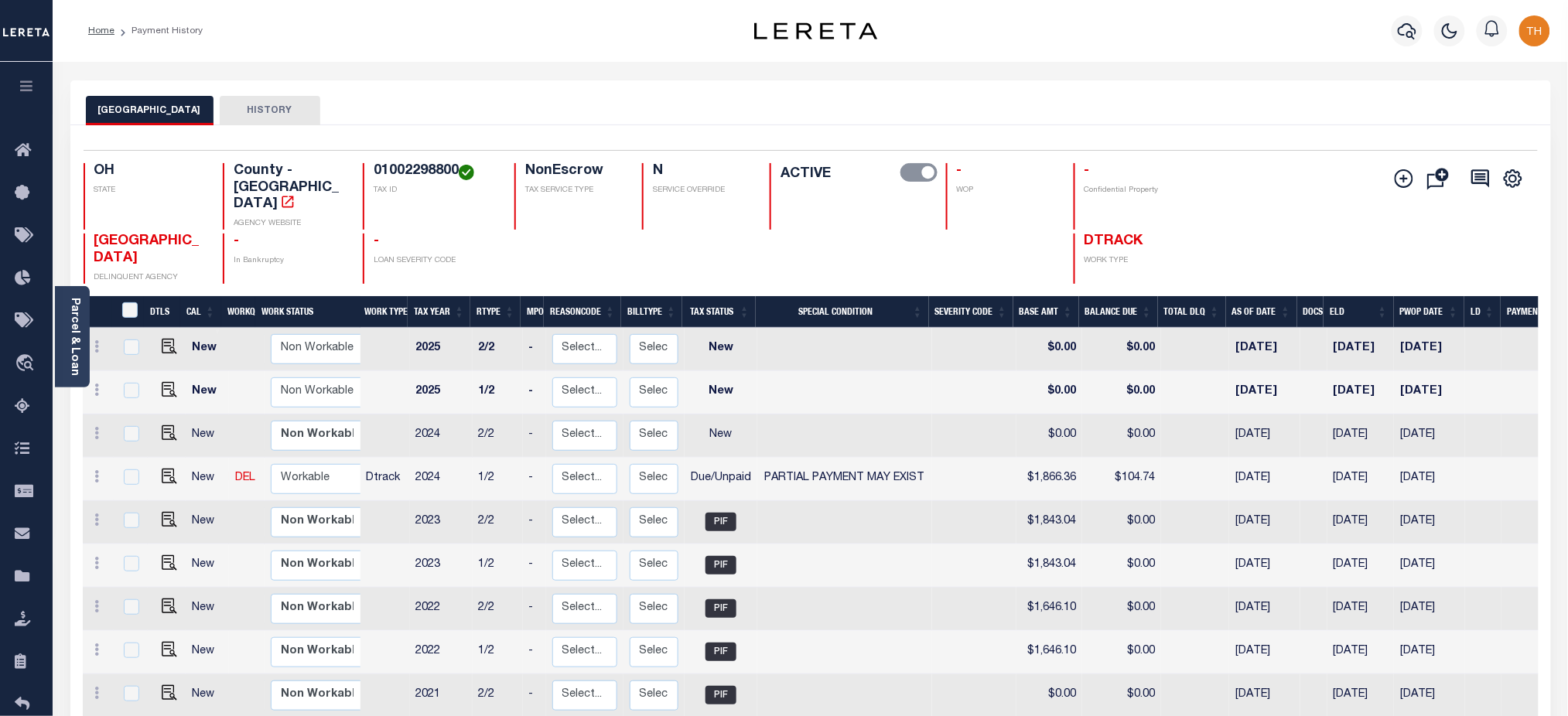
click at [378, 167] on h4 "01002298800" at bounding box center [434, 171] width 122 height 17
copy h4 "01002298800"
click at [1407, 26] on icon "button" at bounding box center [1407, 31] width 19 height 19
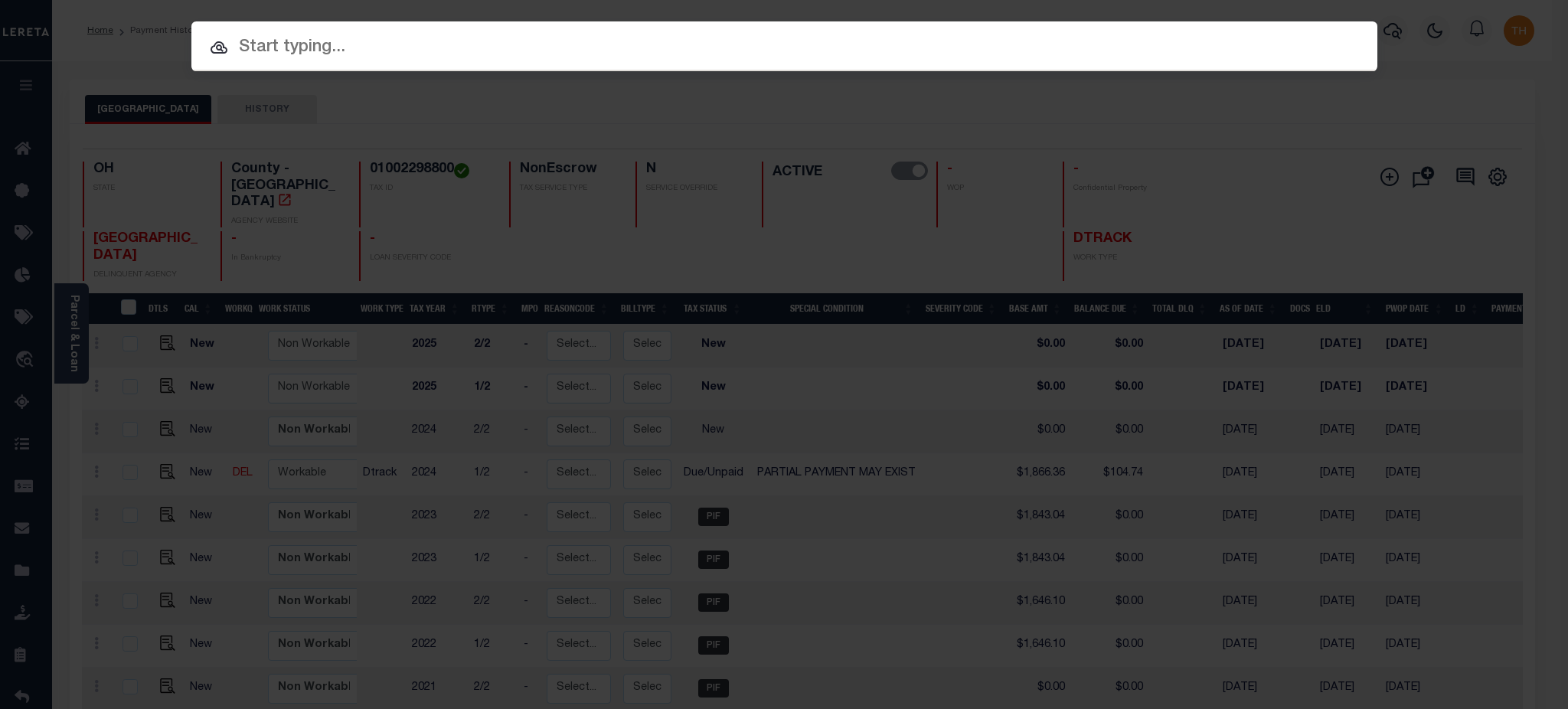
paste input "01002298800"
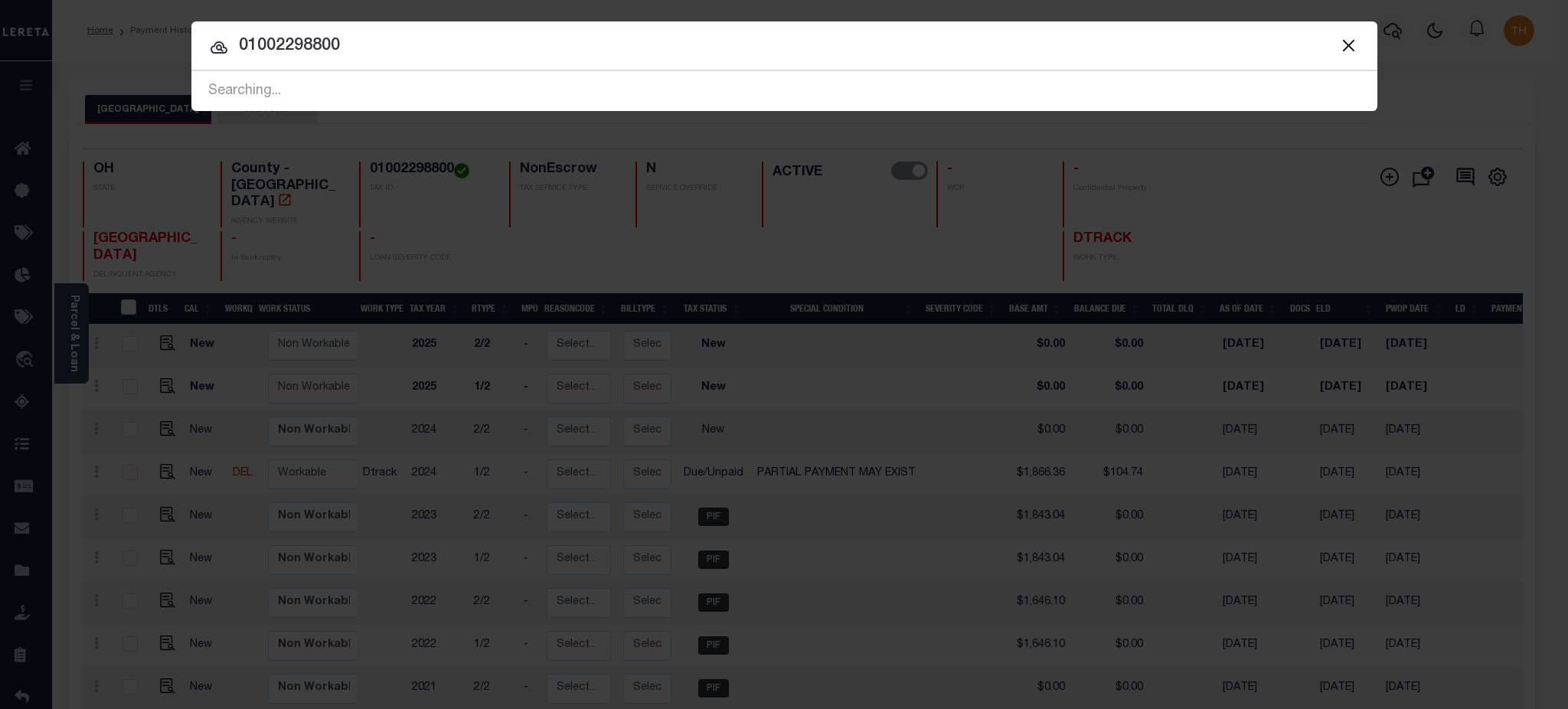
type input "01002298800"
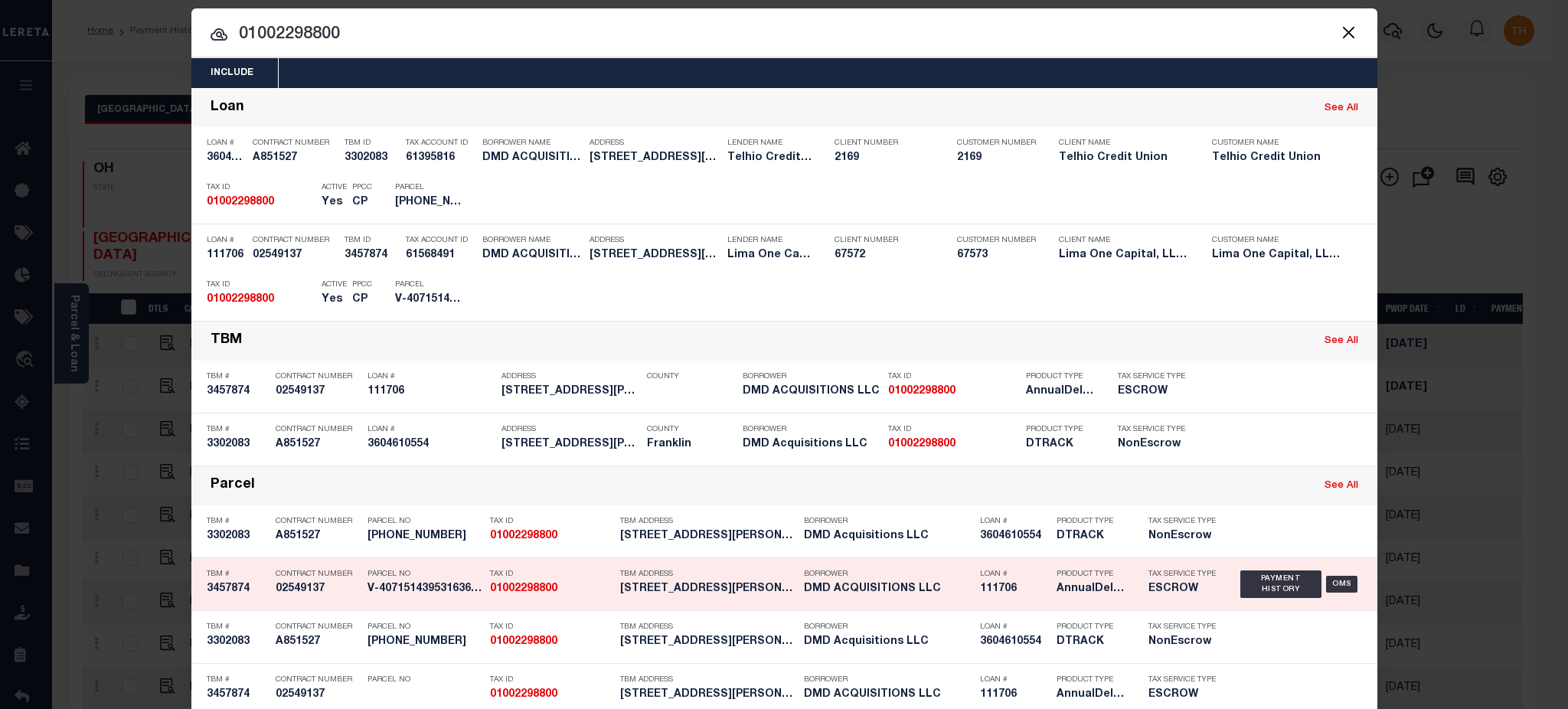
scroll to position [217, 0]
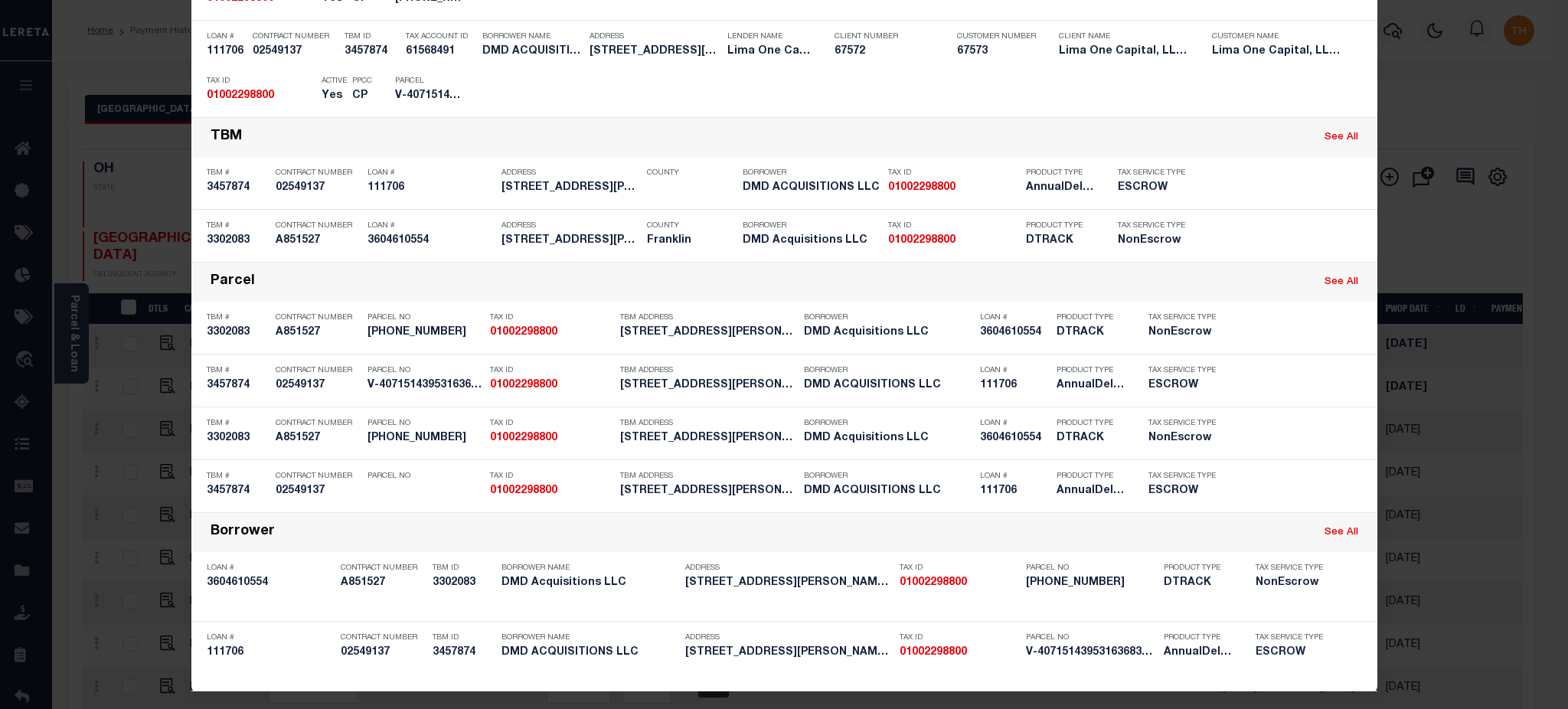
drag, startPoint x: 1293, startPoint y: 488, endPoint x: 1431, endPoint y: 231, distance: 291.7
click at [1431, 231] on div "Include Loans TBM Customers Borrowers Payments (Lender Non-Disb) Payments (Lend…" at bounding box center [784, 354] width 1568 height 709
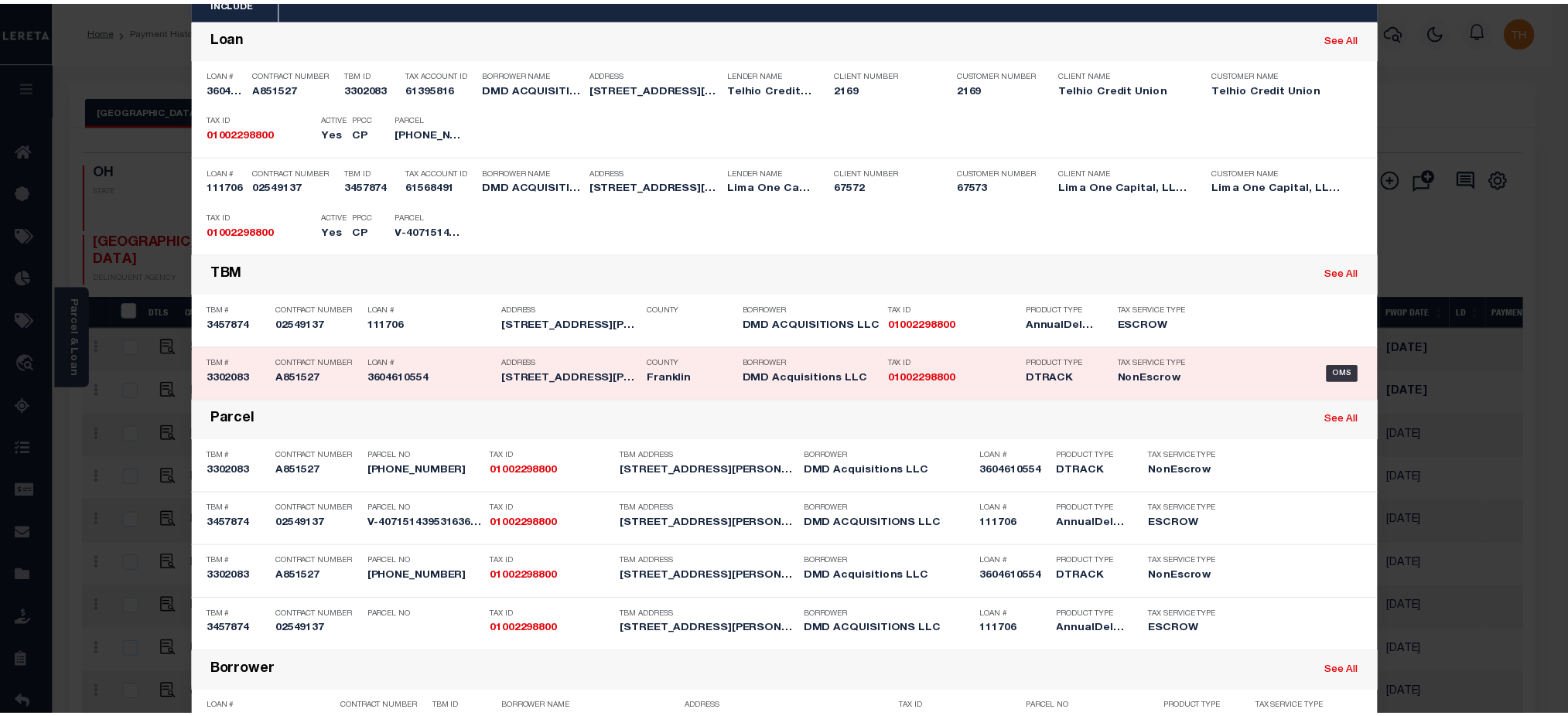
scroll to position [0, 0]
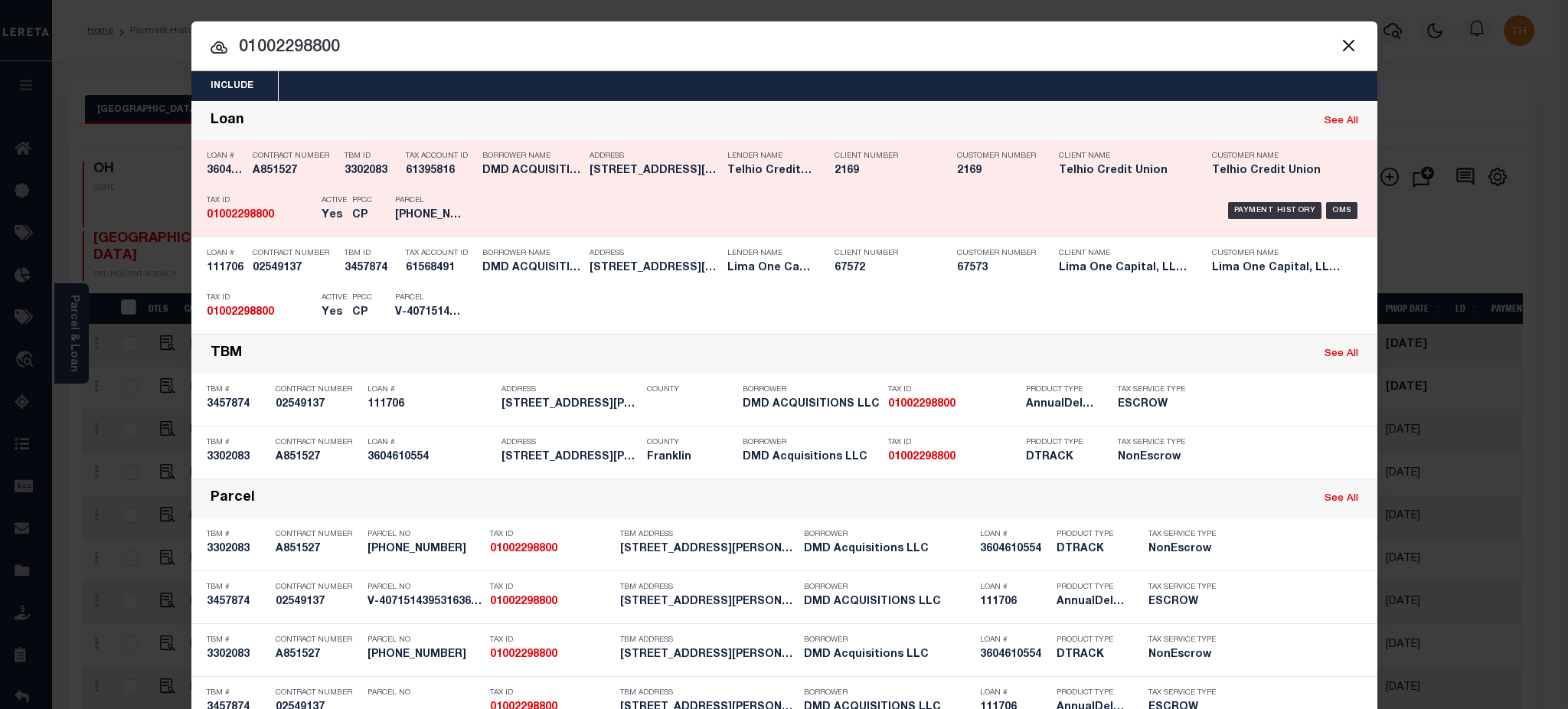
drag, startPoint x: 1334, startPoint y: 49, endPoint x: 1152, endPoint y: 93, distance: 187.2
click at [1340, 49] on button "Close" at bounding box center [1350, 46] width 20 height 20
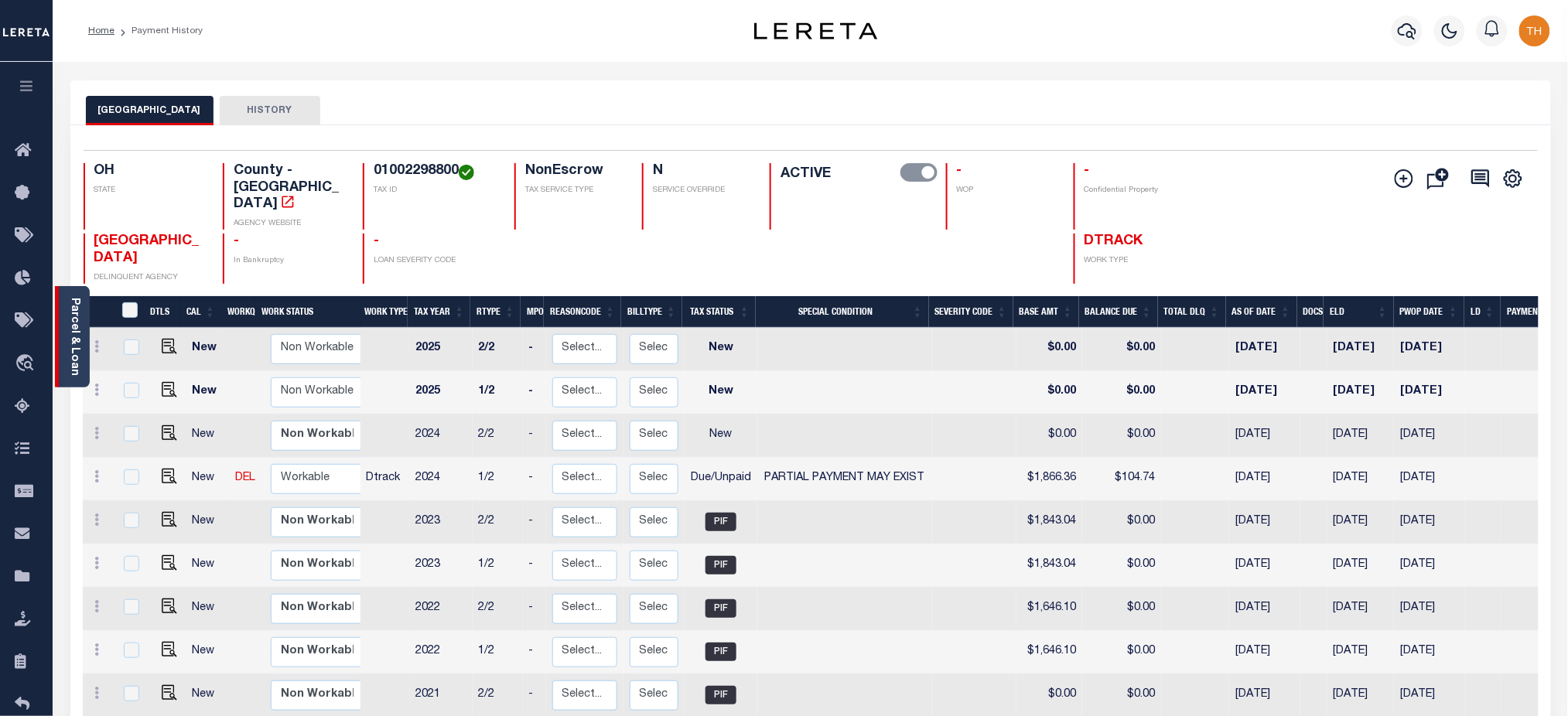
click at [72, 347] on link "Parcel & Loan" at bounding box center [74, 337] width 11 height 78
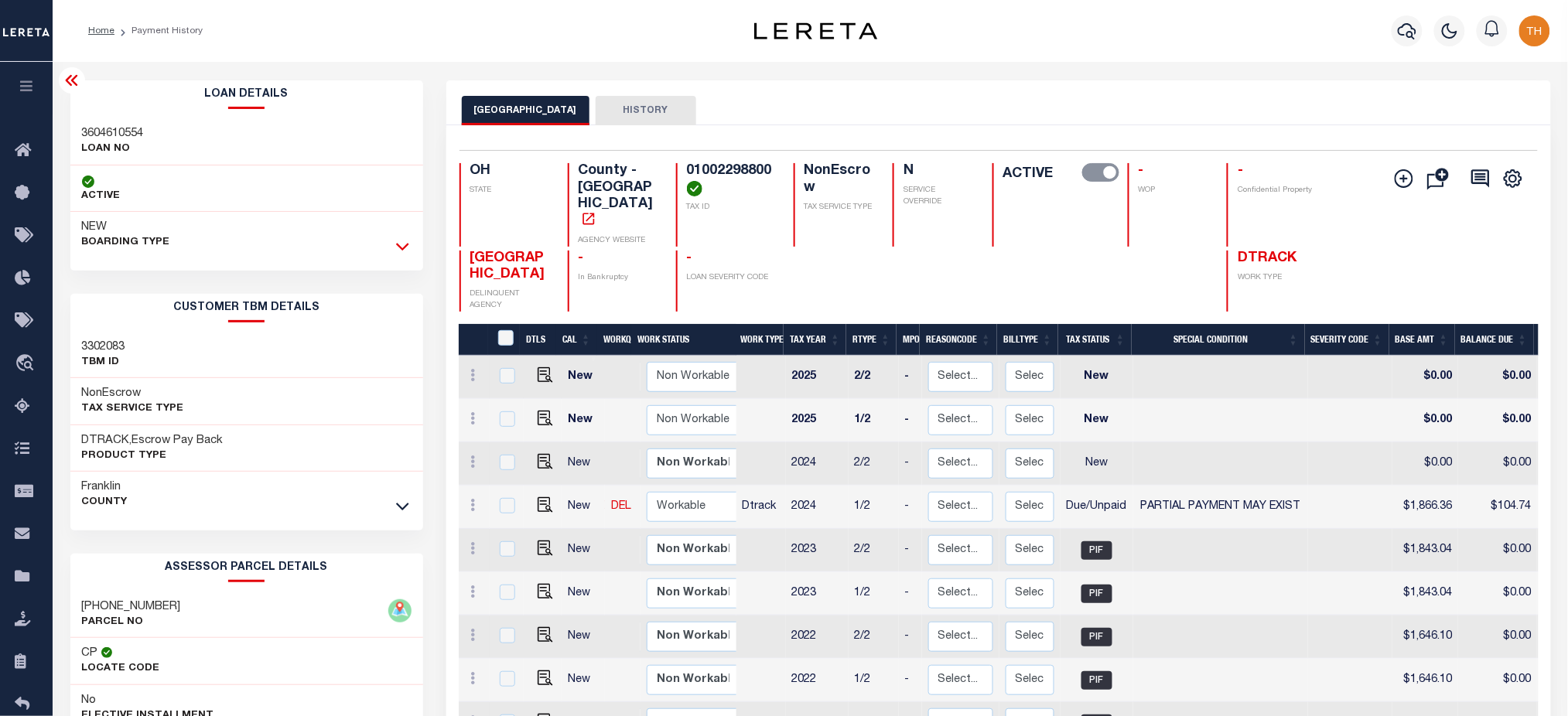
click at [397, 242] on icon at bounding box center [402, 246] width 13 height 16
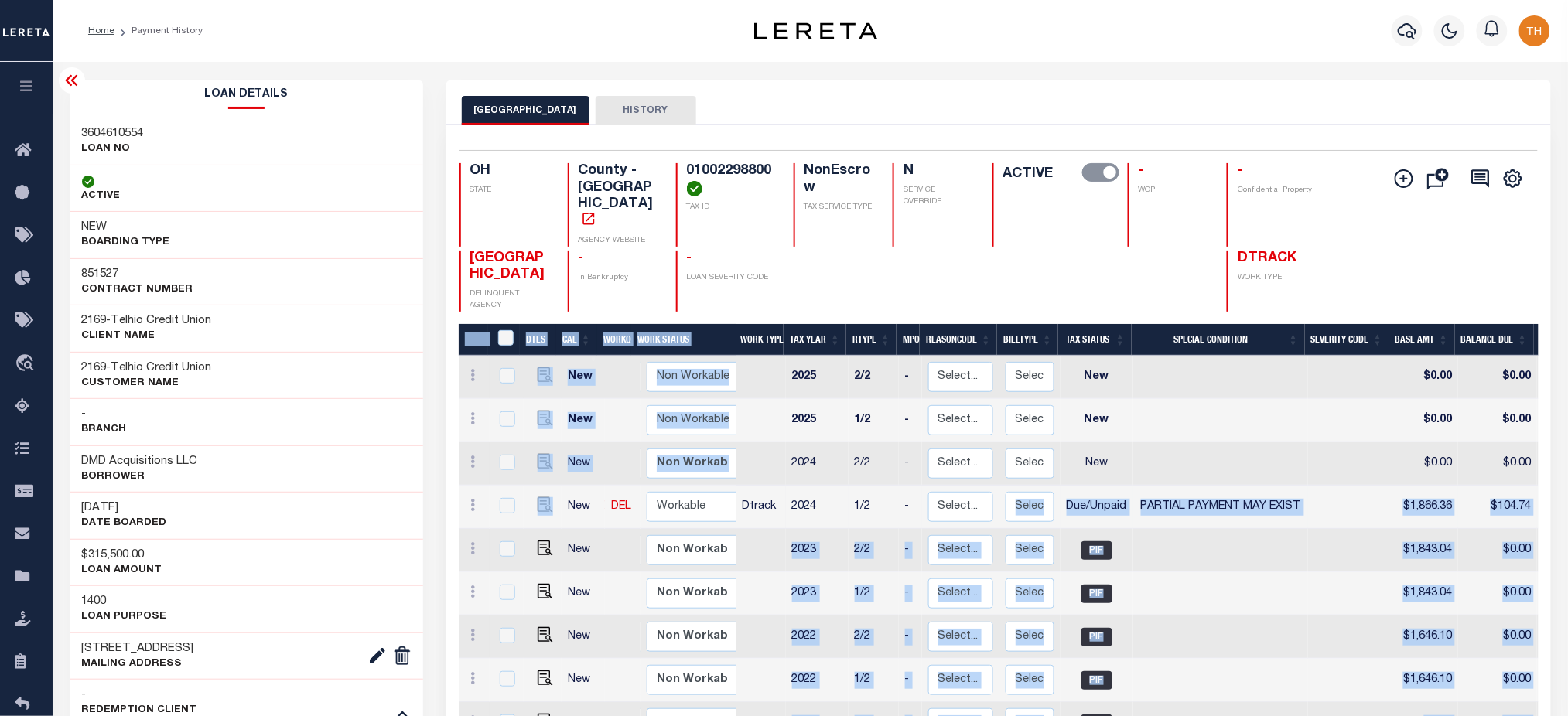
drag, startPoint x: 552, startPoint y: 481, endPoint x: 1044, endPoint y: 481, distance: 492.0
click at [1044, 481] on div "DTLS CAL WorkQ Work Status Work Type Tax Year RType MPO ReasonCode BillType Tax…" at bounding box center [998, 605] width 1079 height 562
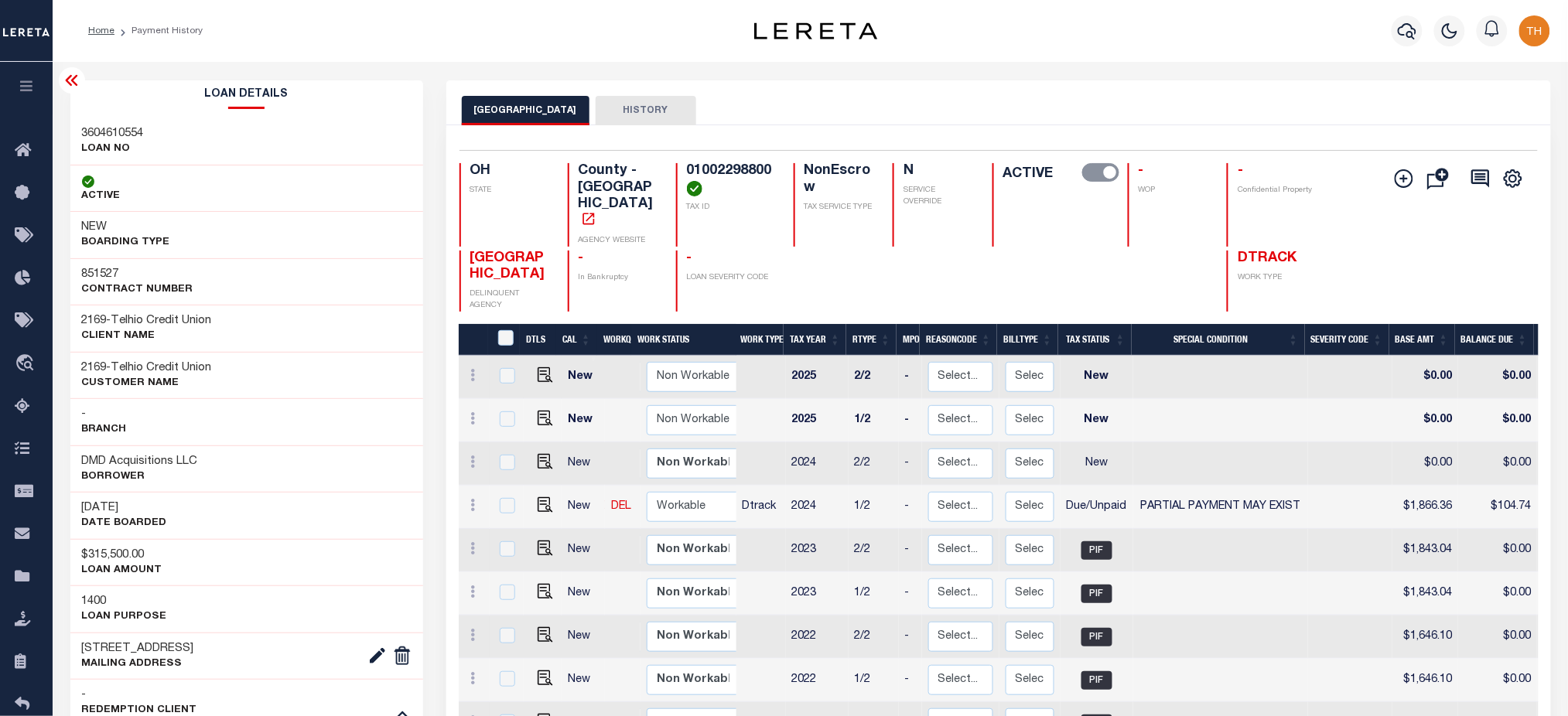
click at [673, 251] on div "FRANKLIN COUNTY DELINQUENT AGENCY - In Bankruptcy - LOAN SEVERITY CODE DTRACK W…" at bounding box center [909, 281] width 899 height 62
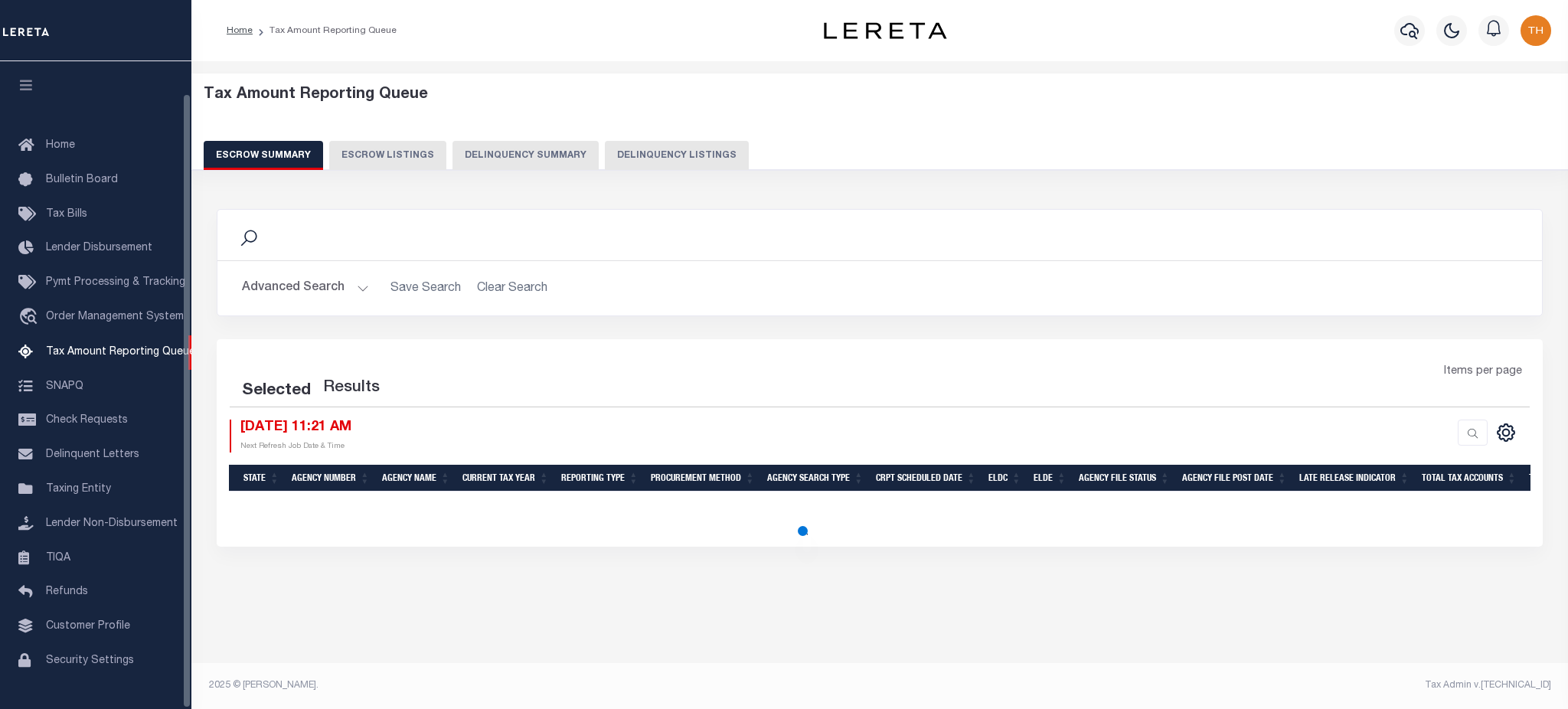
click at [634, 156] on button "Delinquency Listings" at bounding box center [677, 156] width 144 height 29
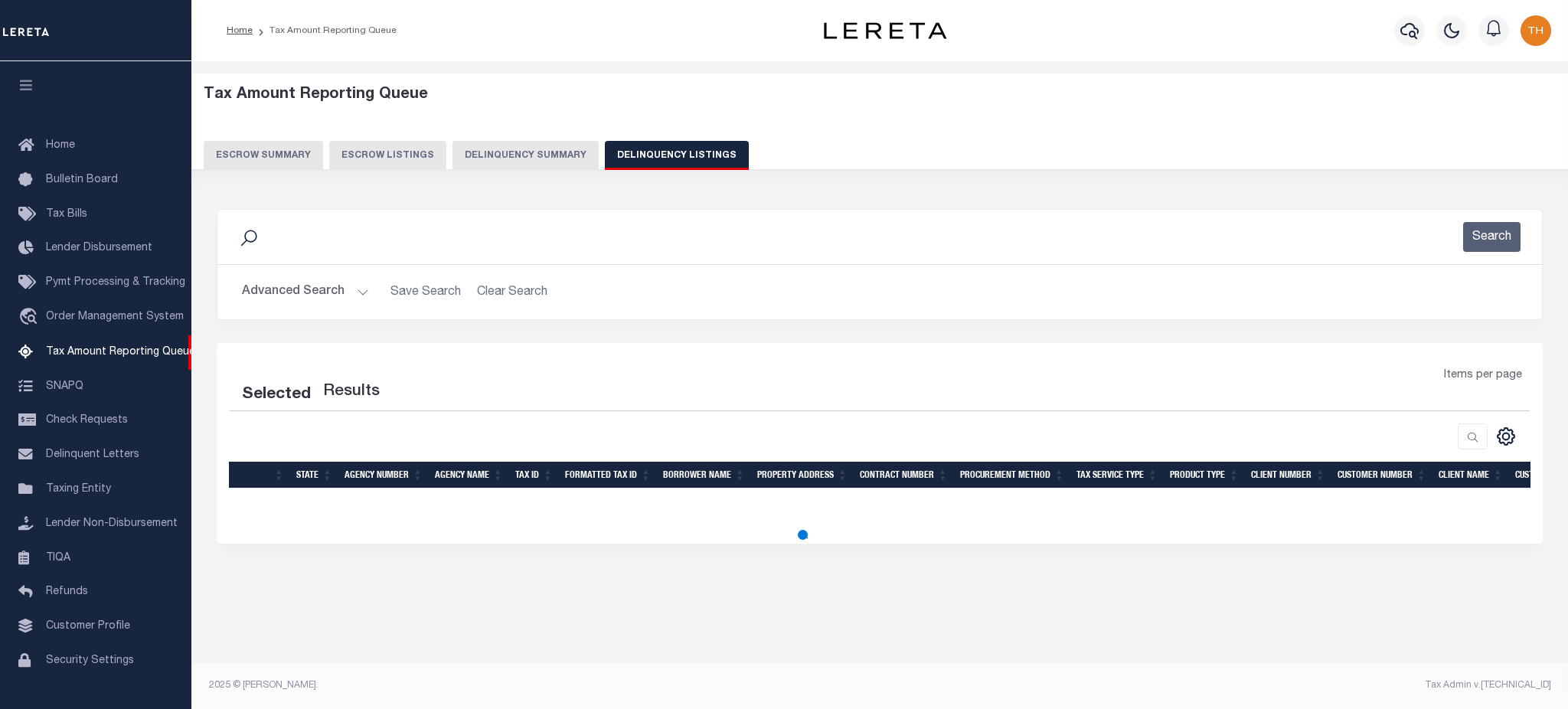
scroll to position [35, 0]
